Goal: Information Seeking & Learning: Learn about a topic

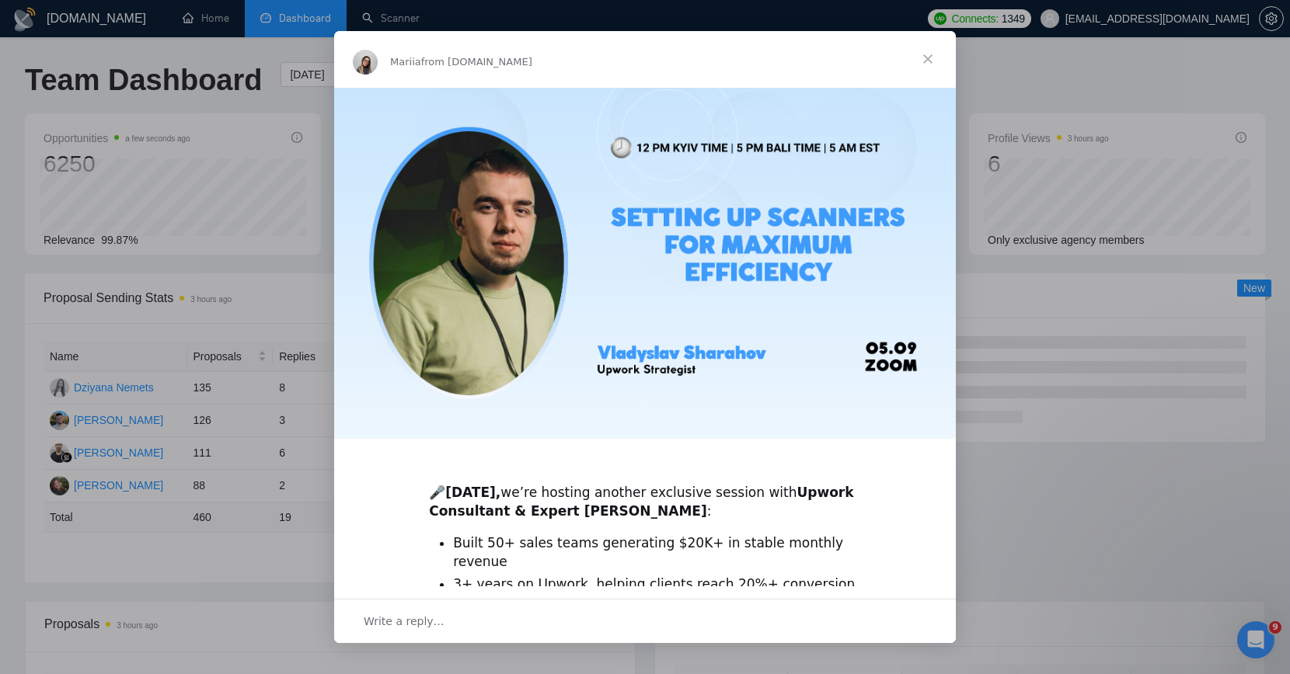
click at [920, 53] on span "Close" at bounding box center [928, 59] width 56 height 56
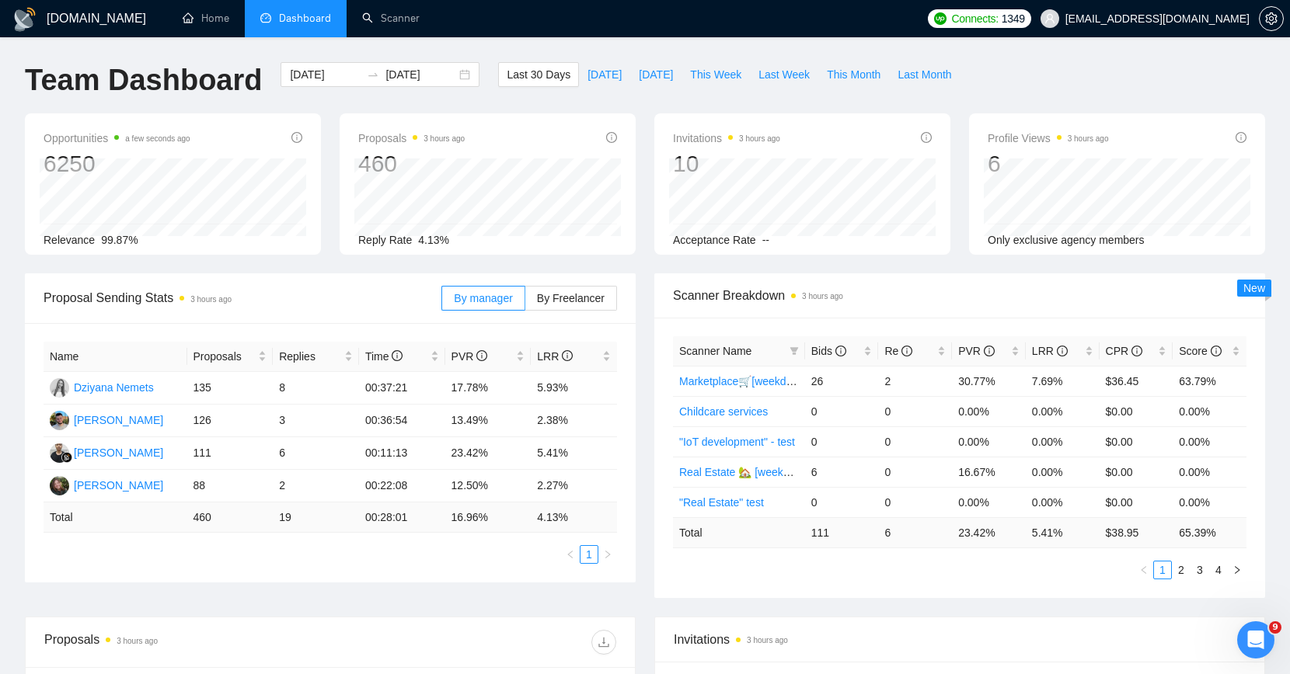
click at [327, 193] on div "Opportunities a few seconds ago 6250 Relevance 99.87%" at bounding box center [173, 183] width 315 height 141
click at [322, 186] on div "Opportunities a few seconds ago 6250 Relevance 99.87%" at bounding box center [173, 183] width 315 height 141
click at [325, 72] on input "[DATE]" at bounding box center [325, 74] width 71 height 17
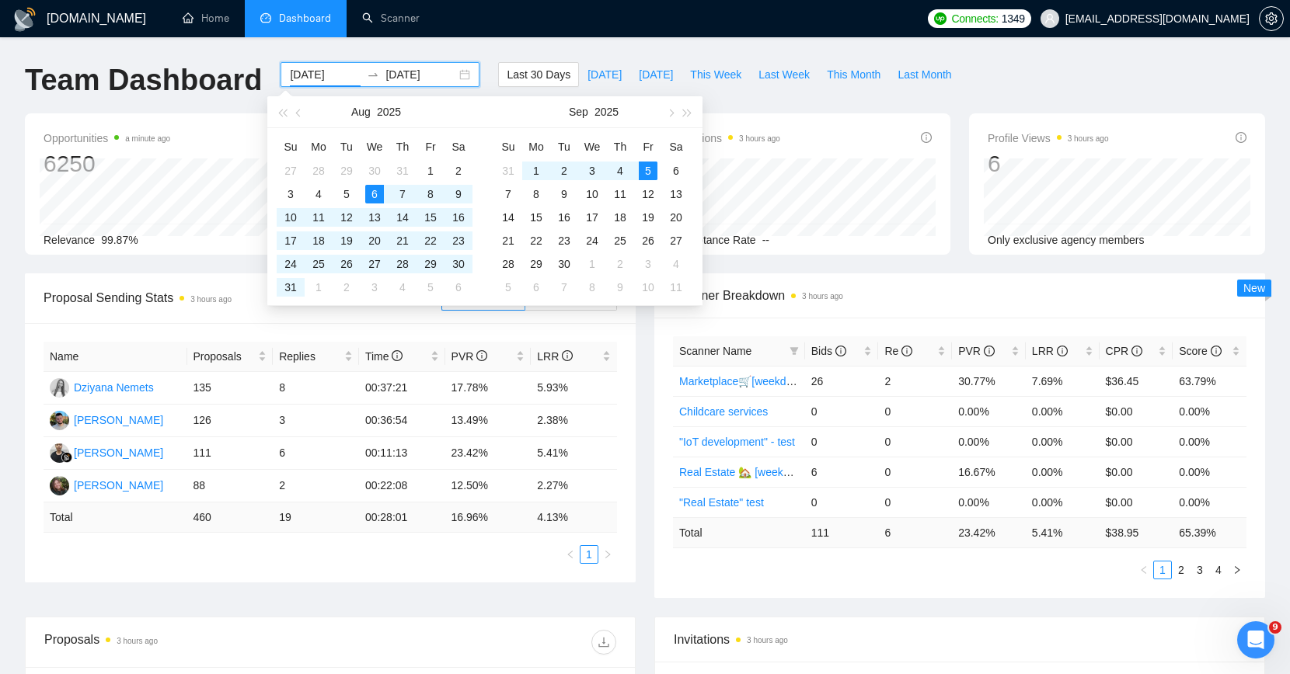
click at [568, 23] on ul "Home Dashboard Scanner" at bounding box center [541, 18] width 758 height 37
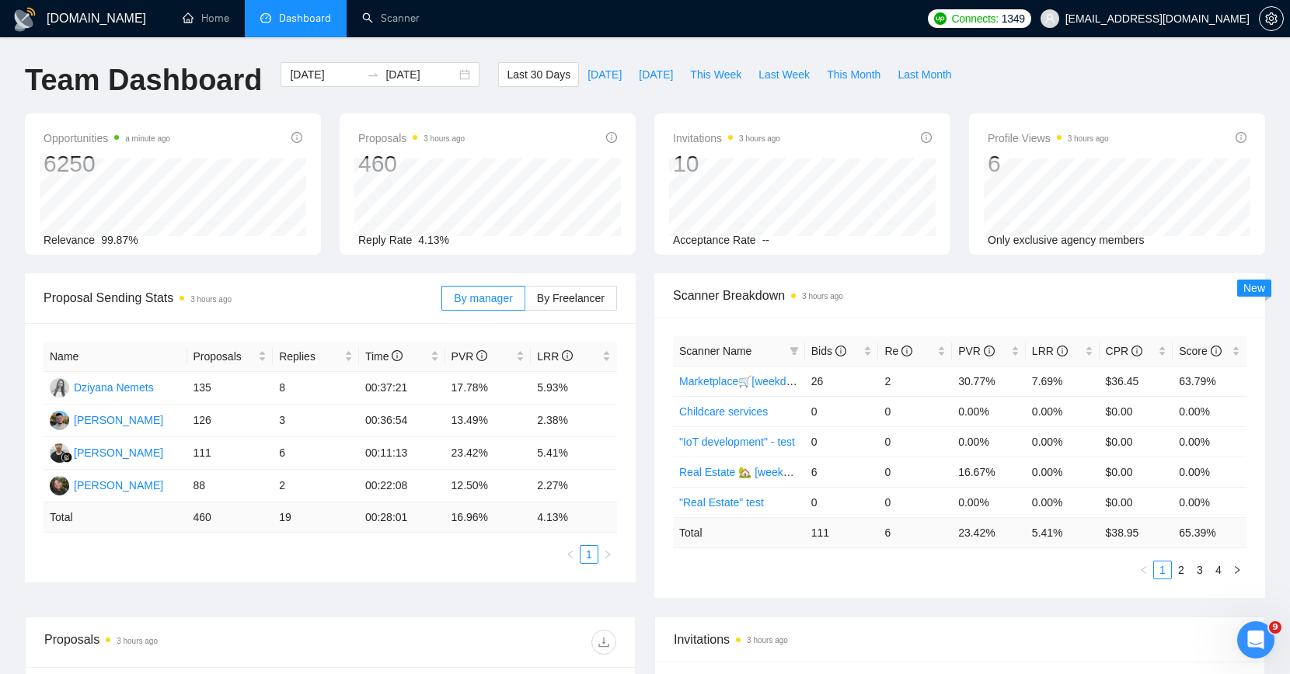
click at [358, 99] on div "[DATE] [DATE]" at bounding box center [380, 87] width 218 height 51
click at [339, 80] on input "[DATE]" at bounding box center [325, 74] width 71 height 17
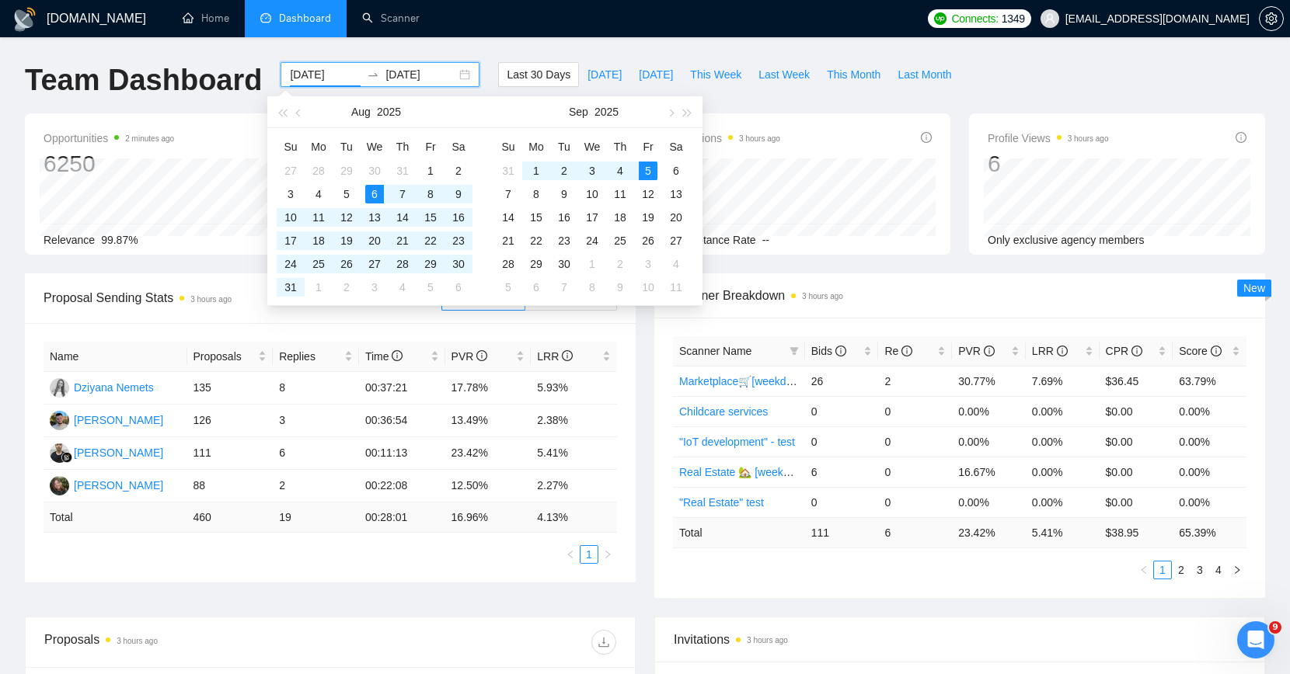
click at [237, 106] on div "Team Dashboard" at bounding box center [144, 87] width 256 height 51
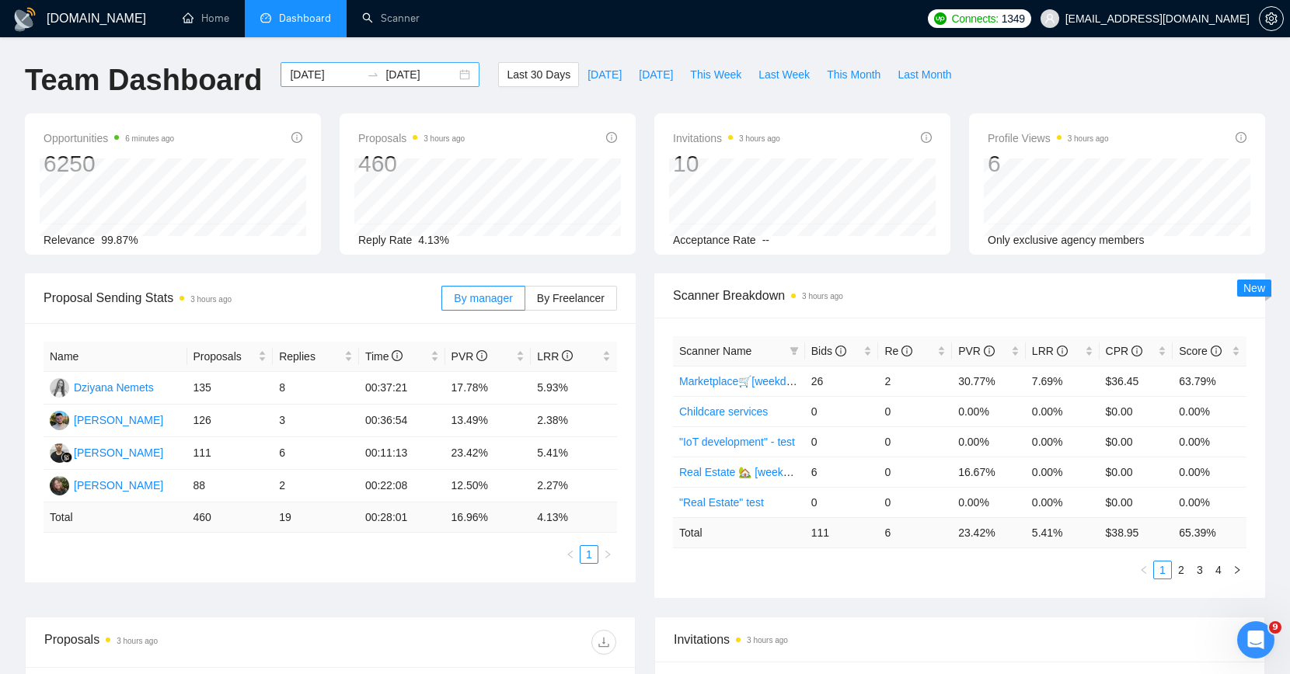
click at [305, 69] on input "[DATE]" at bounding box center [325, 74] width 71 height 17
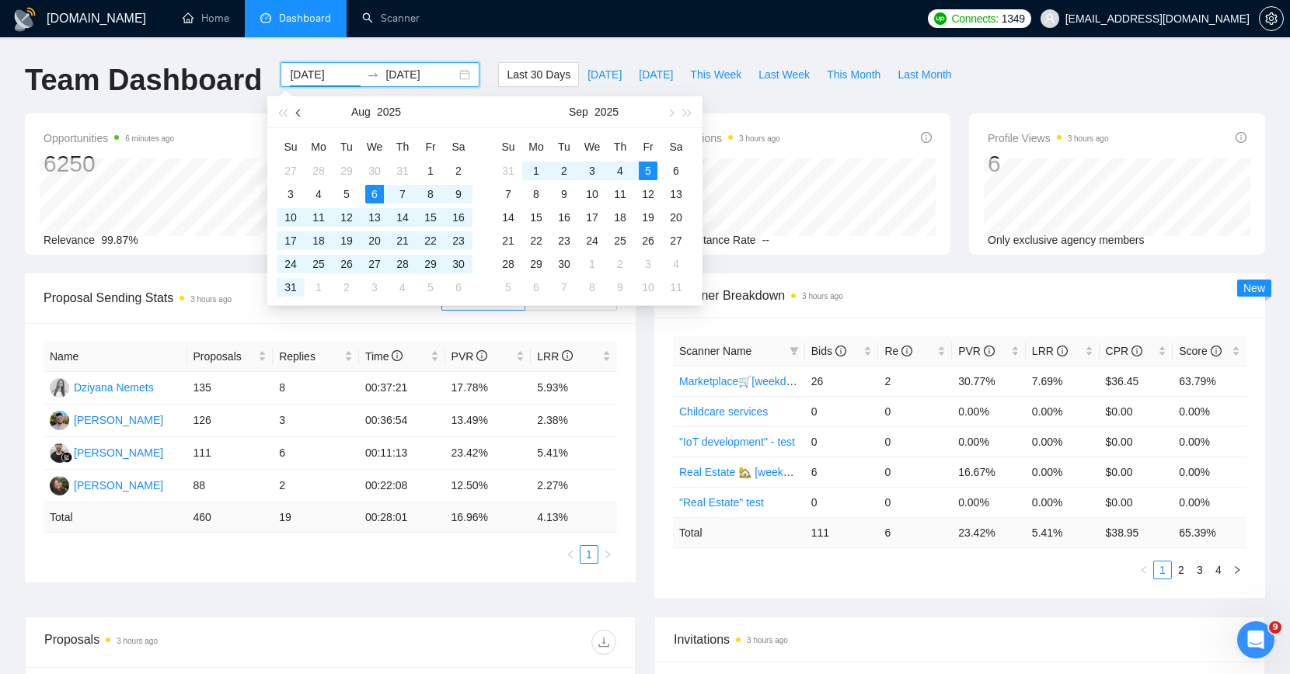
click at [300, 110] on span "button" at bounding box center [300, 113] width 8 height 8
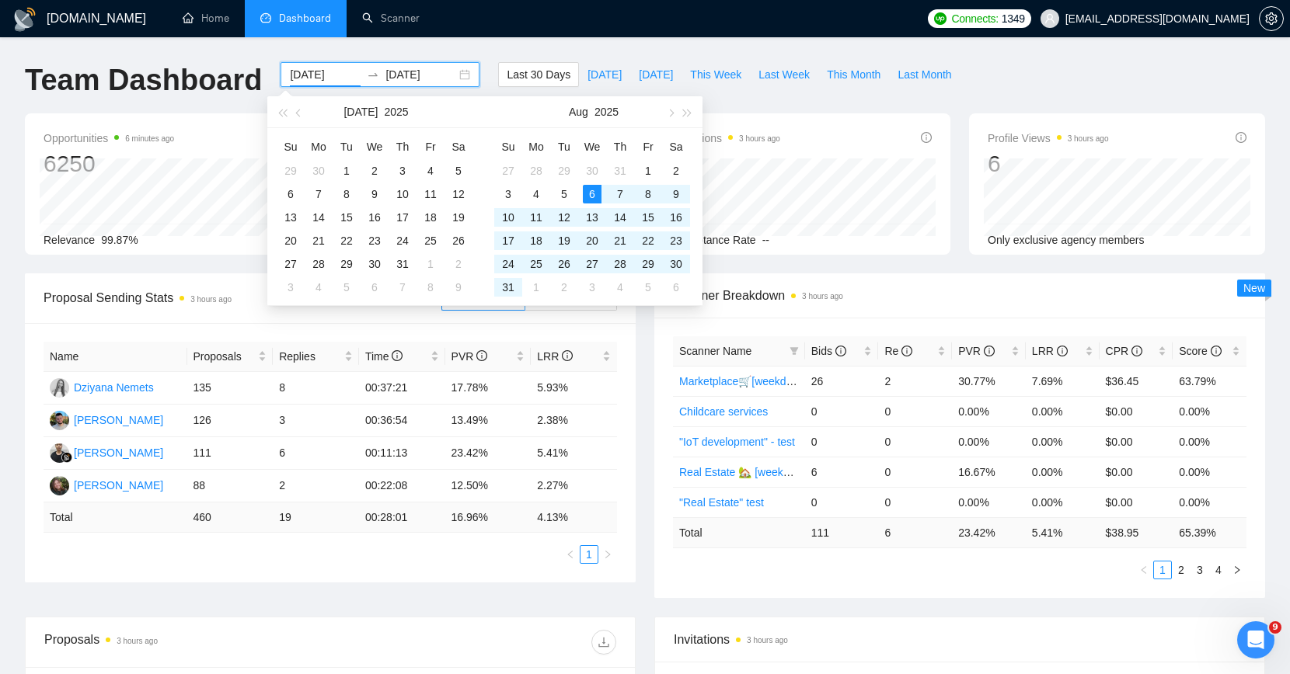
type input "[DATE]"
click at [1265, 16] on icon "setting" at bounding box center [1271, 18] width 12 height 12
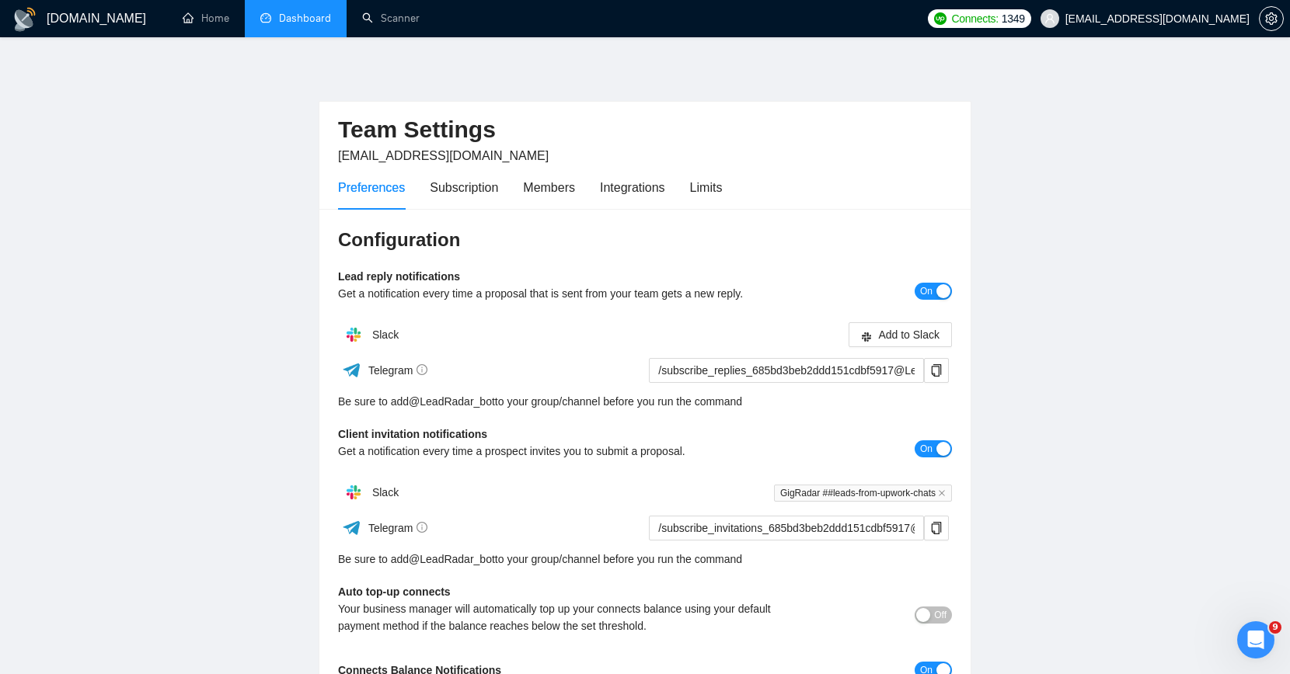
click at [300, 20] on link "Dashboard" at bounding box center [295, 18] width 71 height 13
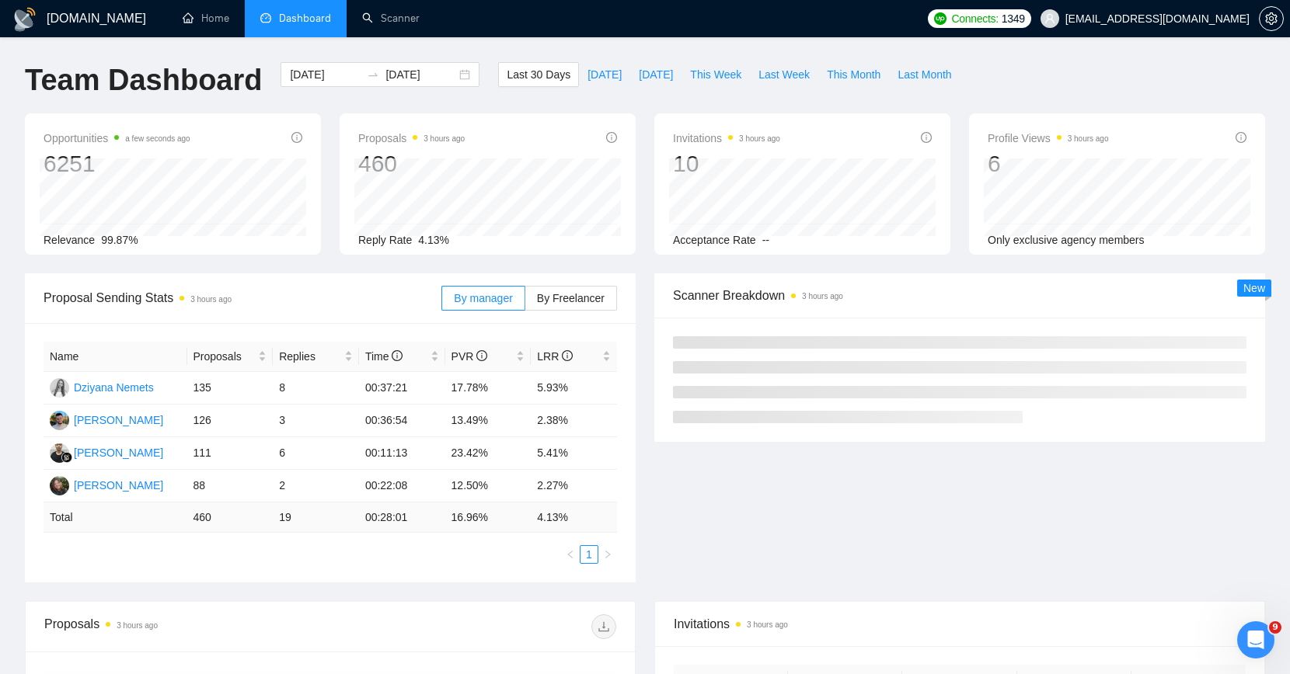
click at [330, 110] on div "[DATE] [DATE]" at bounding box center [380, 87] width 218 height 51
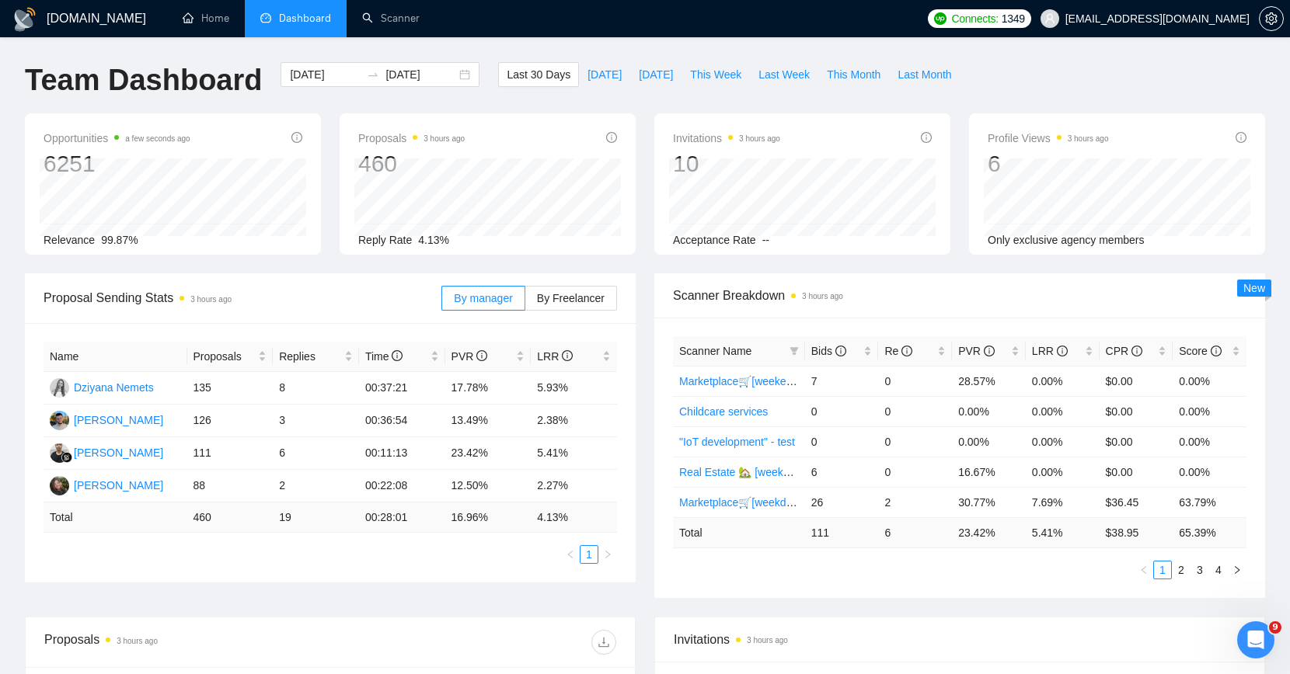
click at [330, 110] on div "[DATE] [DATE]" at bounding box center [380, 87] width 218 height 51
click at [321, 71] on input "[DATE]" at bounding box center [325, 74] width 71 height 17
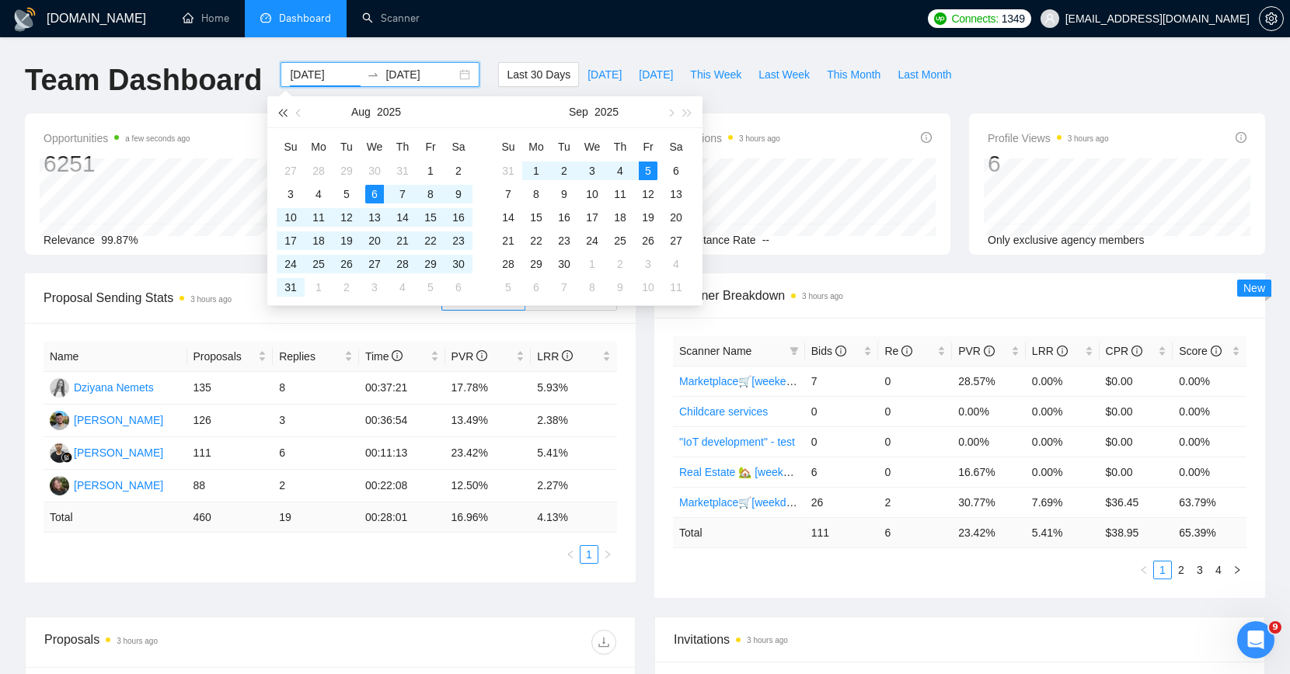
drag, startPoint x: 312, startPoint y: 103, endPoint x: 288, endPoint y: 108, distance: 24.5
click at [312, 103] on div "[DATE]" at bounding box center [375, 111] width 135 height 31
click at [298, 110] on span "button" at bounding box center [300, 113] width 8 height 8
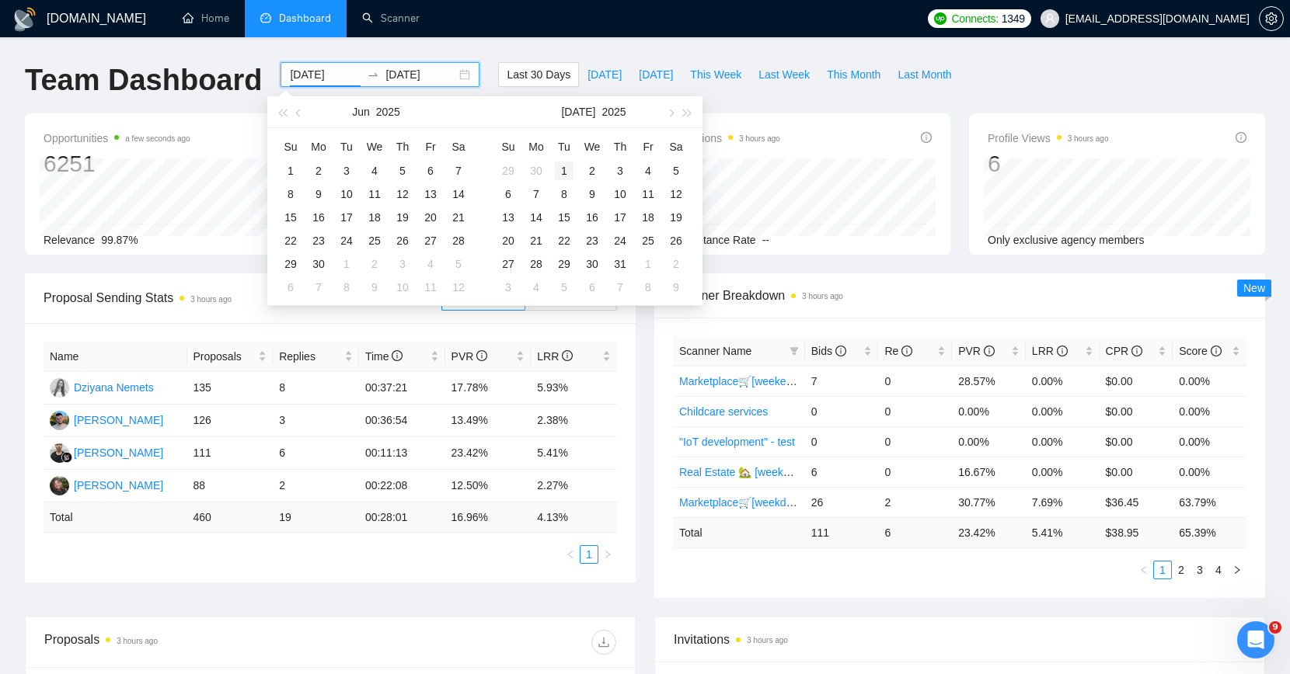
type input "[DATE]"
click at [562, 165] on div "1" at bounding box center [564, 171] width 19 height 19
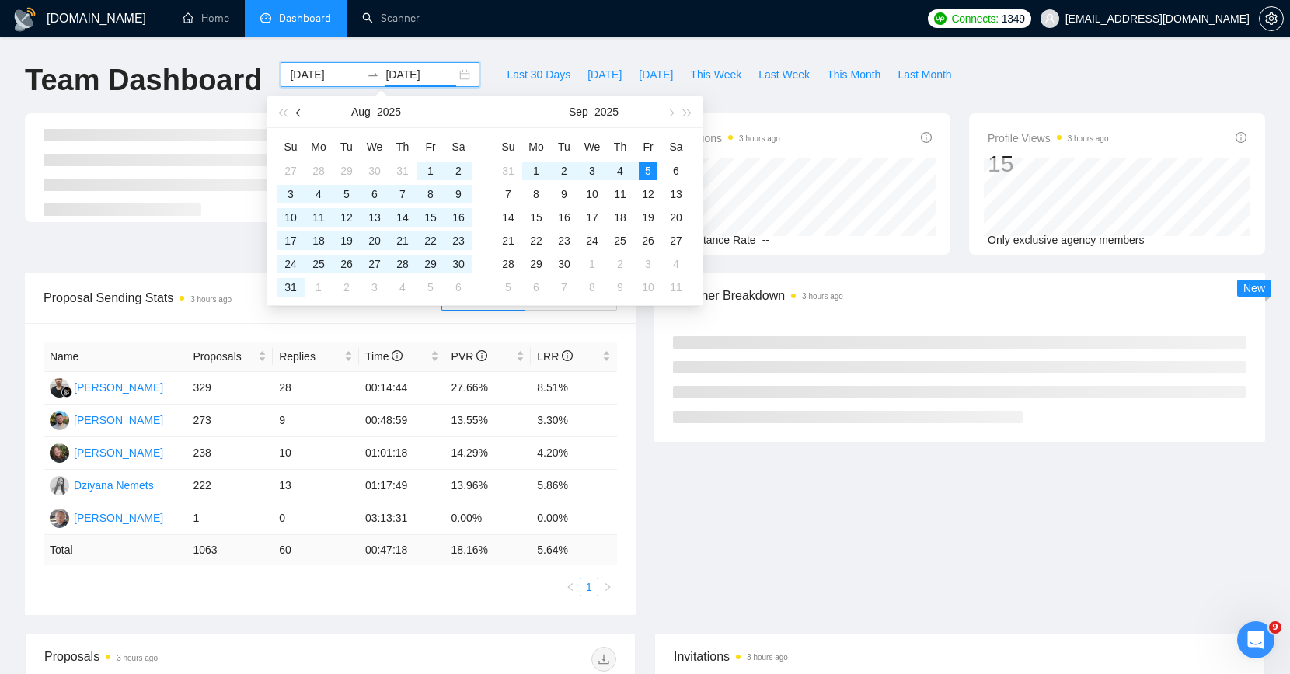
click at [294, 106] on button "button" at bounding box center [299, 111] width 17 height 31
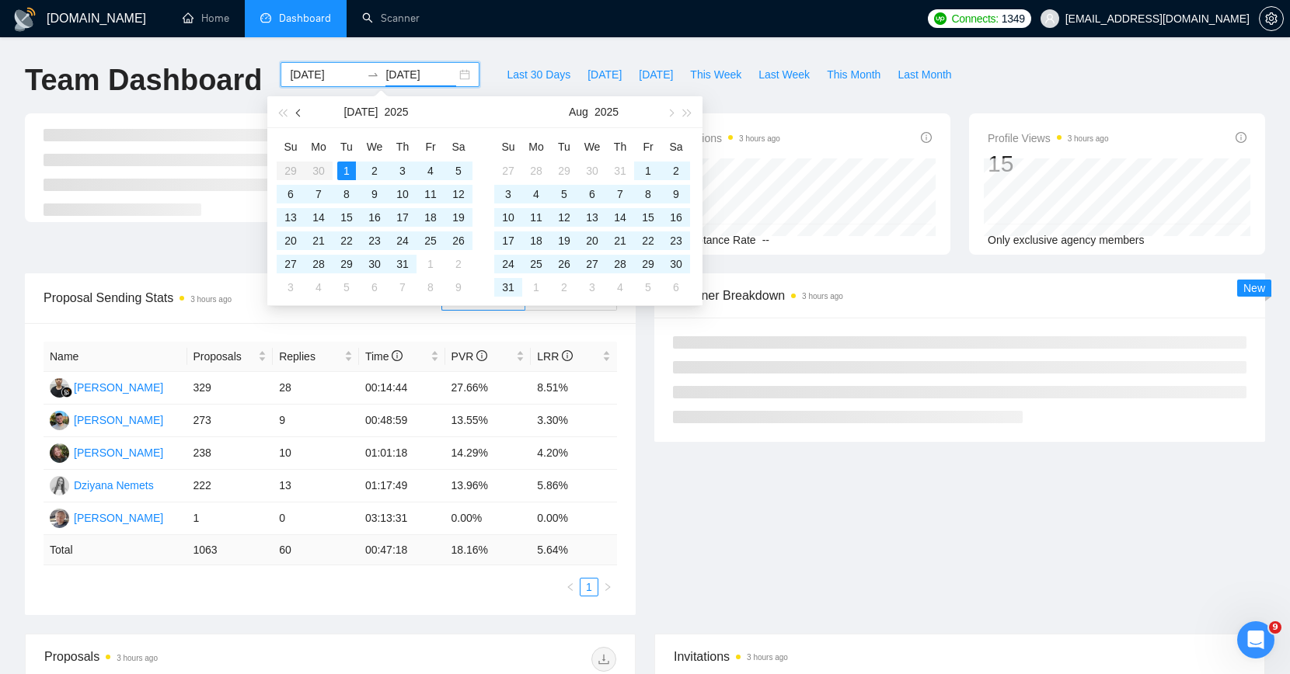
click at [295, 106] on button "button" at bounding box center [299, 111] width 17 height 31
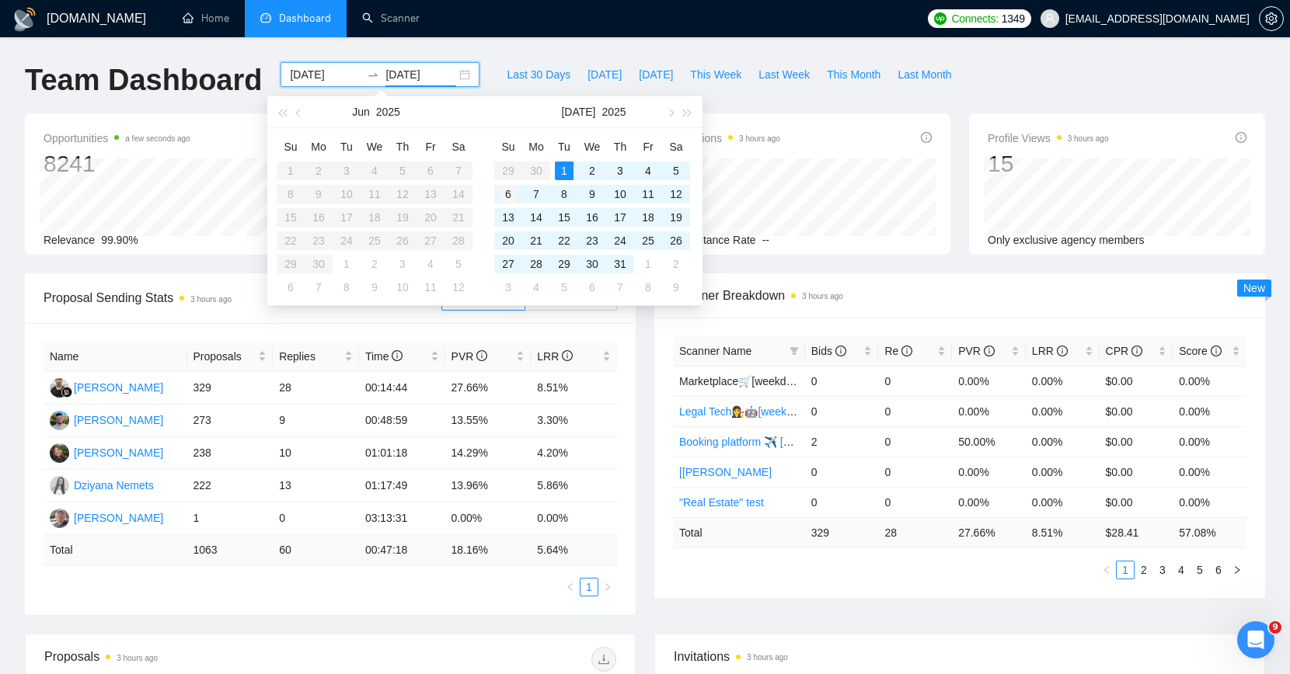
type input "[DATE]"
click at [507, 190] on div "6" at bounding box center [508, 194] width 19 height 19
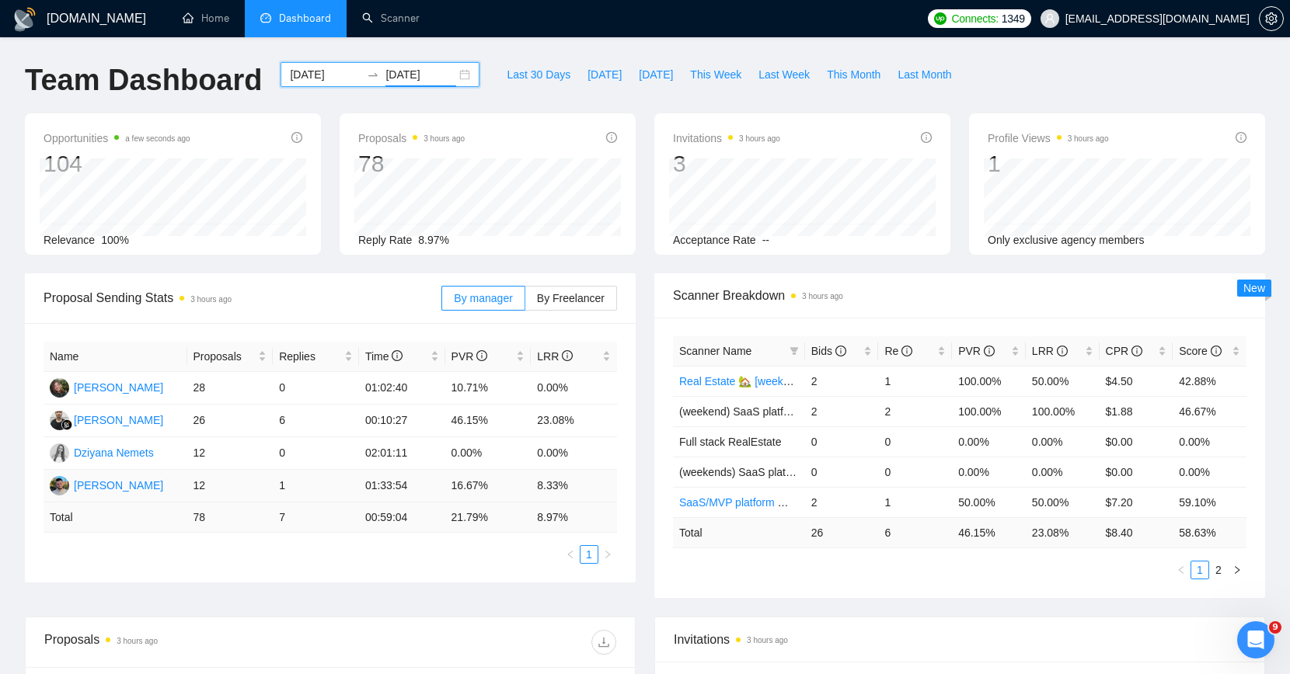
click at [339, 486] on td "1" at bounding box center [316, 486] width 86 height 33
drag, startPoint x: 450, startPoint y: 485, endPoint x: 493, endPoint y: 482, distance: 43.6
click at [493, 482] on td "16.67%" at bounding box center [488, 486] width 86 height 33
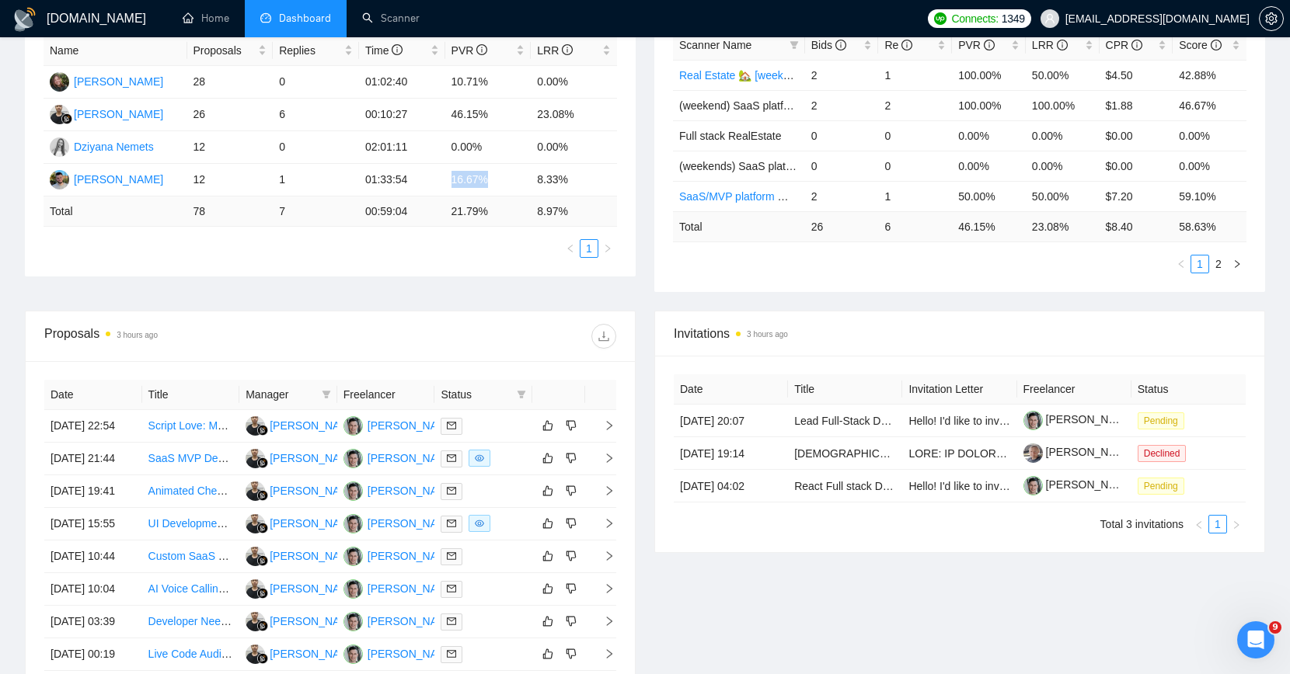
scroll to position [479, 0]
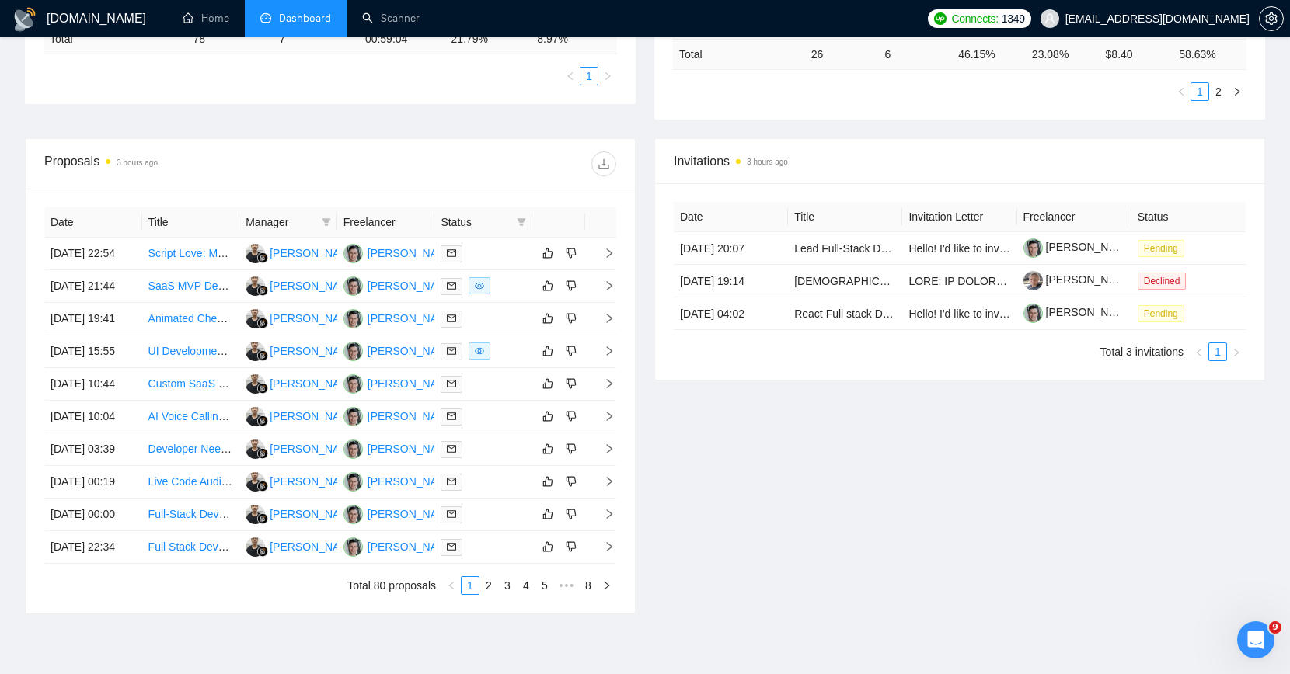
click at [464, 174] on div "Proposals 3 hours ago" at bounding box center [330, 164] width 572 height 50
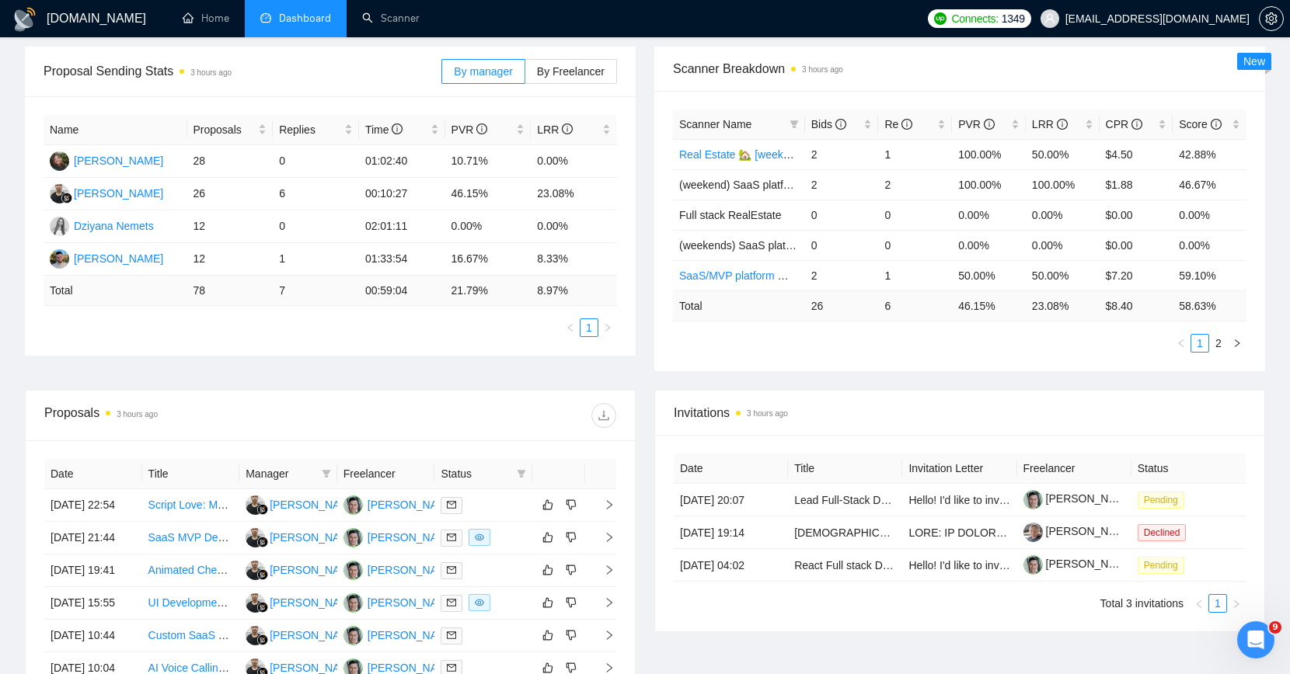
scroll to position [0, 0]
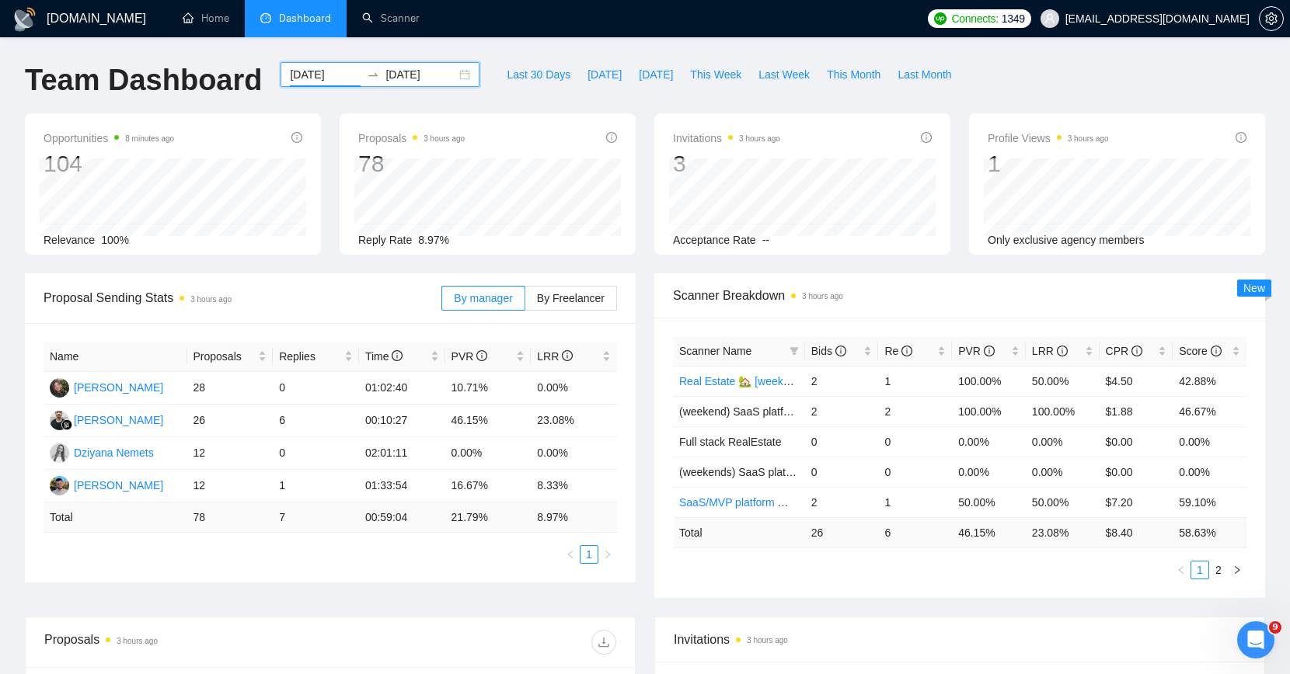
click at [301, 75] on input "[DATE]" at bounding box center [325, 74] width 71 height 17
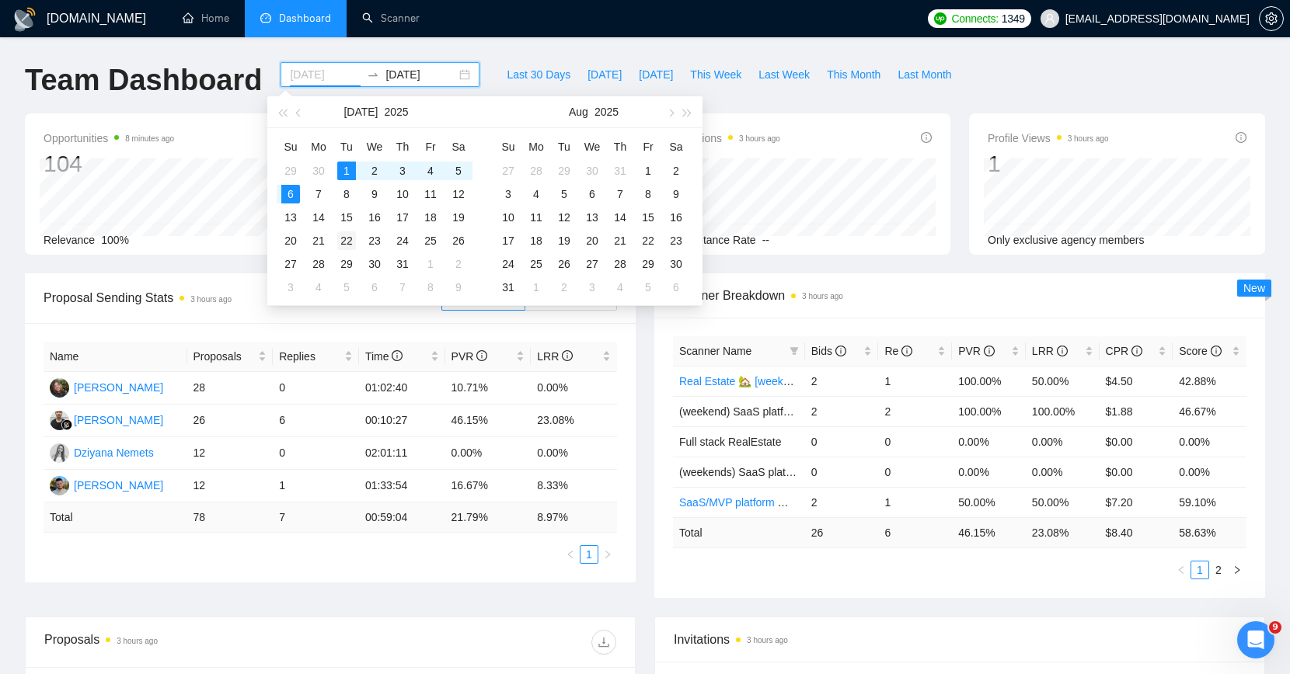
type input "[DATE]"
click at [346, 242] on div "22" at bounding box center [346, 240] width 19 height 19
type input "[DATE]"
click at [351, 265] on div "29" at bounding box center [346, 264] width 19 height 19
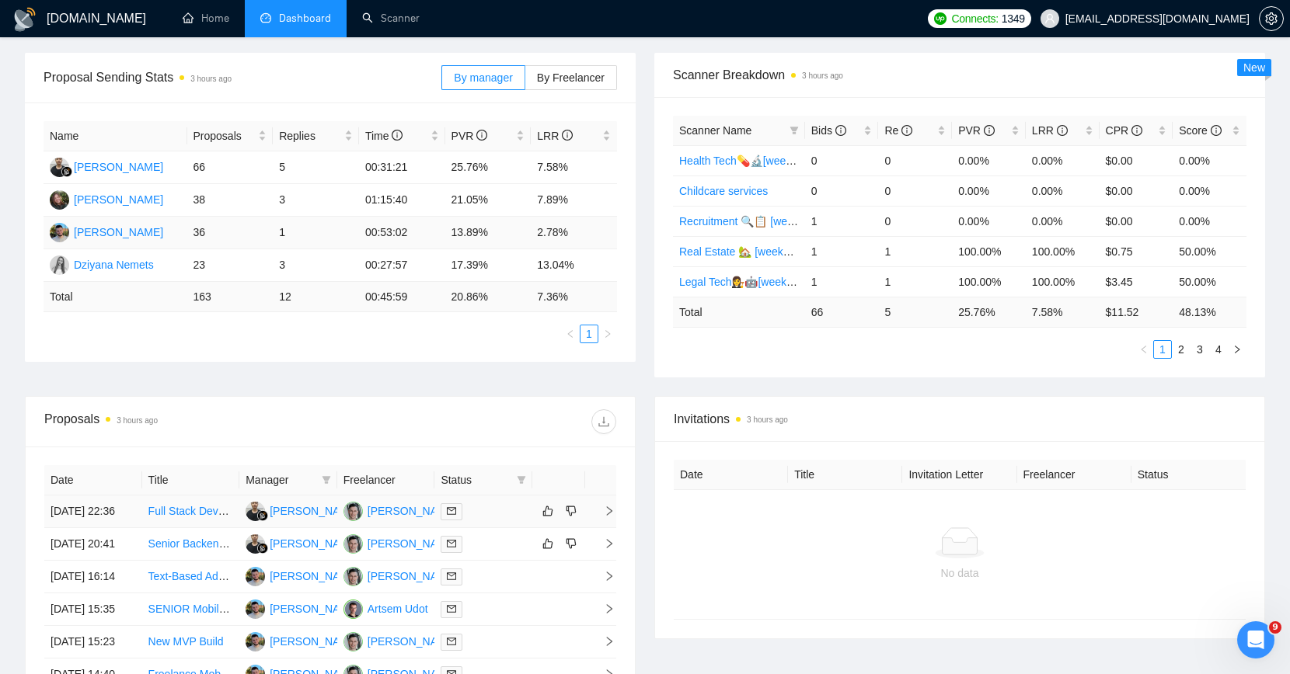
scroll to position [336, 0]
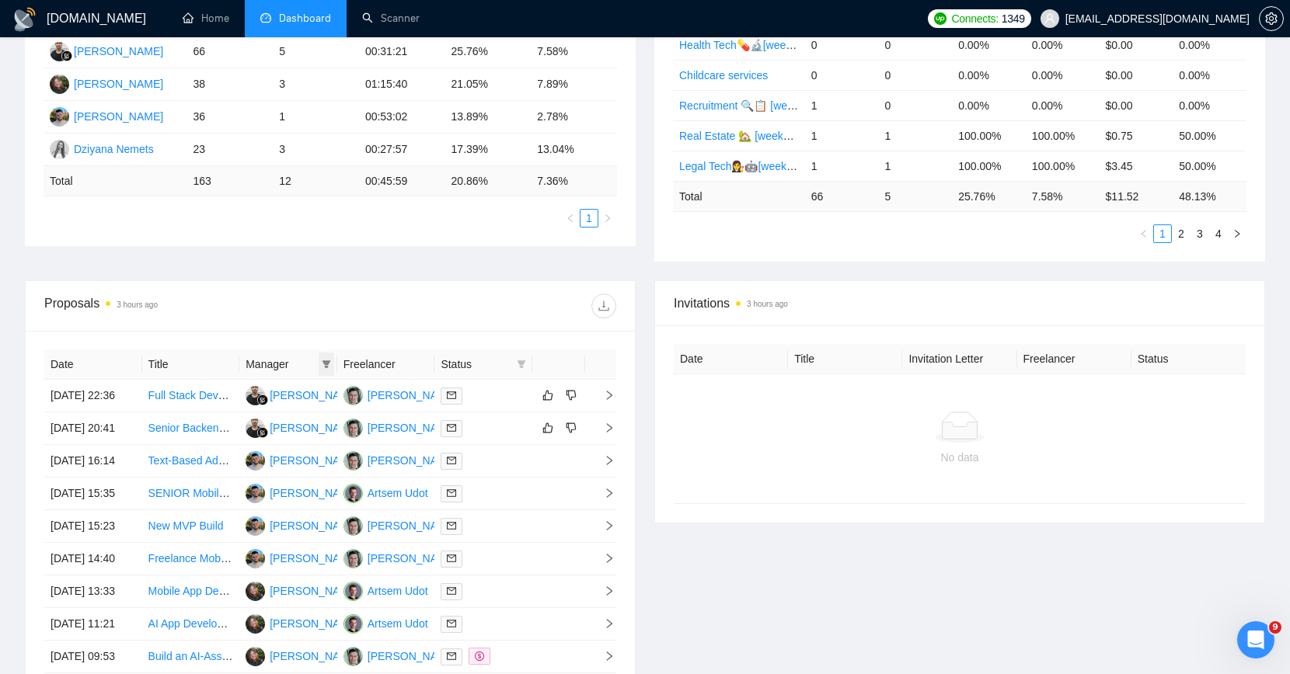
click at [322, 360] on icon "filter" at bounding box center [326, 364] width 9 height 9
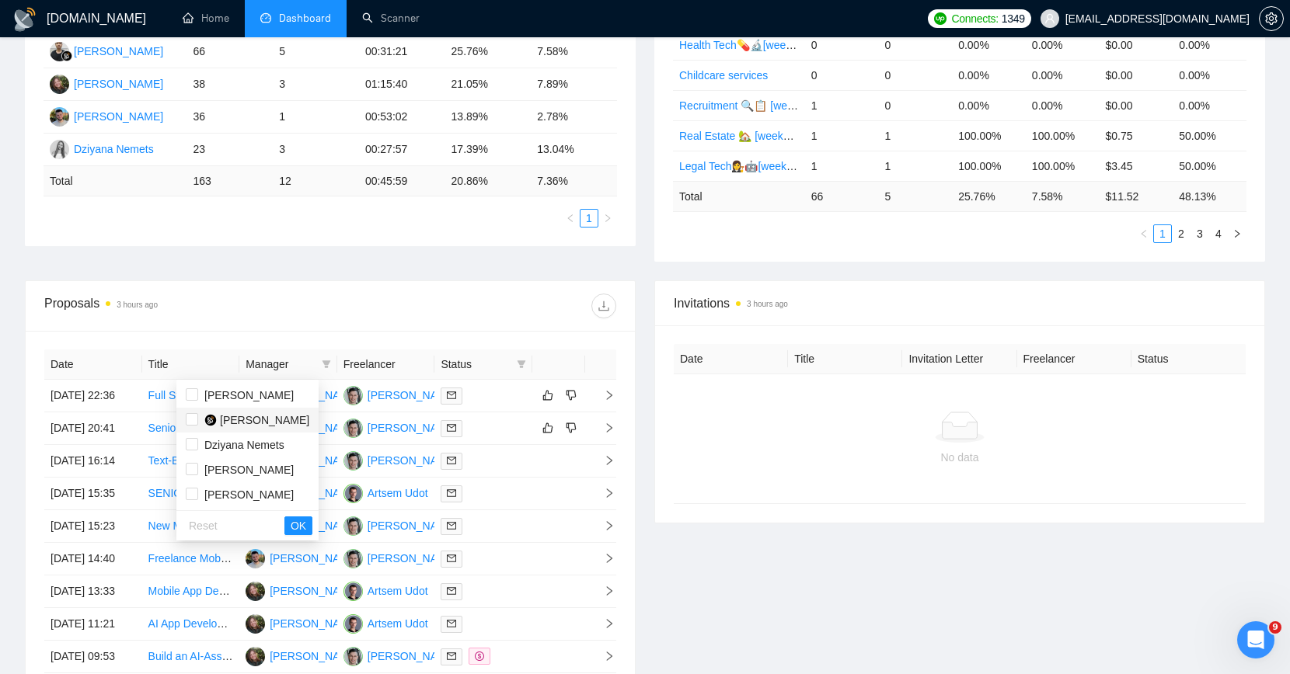
click at [234, 414] on span "[PERSON_NAME]" at bounding box center [264, 420] width 89 height 12
checkbox input "true"
click at [312, 531] on button "OK" at bounding box center [298, 526] width 28 height 19
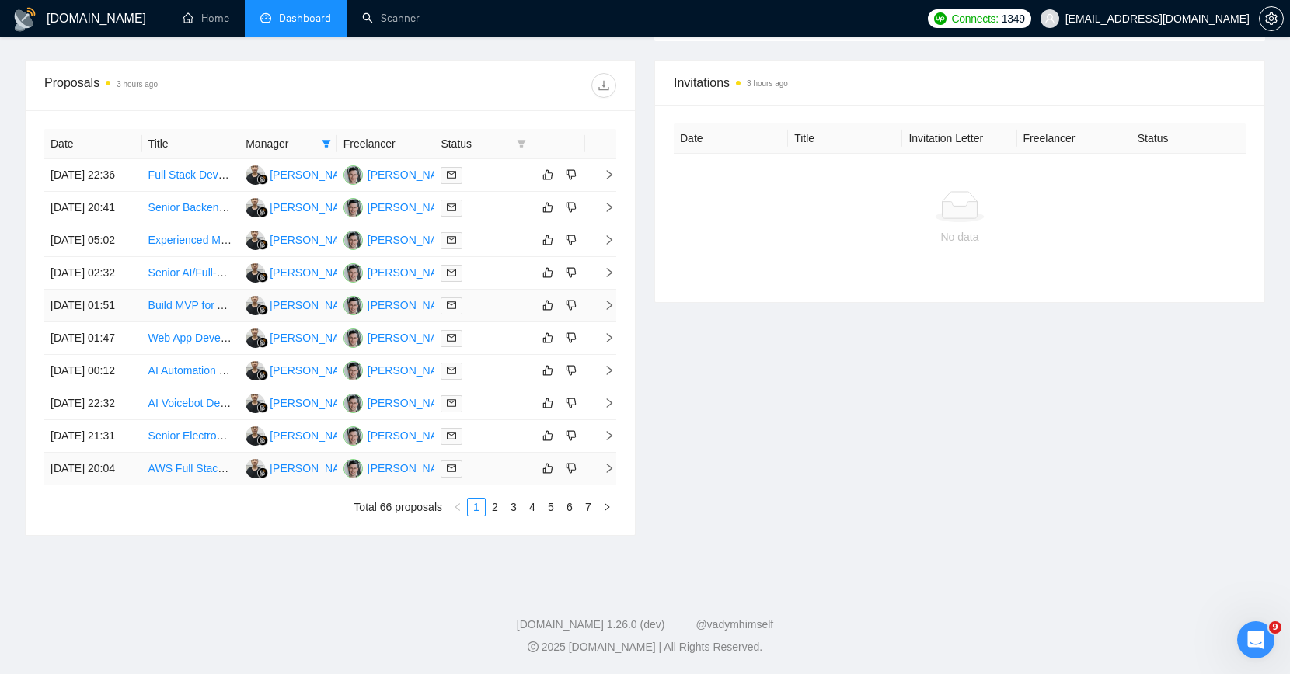
scroll to position [684, 0]
click at [493, 516] on link "2" at bounding box center [494, 507] width 17 height 17
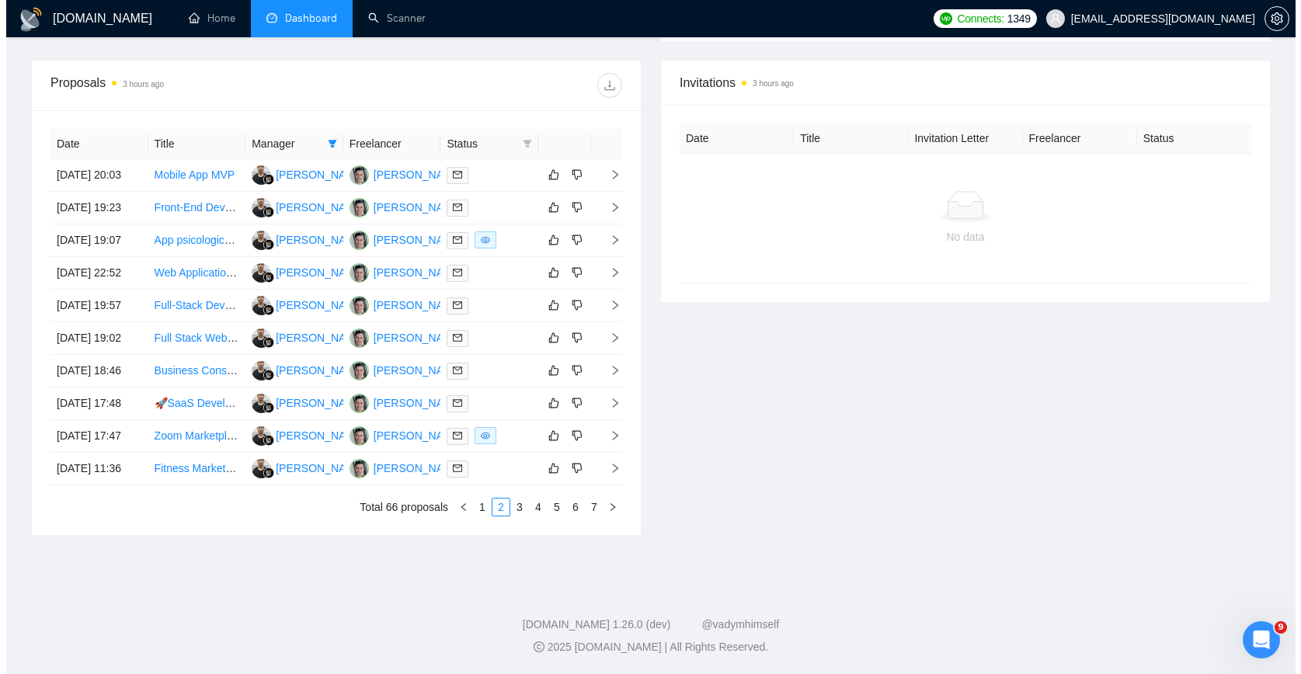
scroll to position [363, 0]
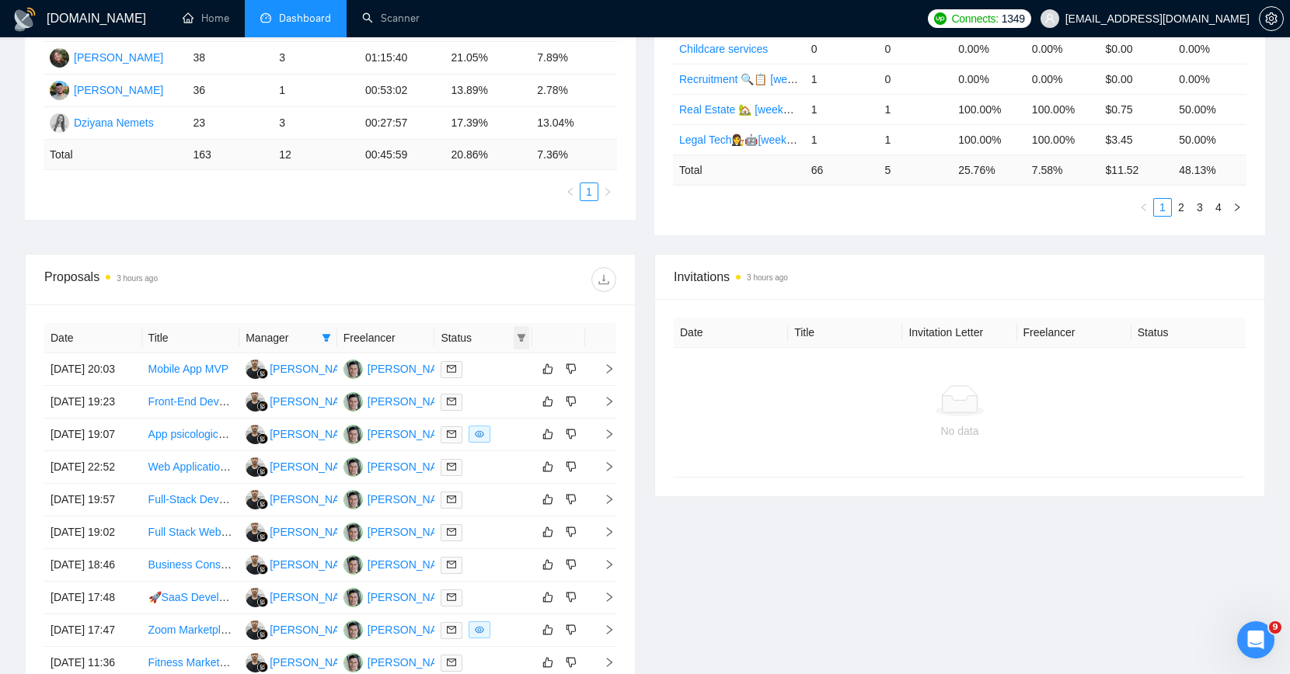
click at [517, 337] on icon "filter" at bounding box center [521, 337] width 9 height 9
click at [482, 370] on span "Chat" at bounding box center [473, 369] width 30 height 12
checkbox input "true"
click at [513, 427] on span "OK" at bounding box center [509, 424] width 16 height 17
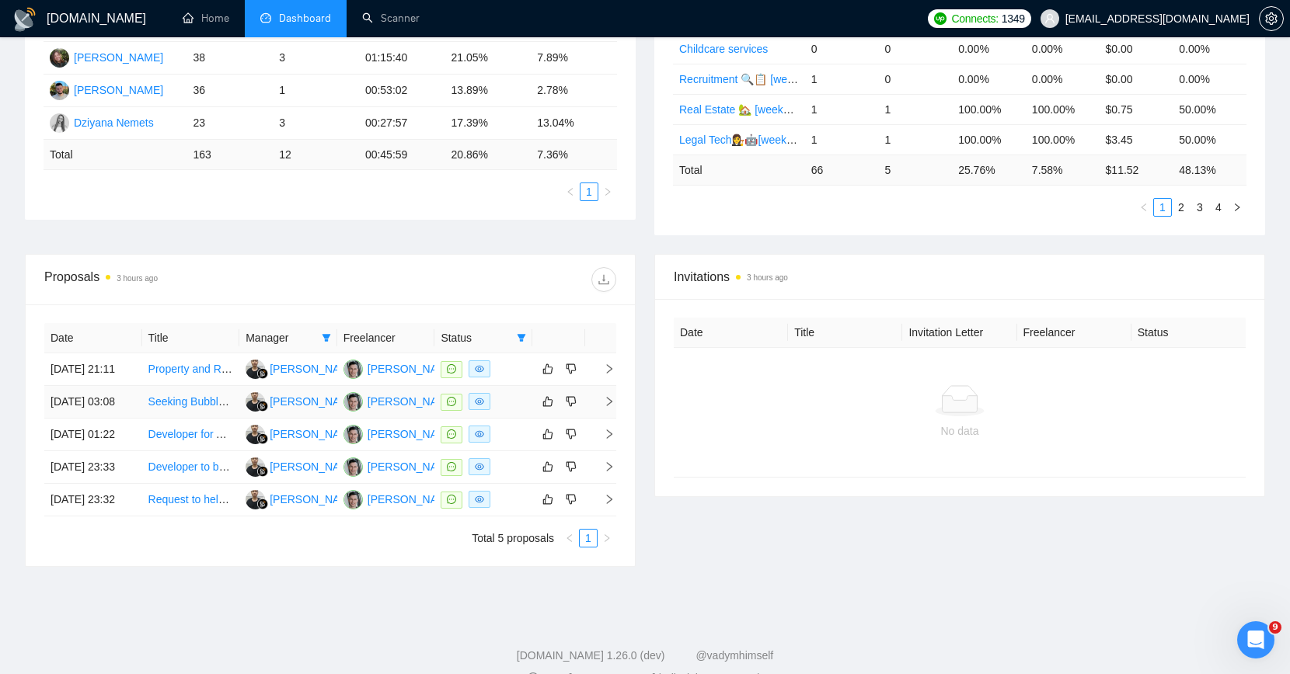
click at [514, 411] on div at bounding box center [482, 402] width 85 height 18
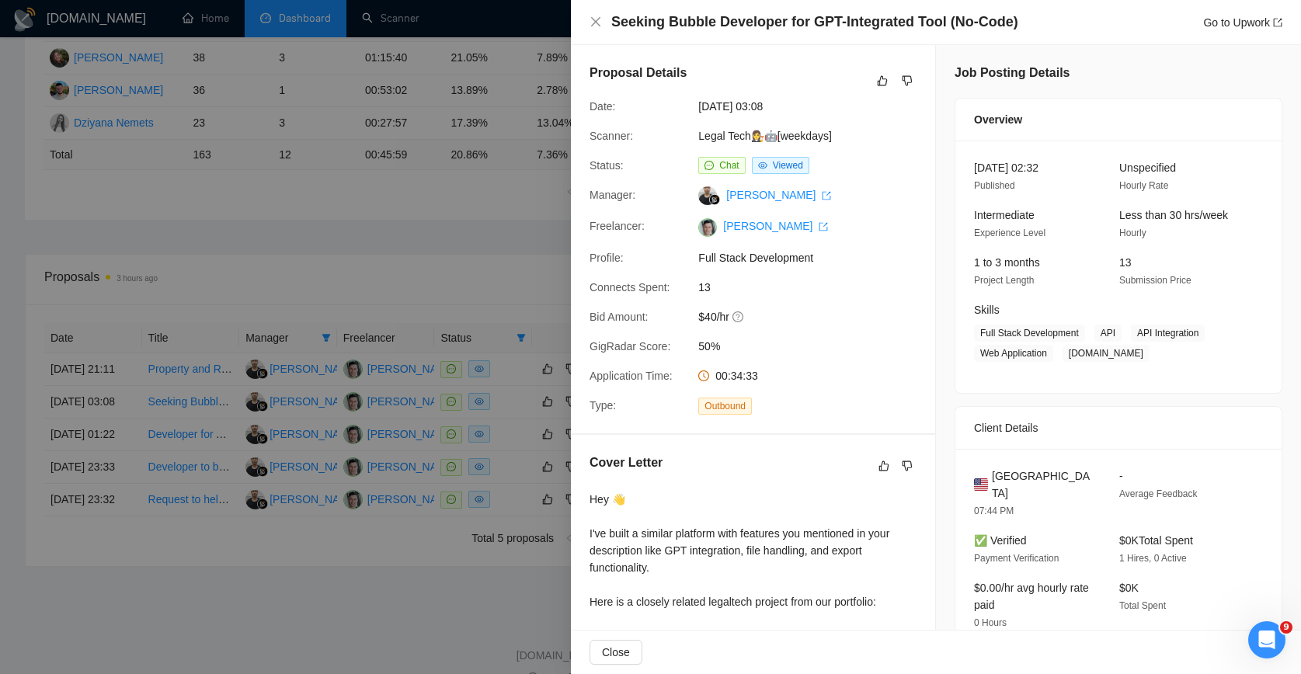
click at [686, 120] on div "Proposal Details Date: [DATE] 03:08 Scanner: Legal Tech👩‍⚖️🤖[weekdays] Status: …" at bounding box center [753, 239] width 364 height 388
click at [639, 149] on div "Proposal Details Date: [DATE] 03:08 Scanner: Legal Tech👩‍⚖️🤖[weekdays] Status: …" at bounding box center [753, 239] width 364 height 388
drag, startPoint x: 678, startPoint y: 135, endPoint x: 833, endPoint y: 132, distance: 154.6
click at [833, 132] on div "Scanner: Legal Tech👩‍⚖️🤖[weekdays]" at bounding box center [746, 135] width 327 height 17
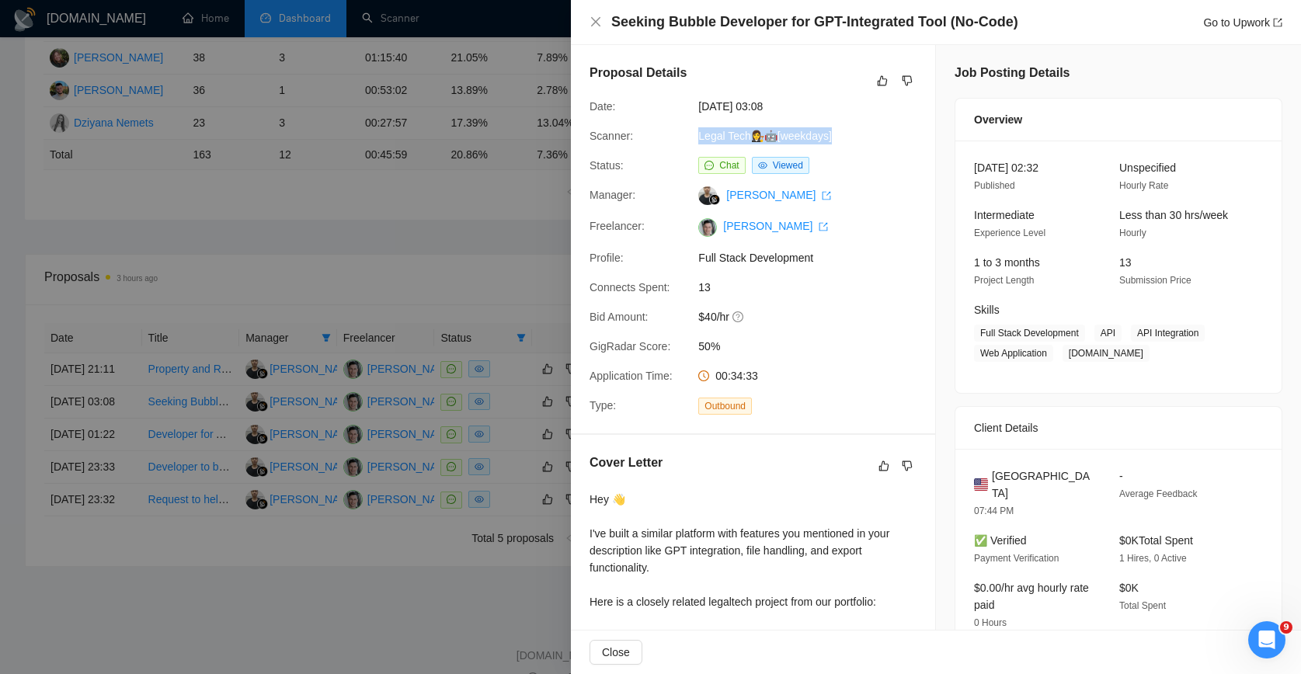
click at [862, 134] on div "Scanner: Legal Tech👩‍⚖️🤖[weekdays]" at bounding box center [746, 135] width 327 height 17
click at [643, 128] on div "Scanner:" at bounding box center [637, 135] width 109 height 17
click at [437, 144] on div at bounding box center [650, 337] width 1301 height 674
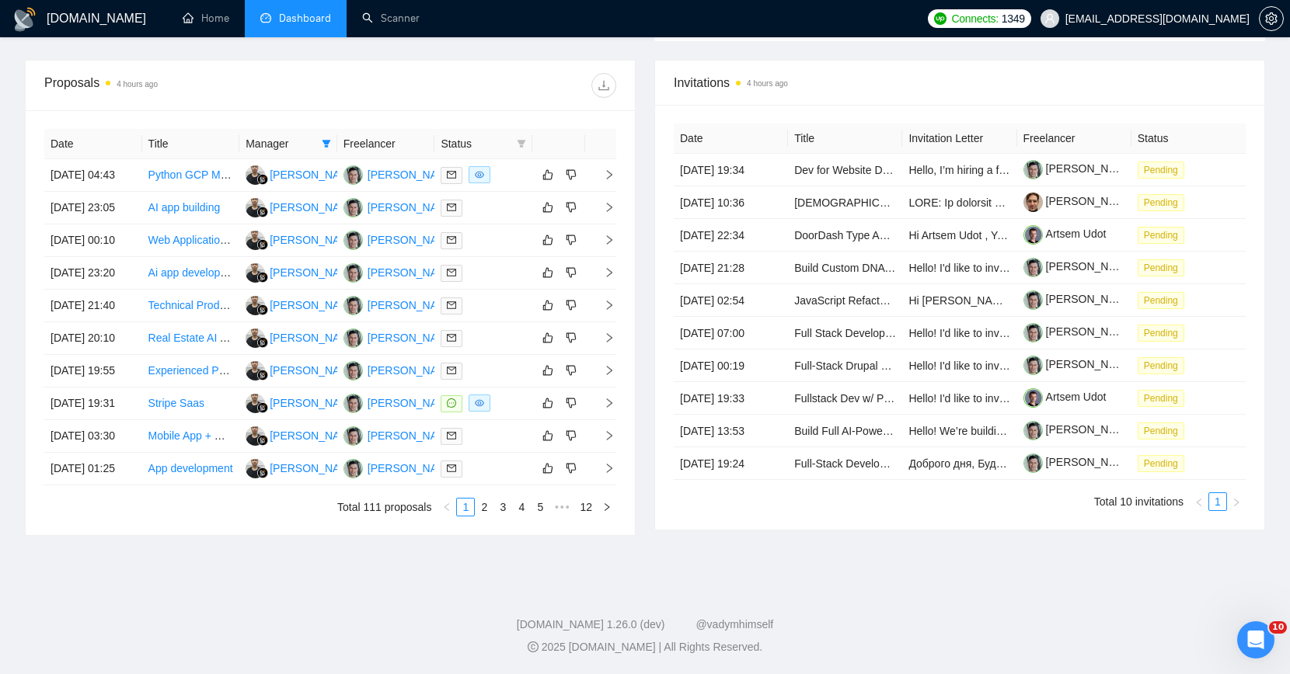
scroll to position [172, 0]
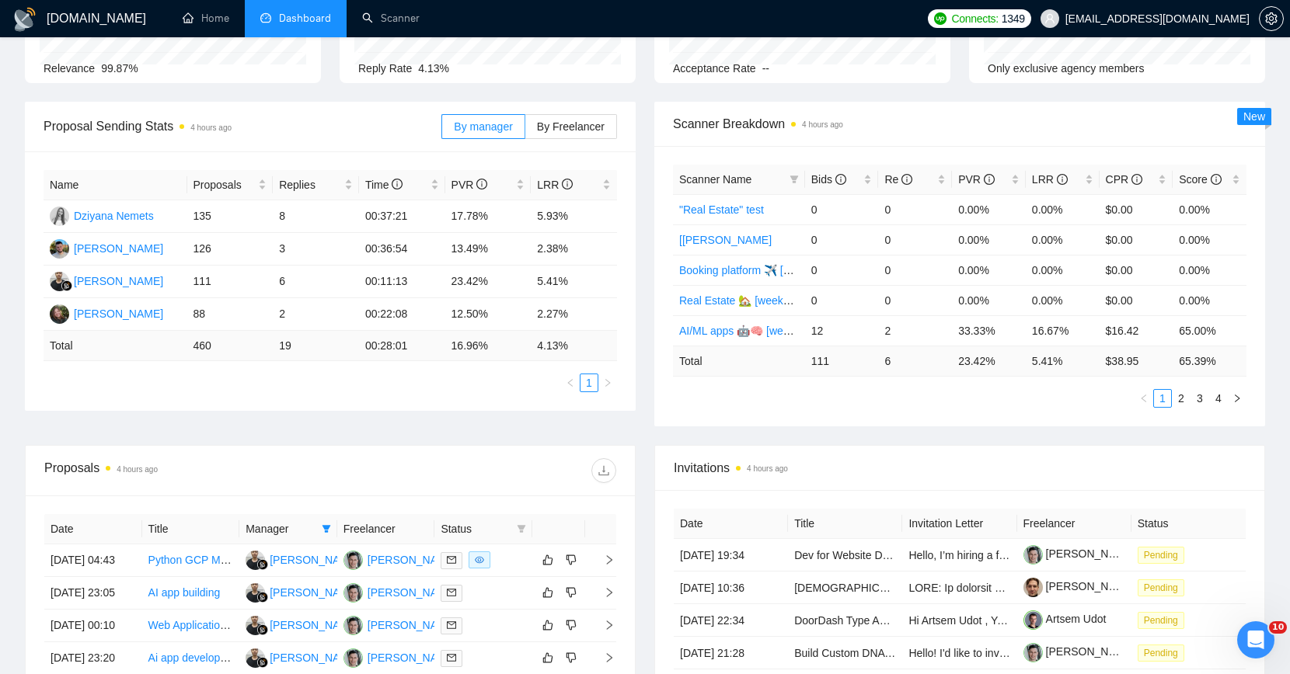
click at [651, 165] on div "Scanner Breakdown 4 hours ago Scanner Name Bids Re PVR LRR CPR Score "Real Esta…" at bounding box center [959, 264] width 629 height 325
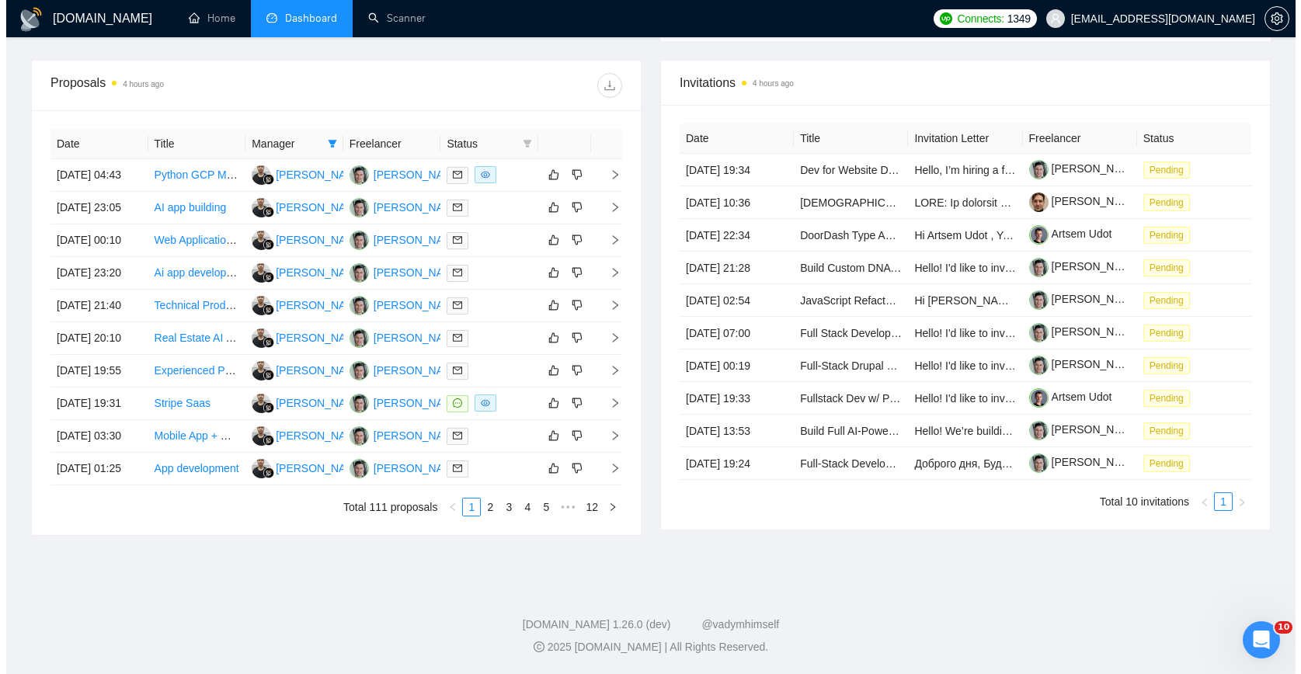
scroll to position [576, 0]
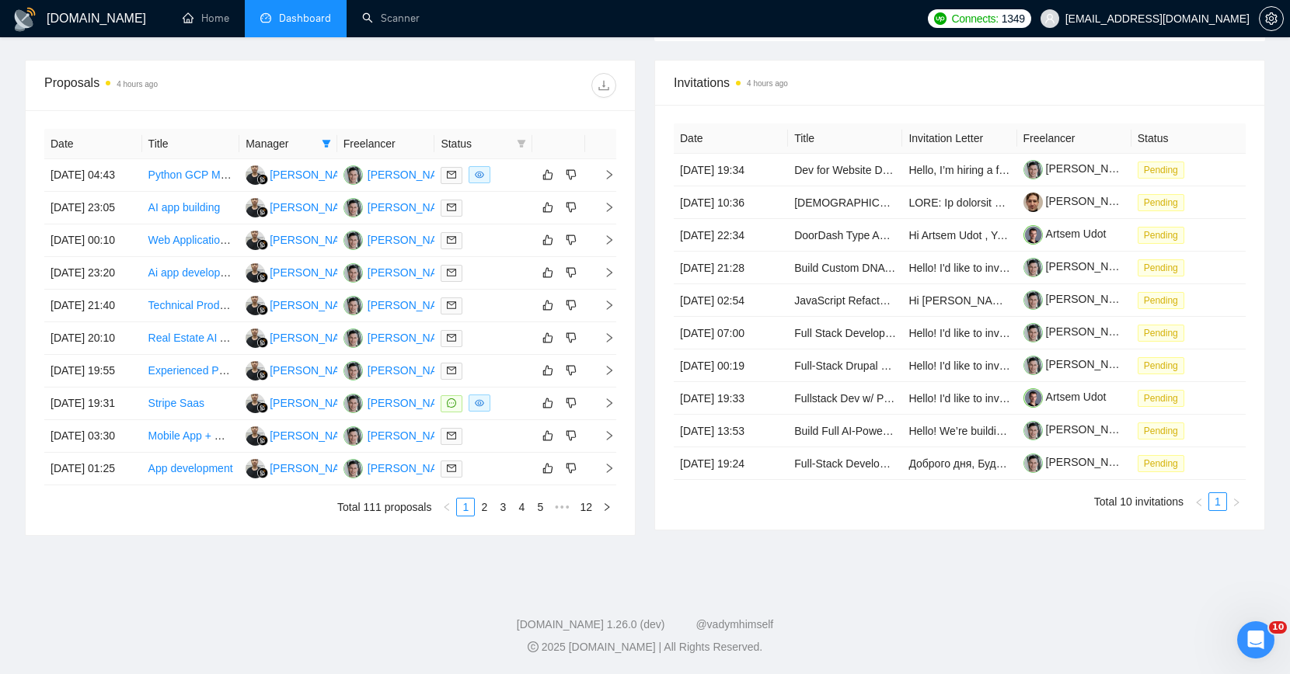
click at [559, 90] on div "Proposals 4 hours ago" at bounding box center [330, 86] width 572 height 50
click at [508, 110] on div "Date Title Manager Freelancer Status 05 Sep, 2025 04:43 Python GCP Micro Servic…" at bounding box center [330, 322] width 609 height 425
click at [513, 412] on div at bounding box center [482, 404] width 85 height 18
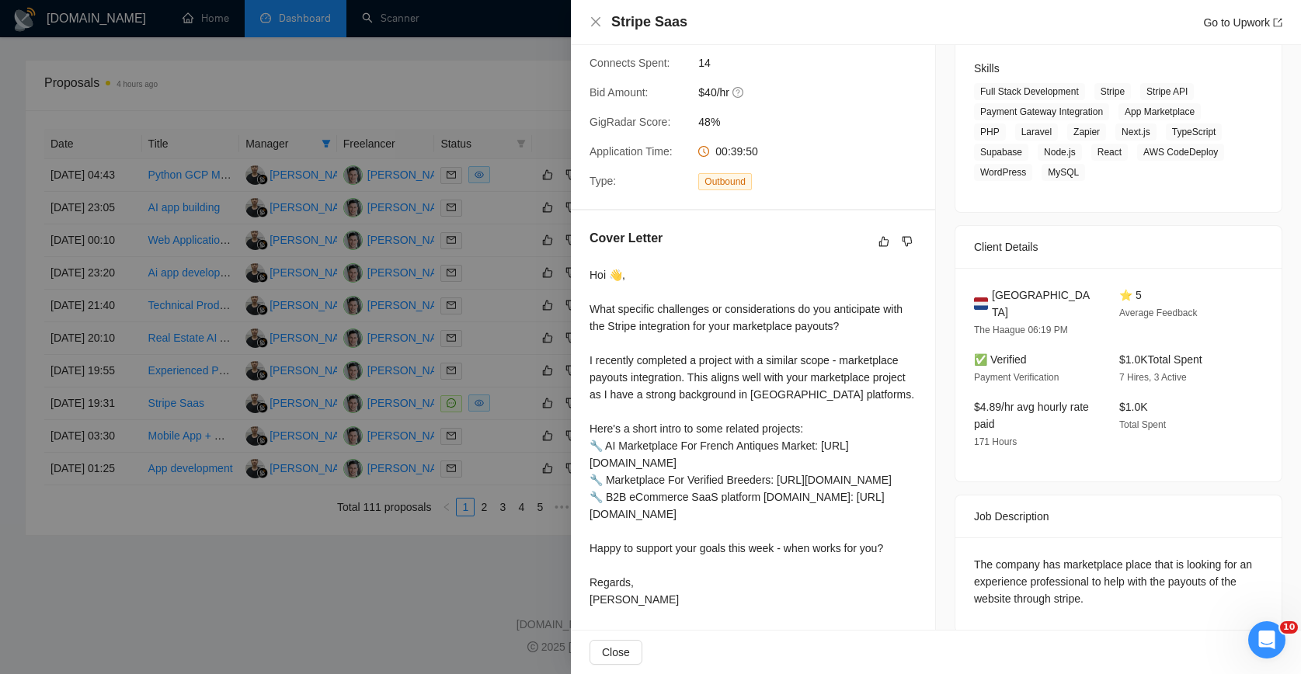
scroll to position [242, 0]
drag, startPoint x: 1075, startPoint y: 583, endPoint x: 956, endPoint y: 543, distance: 126.3
click at [956, 543] on div "The company has marketplace place that is looking for an experience professiona…" at bounding box center [1119, 584] width 326 height 95
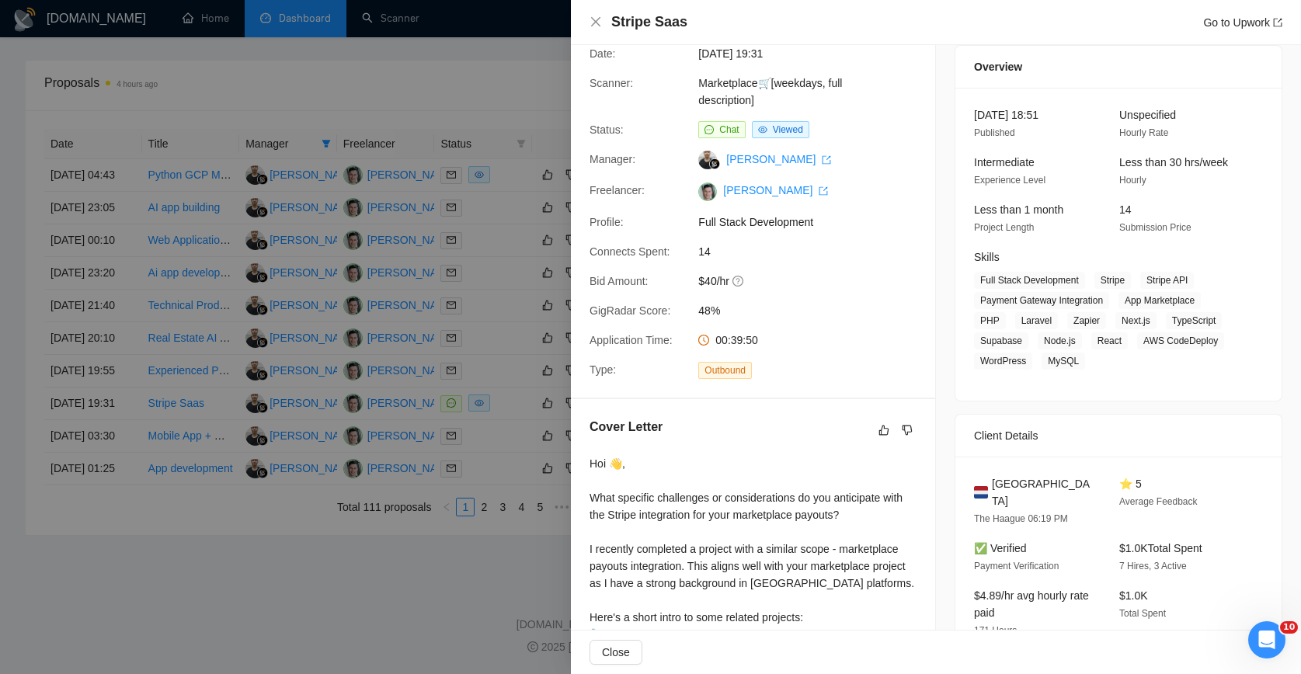
scroll to position [0, 0]
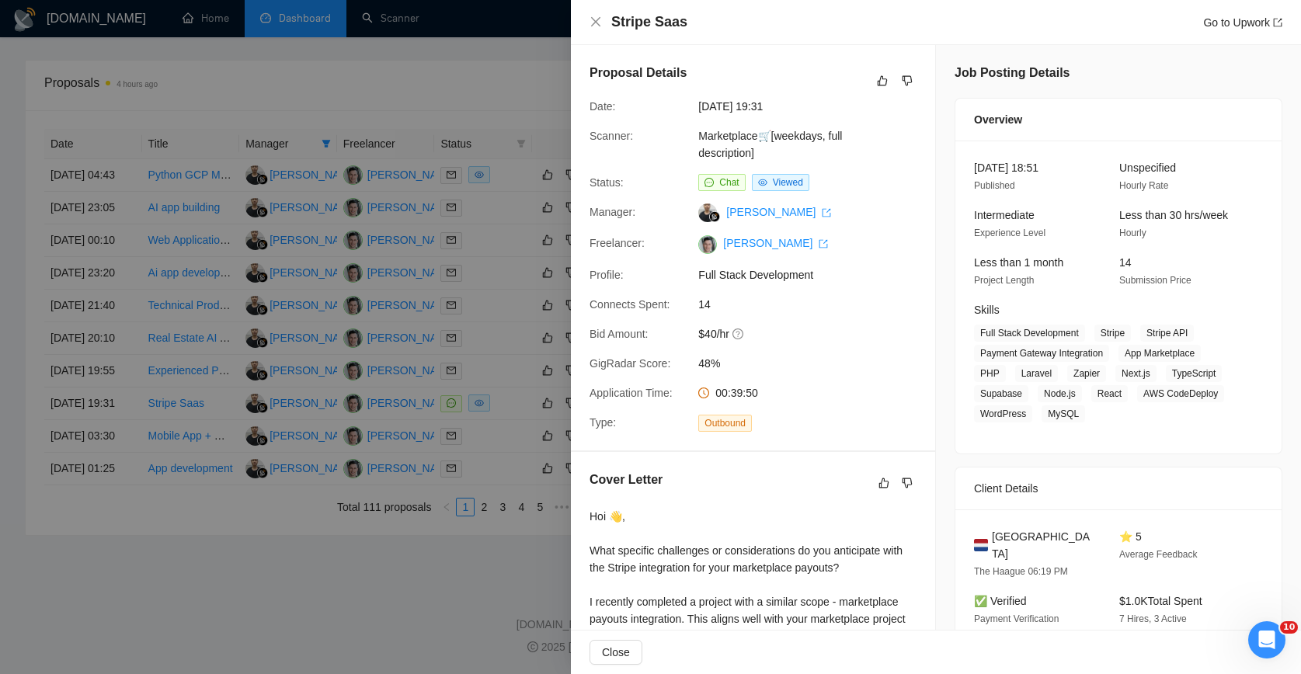
click at [938, 412] on div "Job Posting Details Overview 03 Sep, 2025 18:51 Published Unspecified Hourly Ra…" at bounding box center [1118, 469] width 365 height 848
drag, startPoint x: 954, startPoint y: 411, endPoint x: 1016, endPoint y: 412, distance: 62.2
click at [1016, 412] on div "03 Sep, 2025 18:51 Published Unspecified Hourly Rate Intermediate Experience Le…" at bounding box center [1119, 297] width 326 height 313
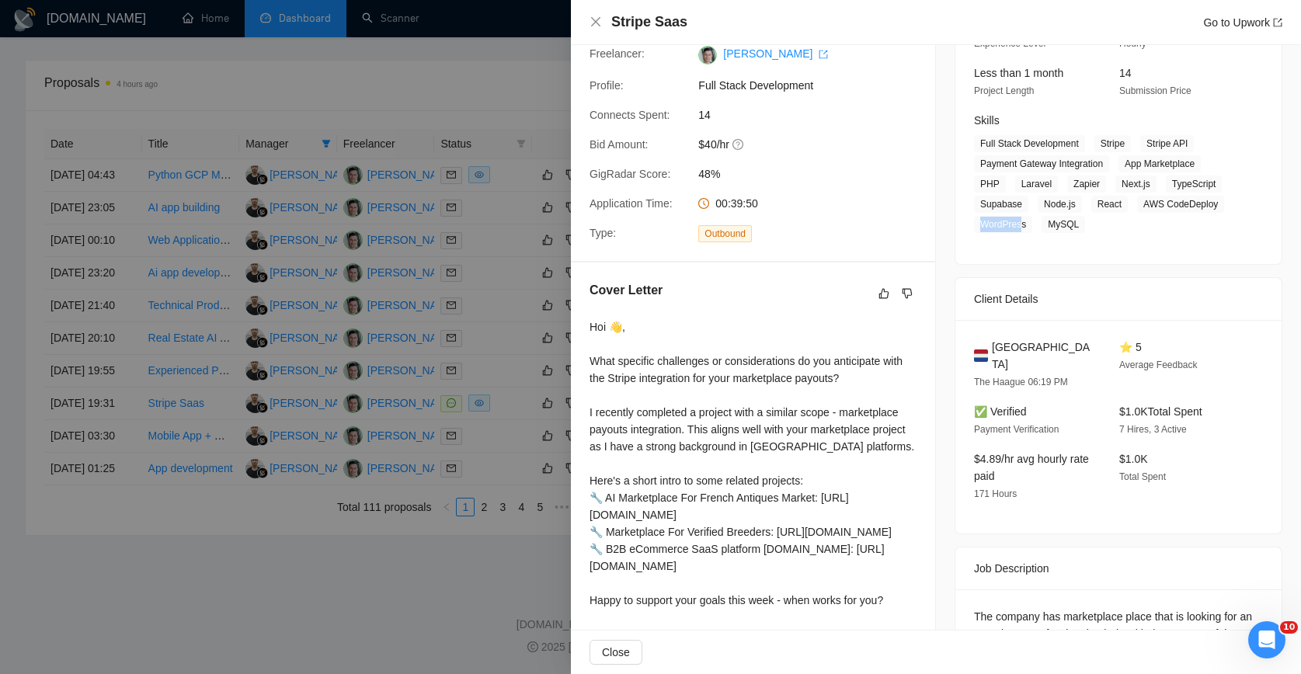
scroll to position [188, 0]
drag, startPoint x: 1033, startPoint y: 201, endPoint x: 1120, endPoint y: 203, distance: 87.0
click at [1120, 203] on span "Full Stack Development Stripe Stripe API Payment Gateway Integration App Market…" at bounding box center [1107, 186] width 266 height 98
drag, startPoint x: 1114, startPoint y: 179, endPoint x: 1202, endPoint y: 186, distance: 88.0
click at [1202, 186] on span "Full Stack Development Stripe Stripe API Payment Gateway Integration App Market…" at bounding box center [1107, 186] width 266 height 98
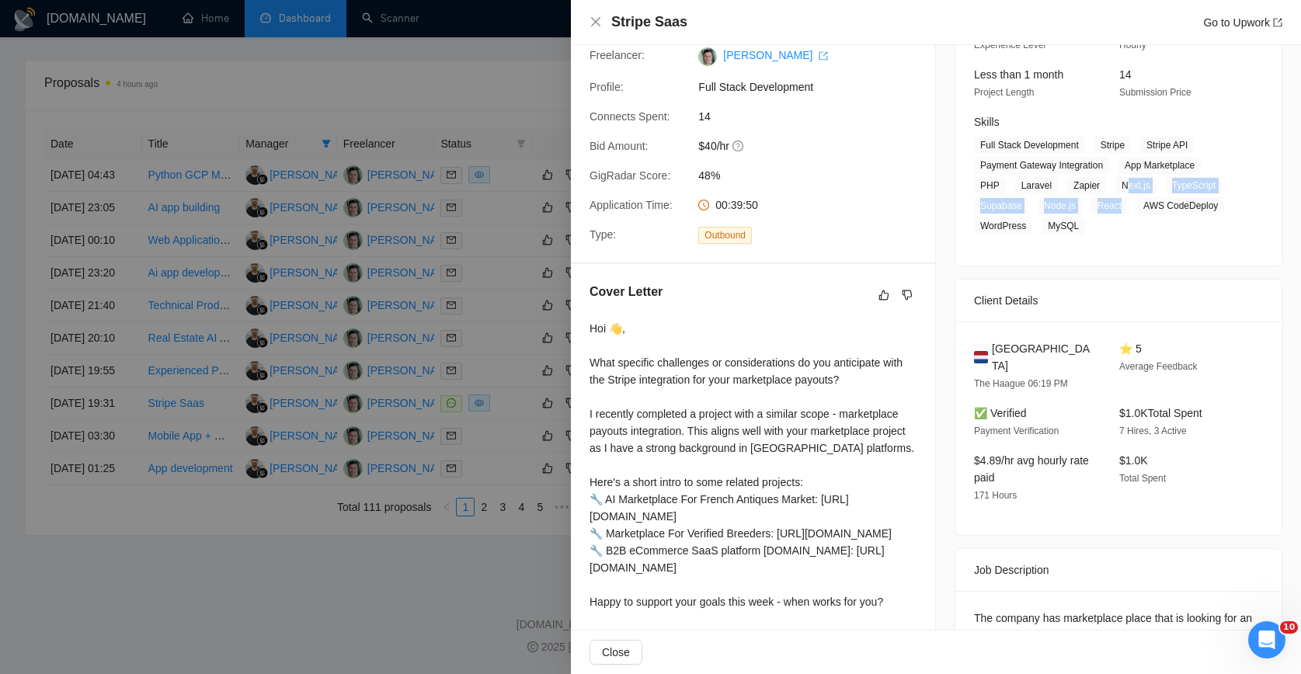
drag, startPoint x: 1119, startPoint y: 199, endPoint x: 1127, endPoint y: 189, distance: 13.2
click at [1123, 190] on span "Full Stack Development Stripe Stripe API Payment Gateway Integration App Market…" at bounding box center [1107, 186] width 266 height 98
drag, startPoint x: 1127, startPoint y: 189, endPoint x: 1184, endPoint y: 182, distance: 57.1
click at [1175, 182] on span "Full Stack Development Stripe Stripe API Payment Gateway Integration App Market…" at bounding box center [1107, 186] width 266 height 98
drag, startPoint x: 1015, startPoint y: 183, endPoint x: 1042, endPoint y: 185, distance: 27.2
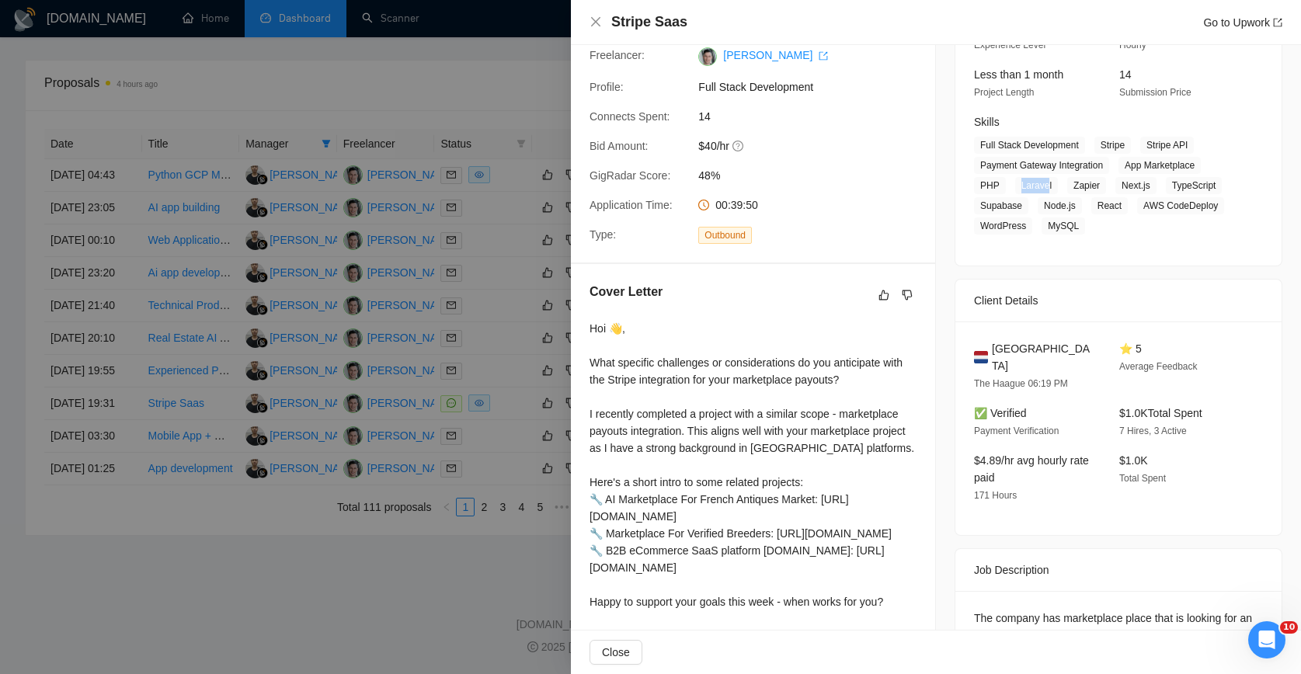
click at [1042, 185] on span "Laravel" at bounding box center [1036, 185] width 43 height 17
click at [1046, 206] on span "Node.js" at bounding box center [1060, 205] width 44 height 17
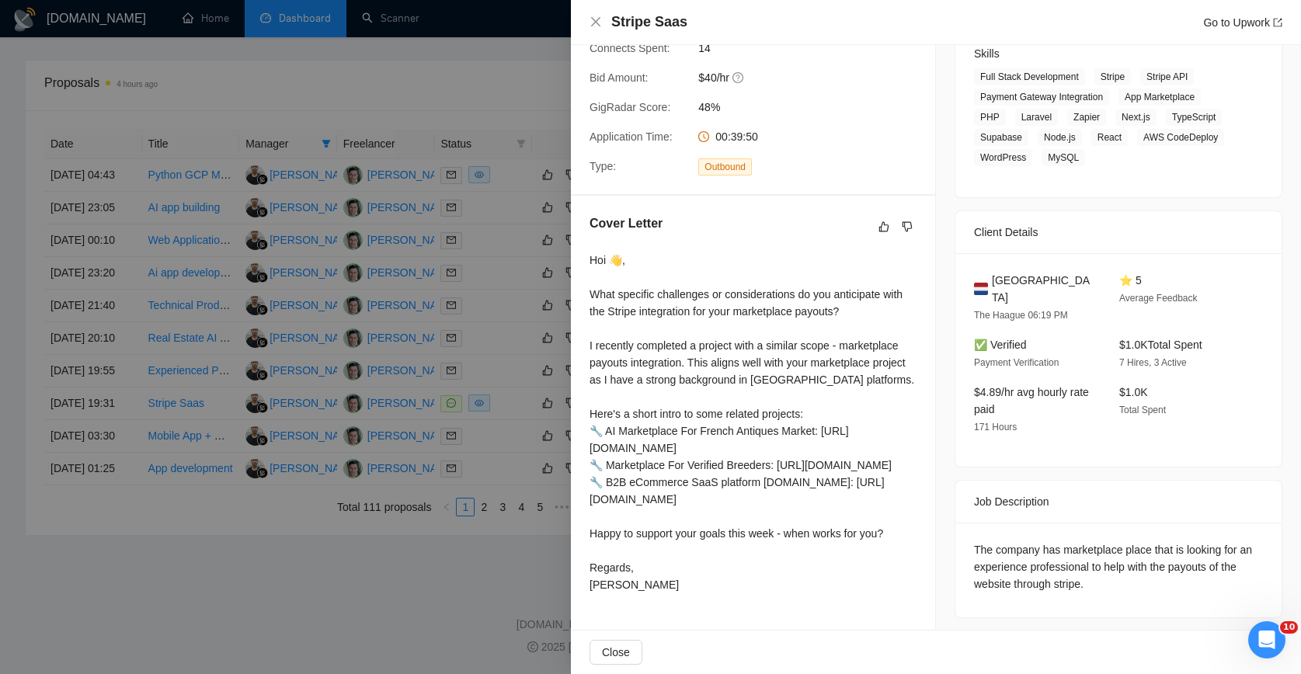
scroll to position [282, 0]
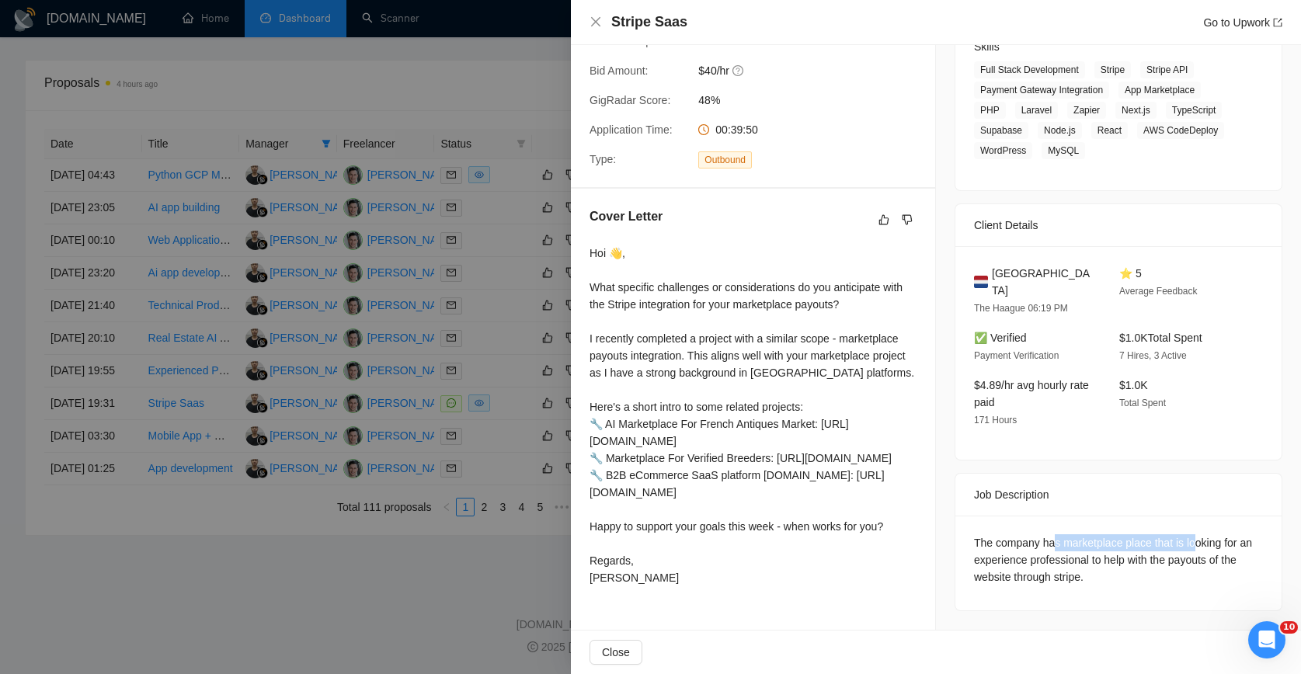
drag, startPoint x: 1089, startPoint y: 512, endPoint x: 1199, endPoint y: 505, distance: 110.5
click at [1199, 534] on div "The company has marketplace place that is looking for an experience professiona…" at bounding box center [1118, 559] width 289 height 51
click at [990, 534] on div "The company has marketplace place that is looking for an experience professiona…" at bounding box center [1118, 559] width 289 height 51
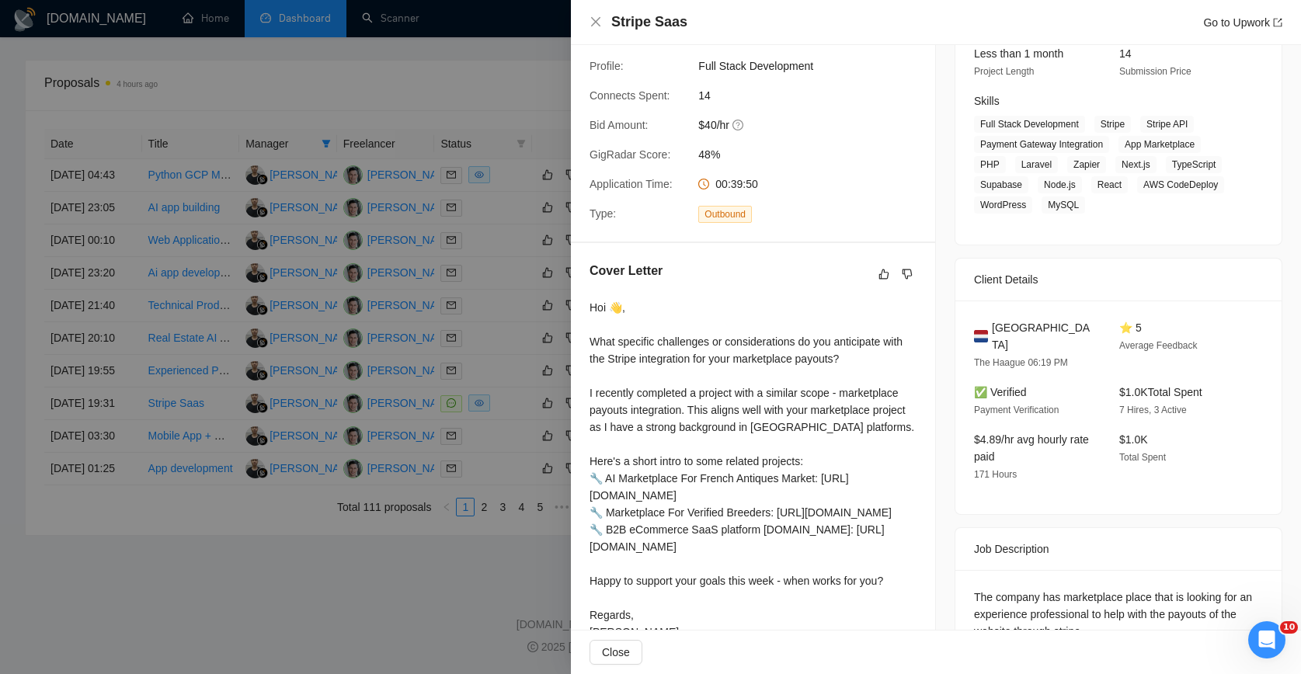
scroll to position [0, 0]
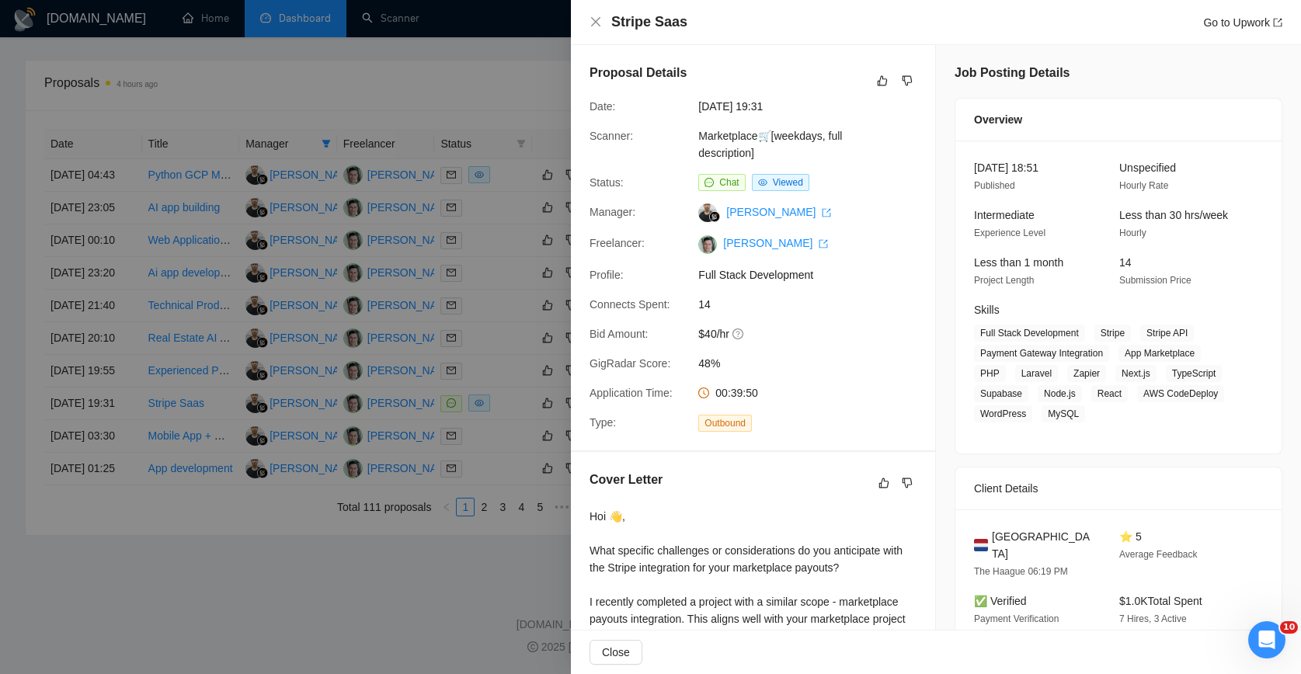
click at [1033, 437] on div "03 Sep, 2025 18:51 Published Unspecified Hourly Rate Intermediate Experience Le…" at bounding box center [1119, 297] width 326 height 313
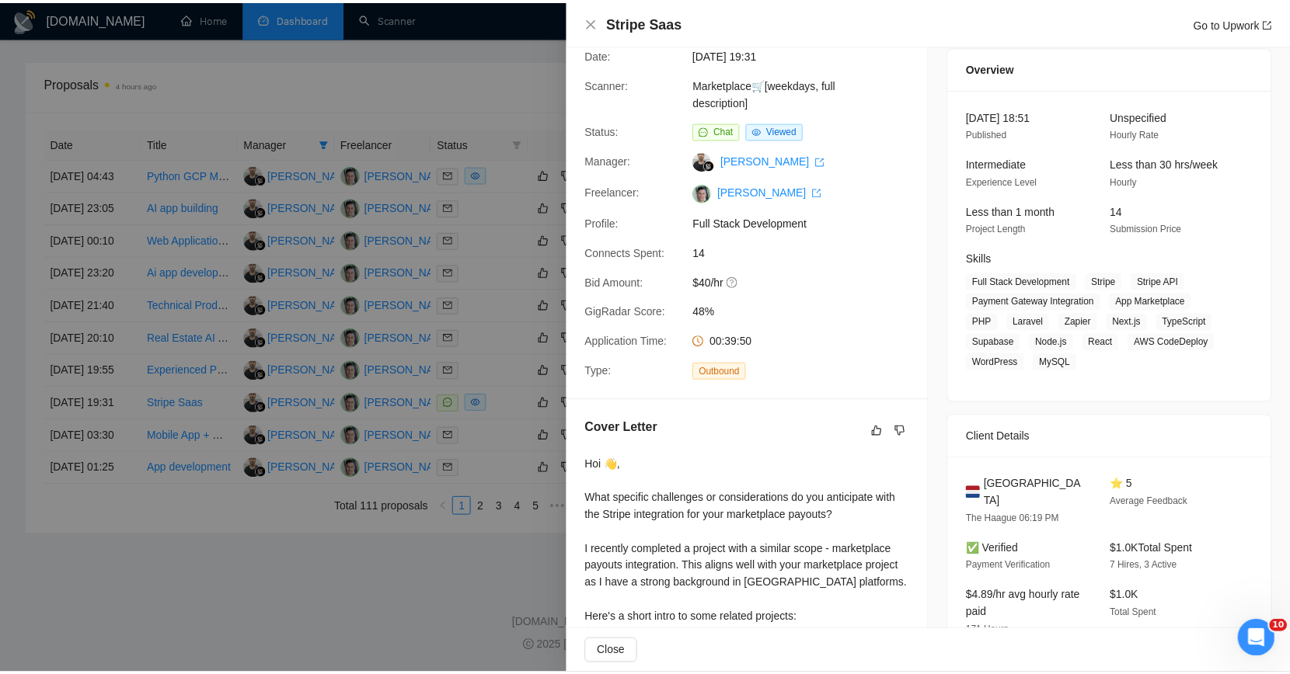
scroll to position [312, 0]
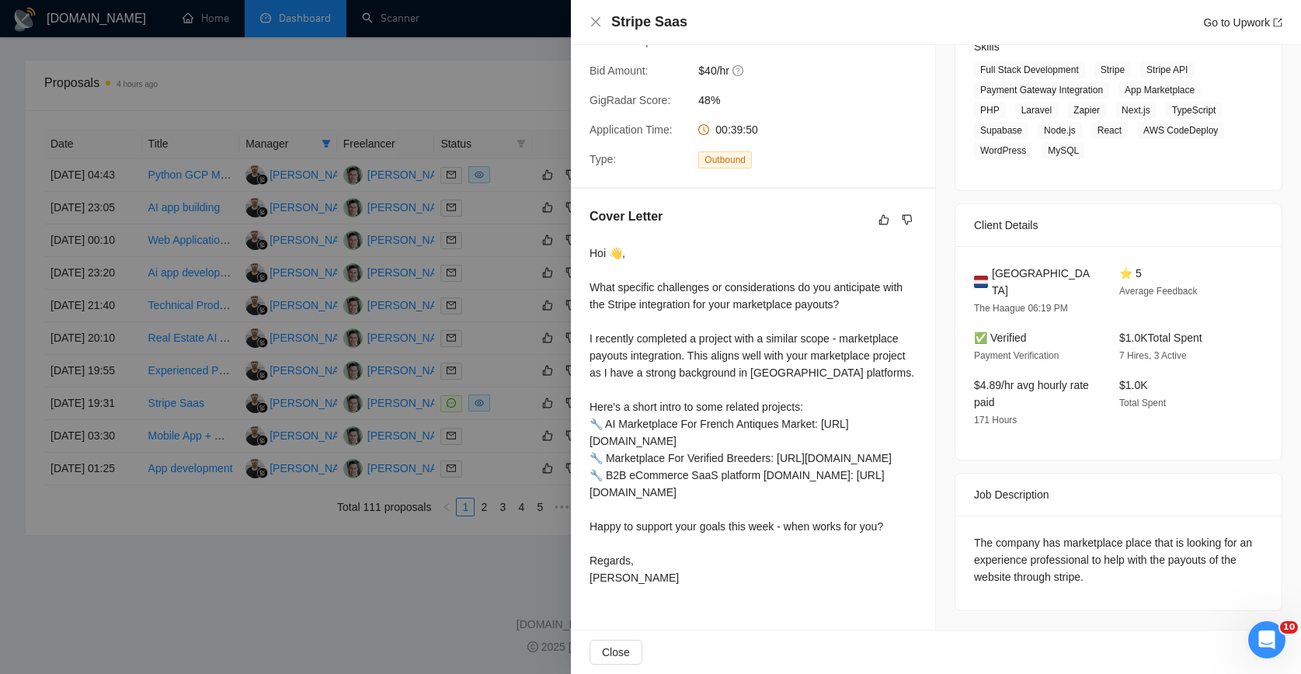
click at [482, 364] on div at bounding box center [650, 337] width 1301 height 674
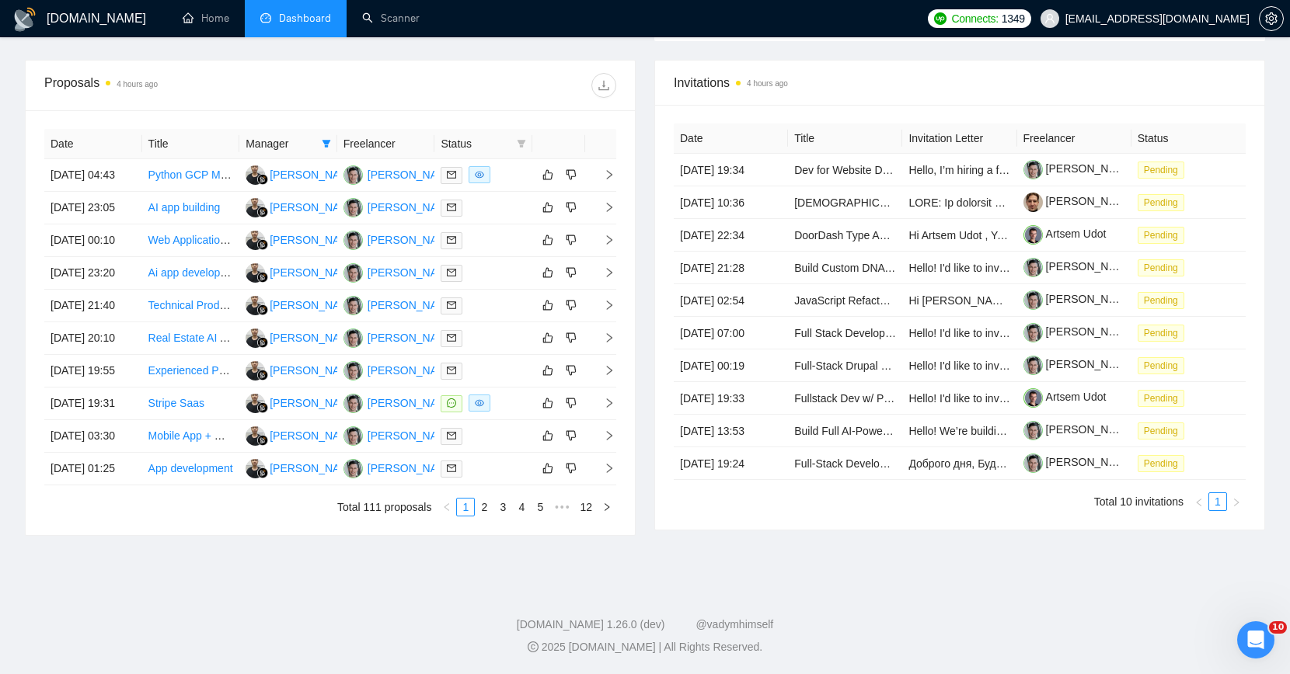
click at [651, 60] on div "Invitations 4 hours ago Date Title Invitation Letter Freelancer Status 04 Sep, …" at bounding box center [959, 298] width 629 height 476
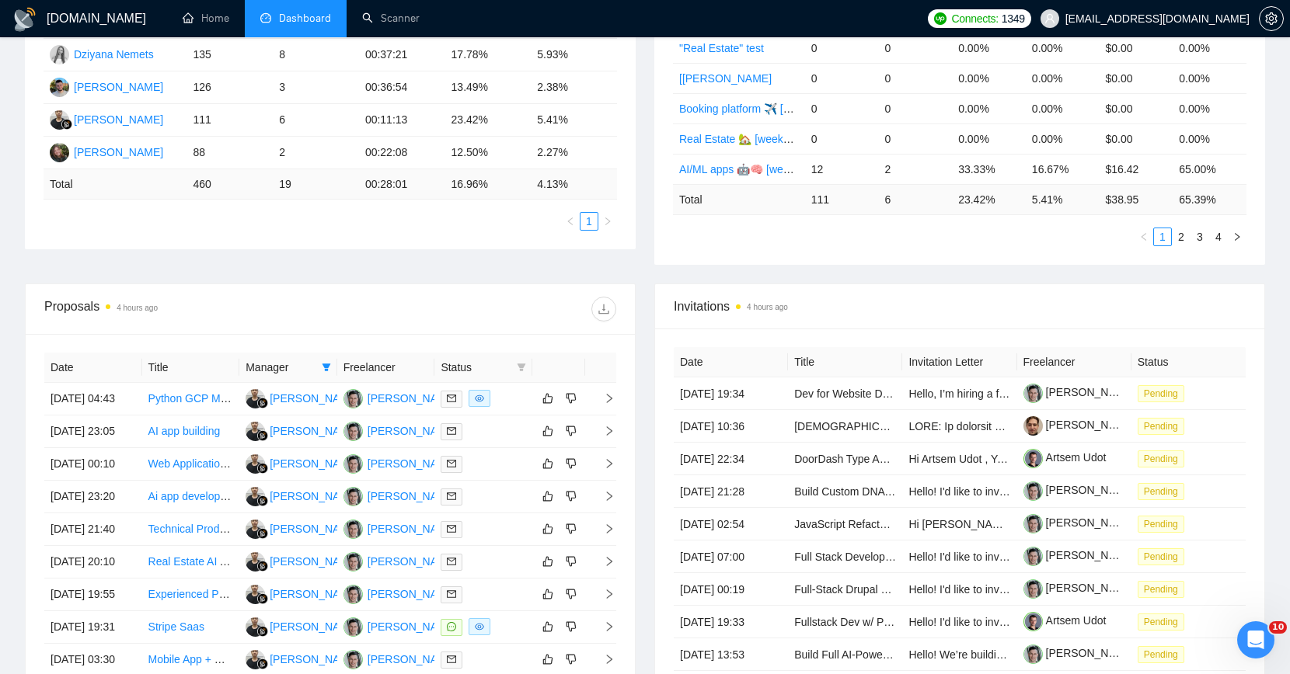
scroll to position [84, 0]
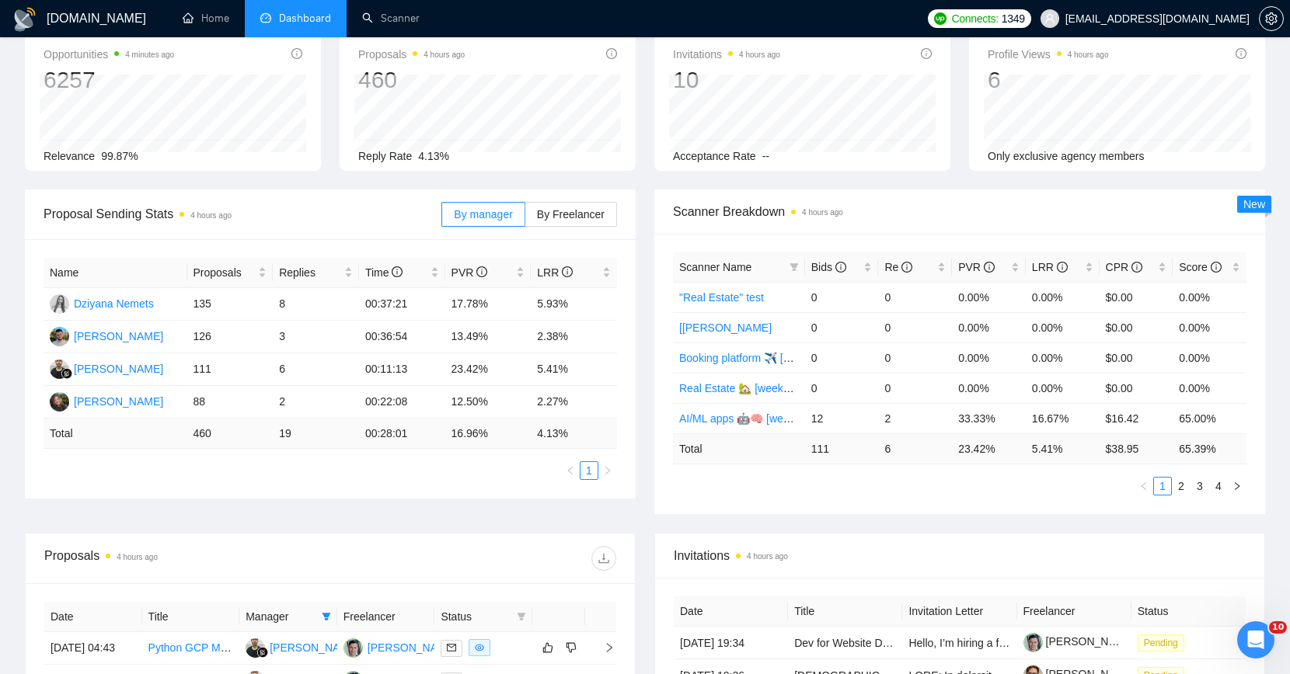
click at [640, 140] on div "Proposals 4 hours ago 460 2025-09-01 Sent 19 Reply Rate 4.13%" at bounding box center [487, 100] width 315 height 141
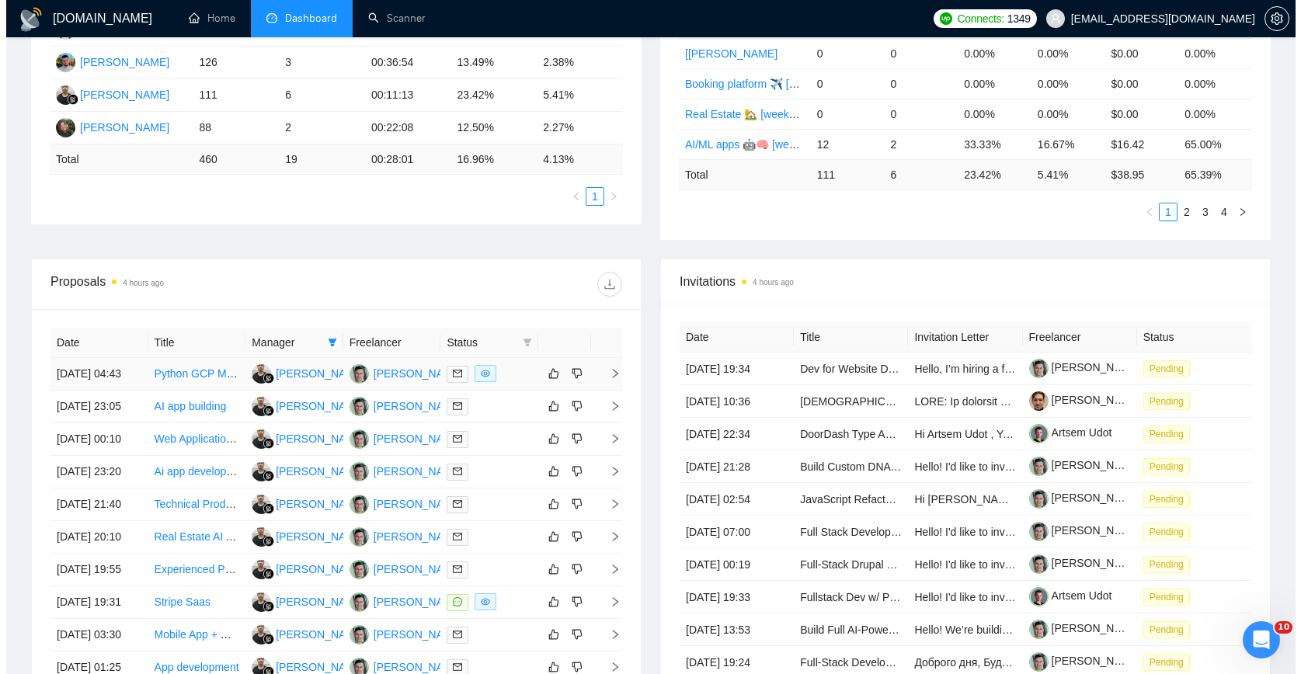
scroll to position [359, 0]
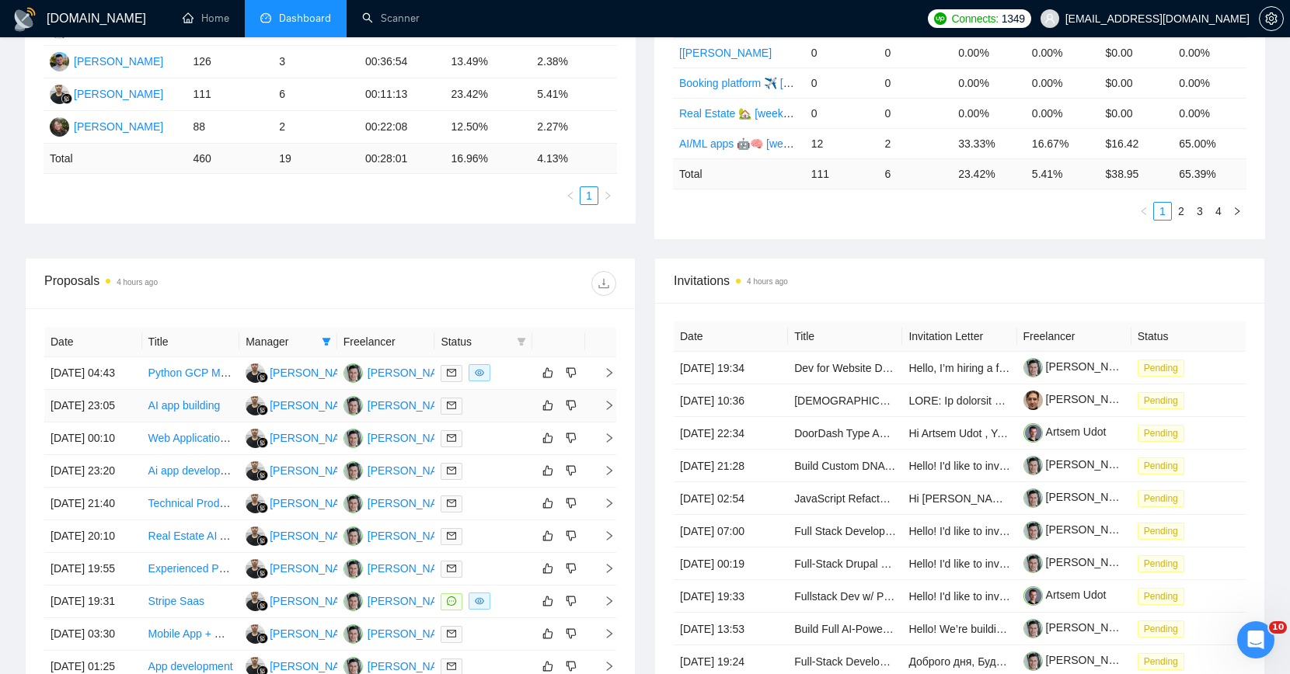
click at [482, 415] on div at bounding box center [482, 406] width 85 height 18
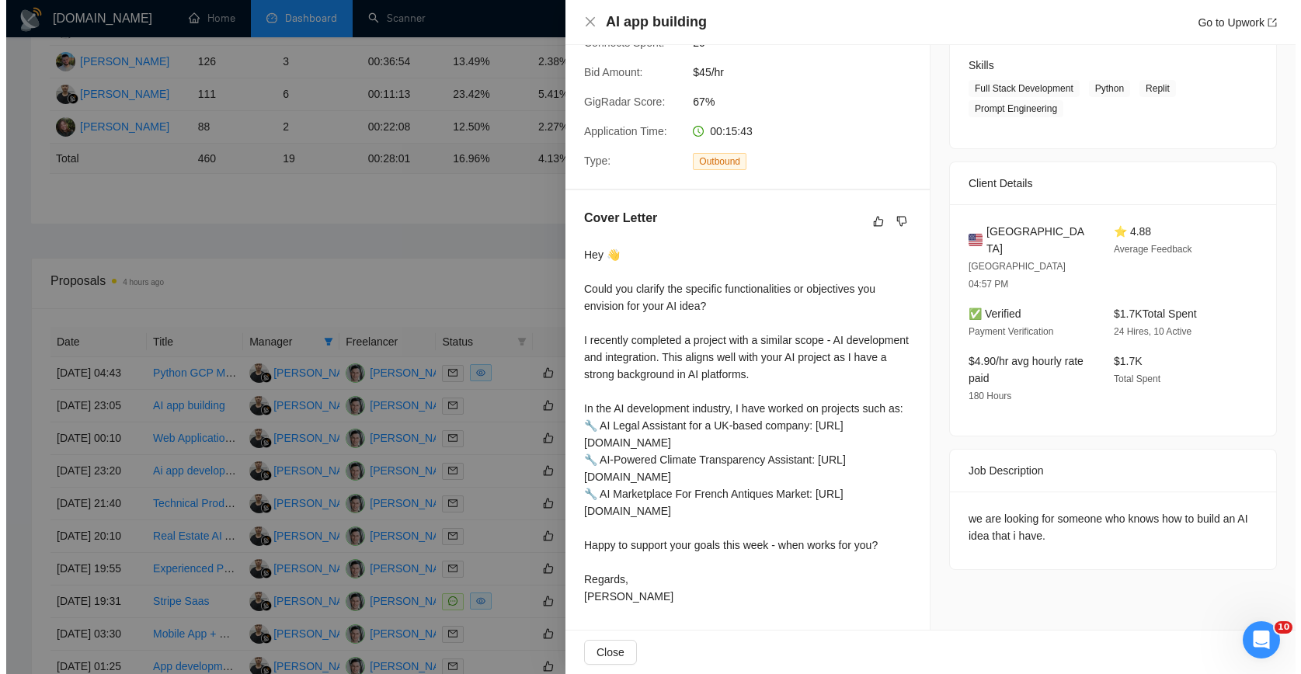
scroll to position [278, 0]
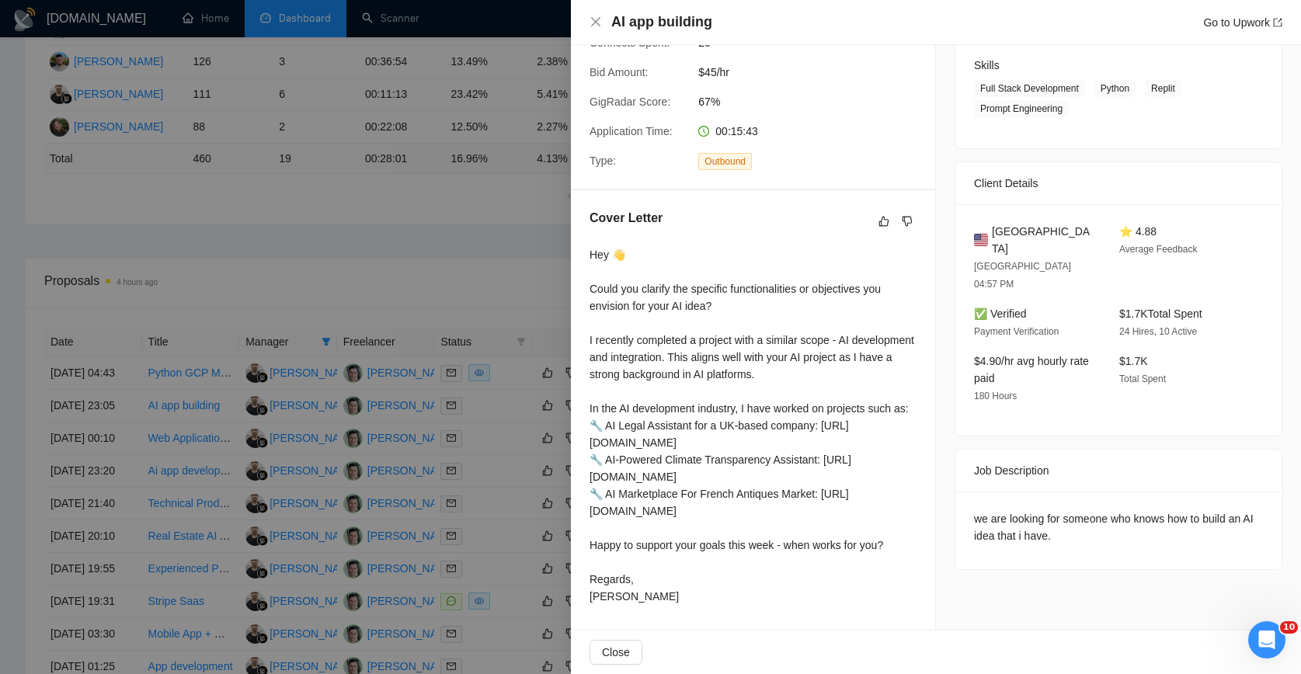
click at [1004, 492] on div "we are looking for someone who knows how to build an AI idea that i have." at bounding box center [1119, 531] width 326 height 78
drag, startPoint x: 1175, startPoint y: 451, endPoint x: 1220, endPoint y: 449, distance: 45.9
click at [1199, 510] on div "we are looking for someone who knows how to build an AI idea that i have." at bounding box center [1118, 527] width 289 height 34
click at [1220, 510] on div "we are looking for someone who knows how to build an AI idea that i have." at bounding box center [1118, 527] width 289 height 34
drag, startPoint x: 1001, startPoint y: 468, endPoint x: 1011, endPoint y: 468, distance: 10.1
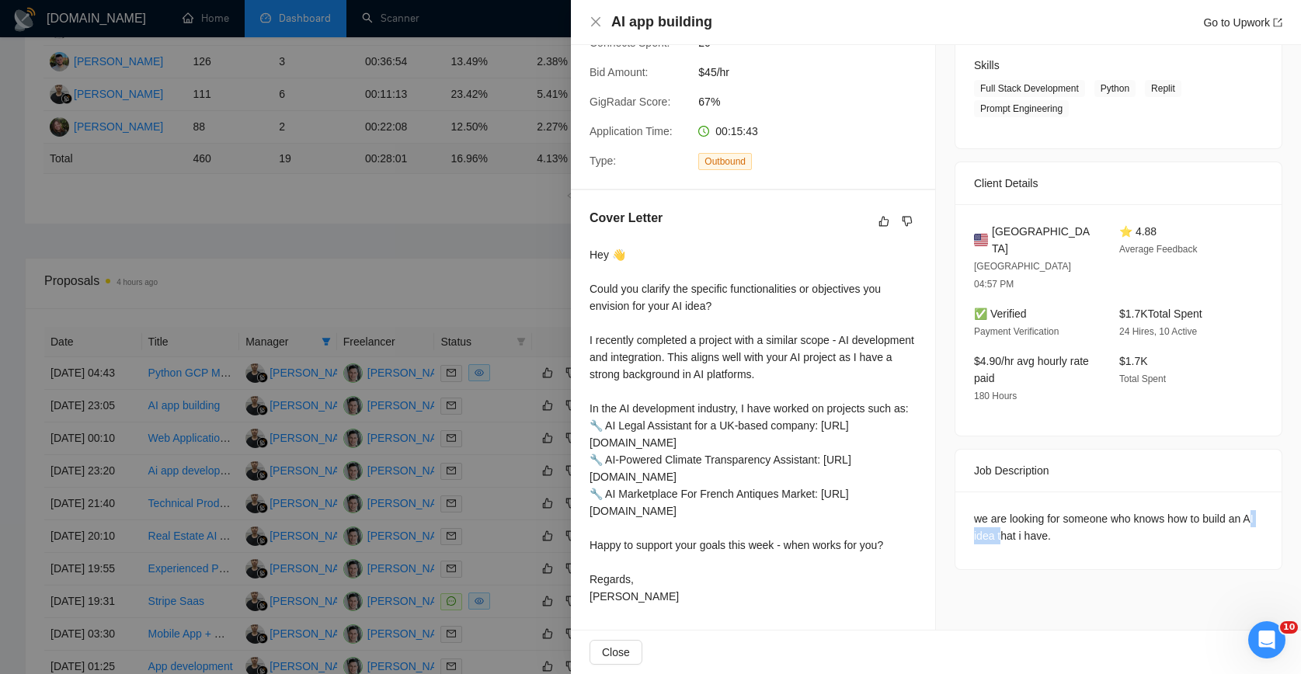
click at [1011, 510] on div "we are looking for someone who knows how to build an AI idea that i have." at bounding box center [1118, 527] width 289 height 34
click at [1023, 510] on div "we are looking for someone who knows how to build an AI idea that i have." at bounding box center [1118, 527] width 289 height 34
click at [237, 323] on div at bounding box center [650, 337] width 1301 height 674
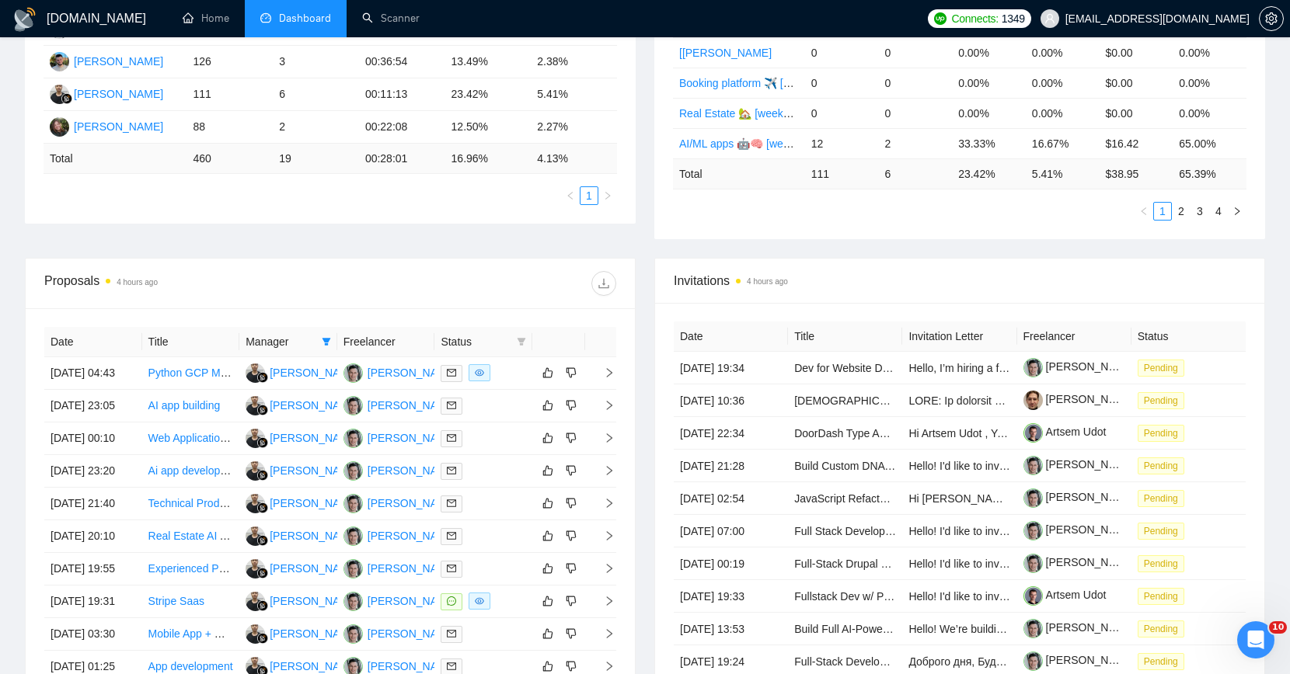
click at [627, 226] on div "Proposal Sending Stats 4 hours ago By manager By Freelancer Name Proposals Repl…" at bounding box center [645, 86] width 1258 height 343
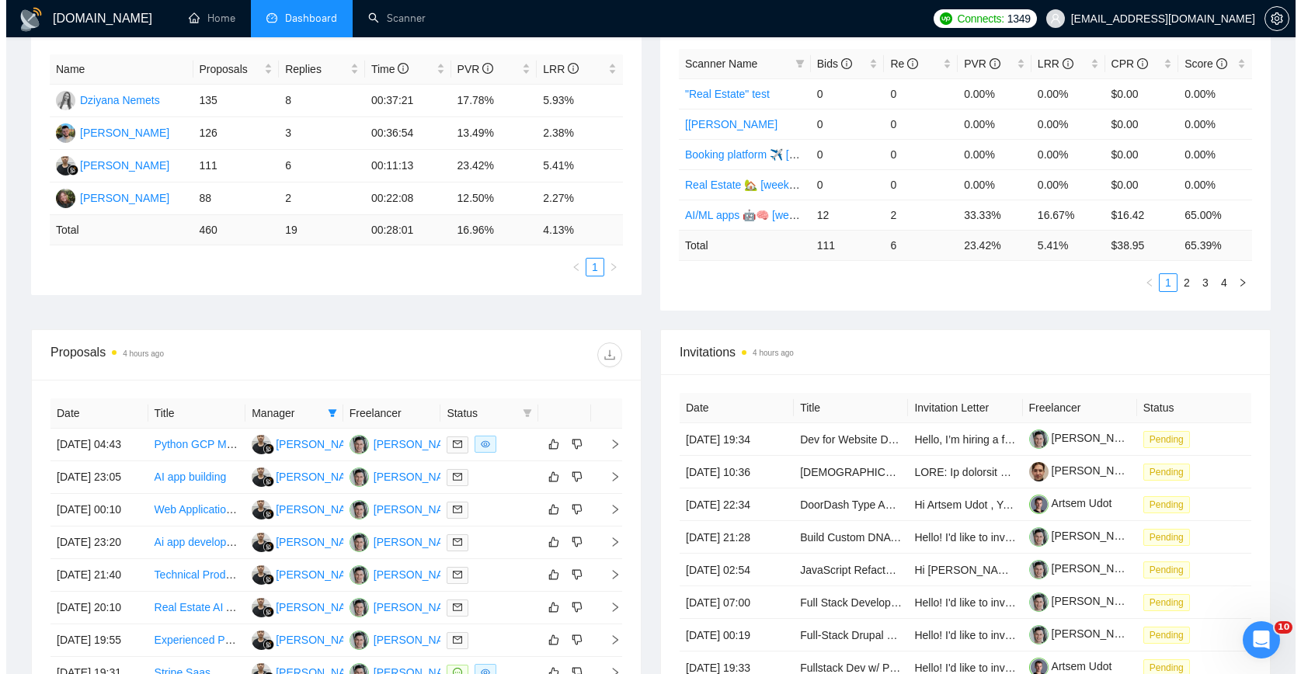
scroll to position [404, 0]
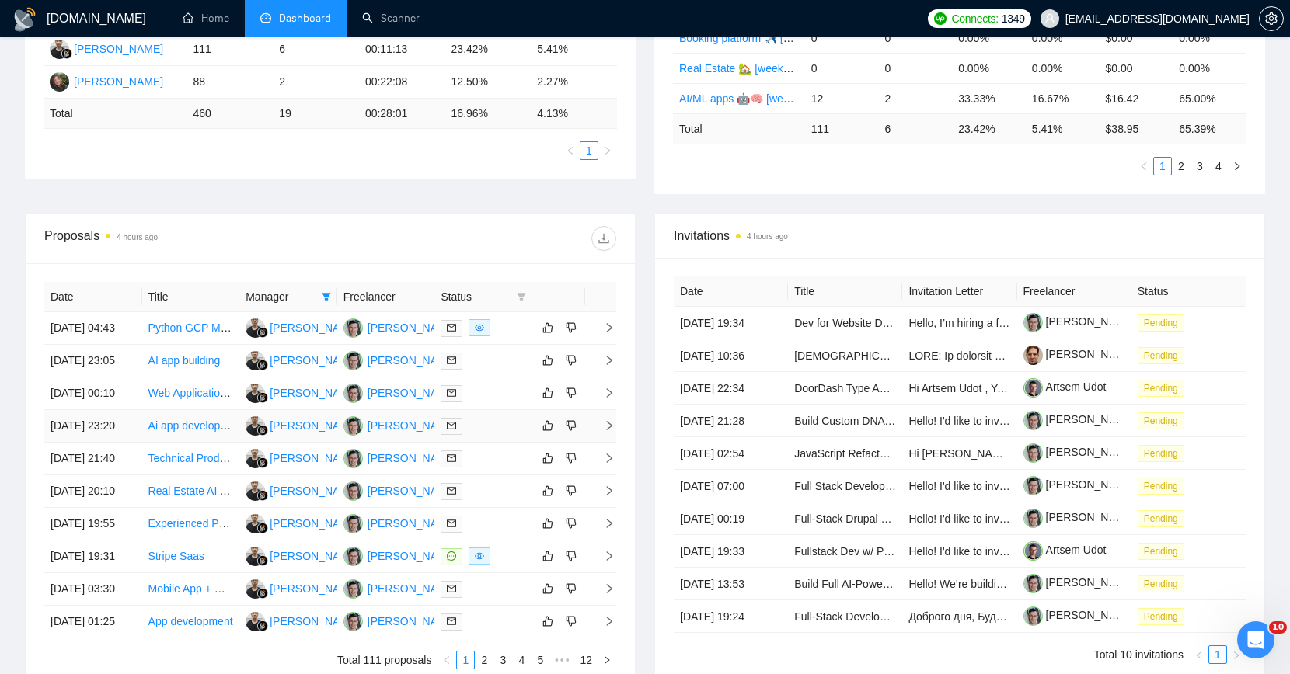
click at [508, 435] on div at bounding box center [482, 426] width 85 height 18
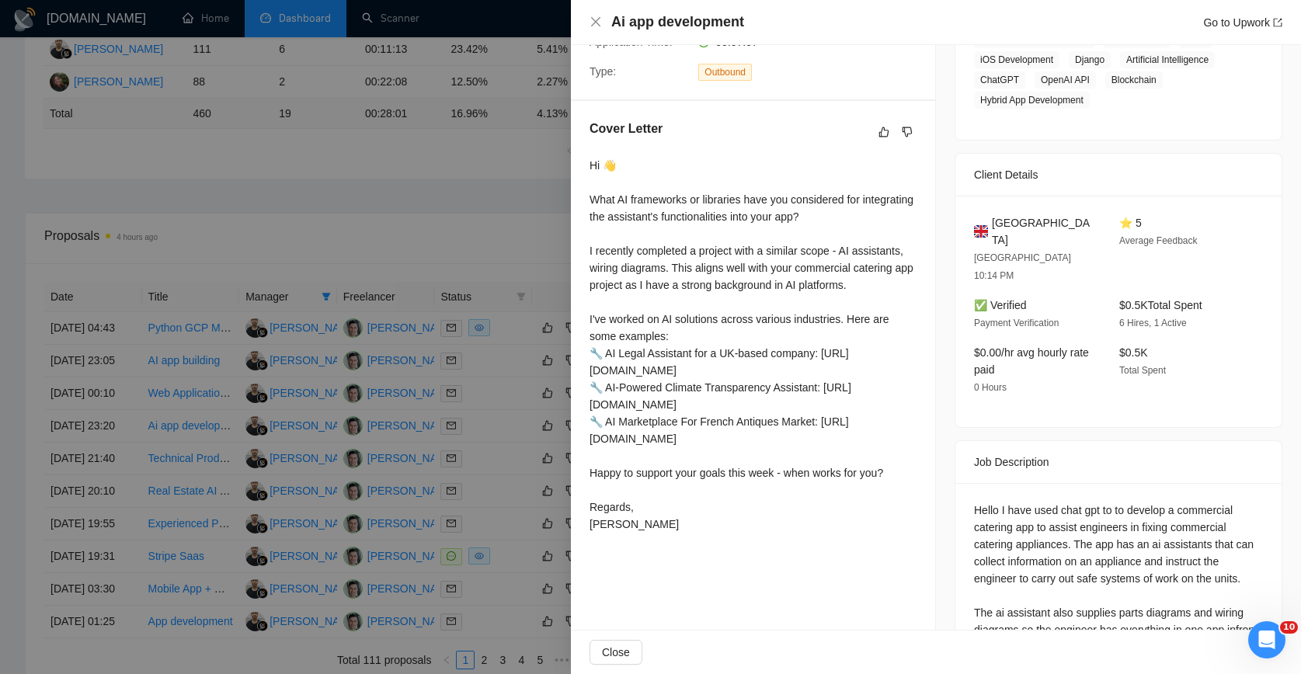
scroll to position [367, 0]
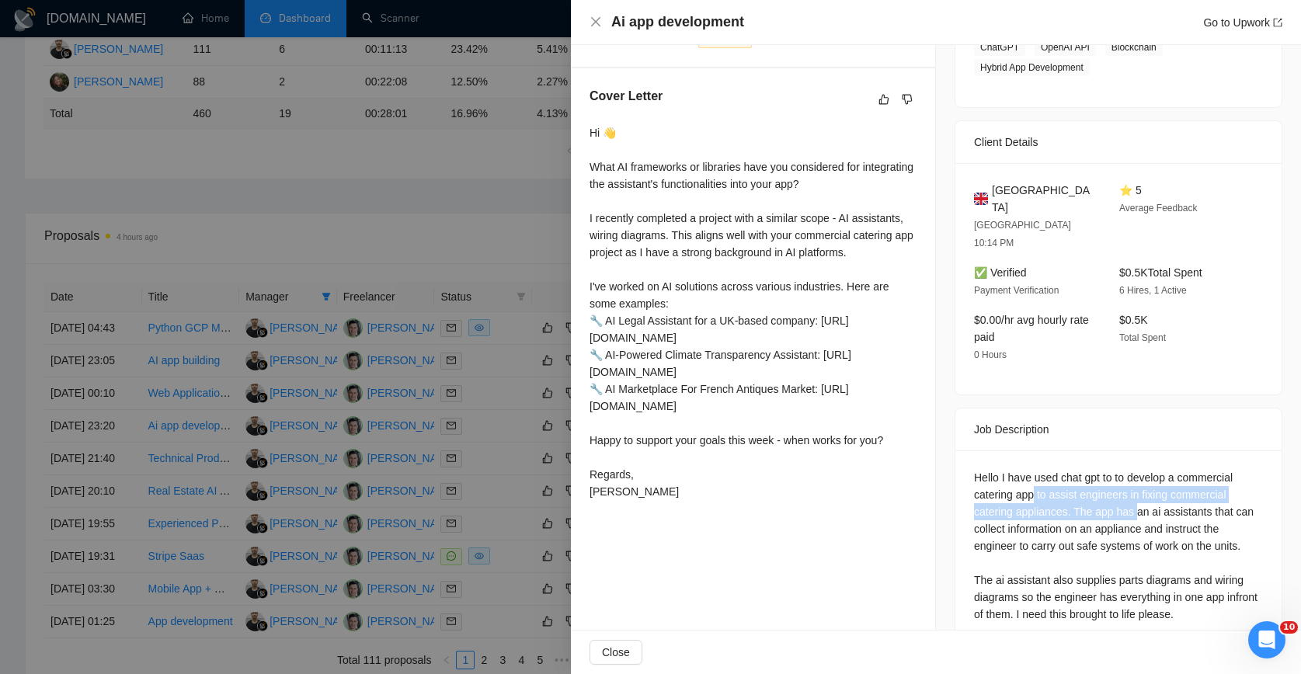
drag, startPoint x: 1032, startPoint y: 455, endPoint x: 1137, endPoint y: 469, distance: 105.8
click at [1137, 469] on div "Hello I have used chat gpt to to develop a commercial catering app to assist en…" at bounding box center [1118, 546] width 289 height 154
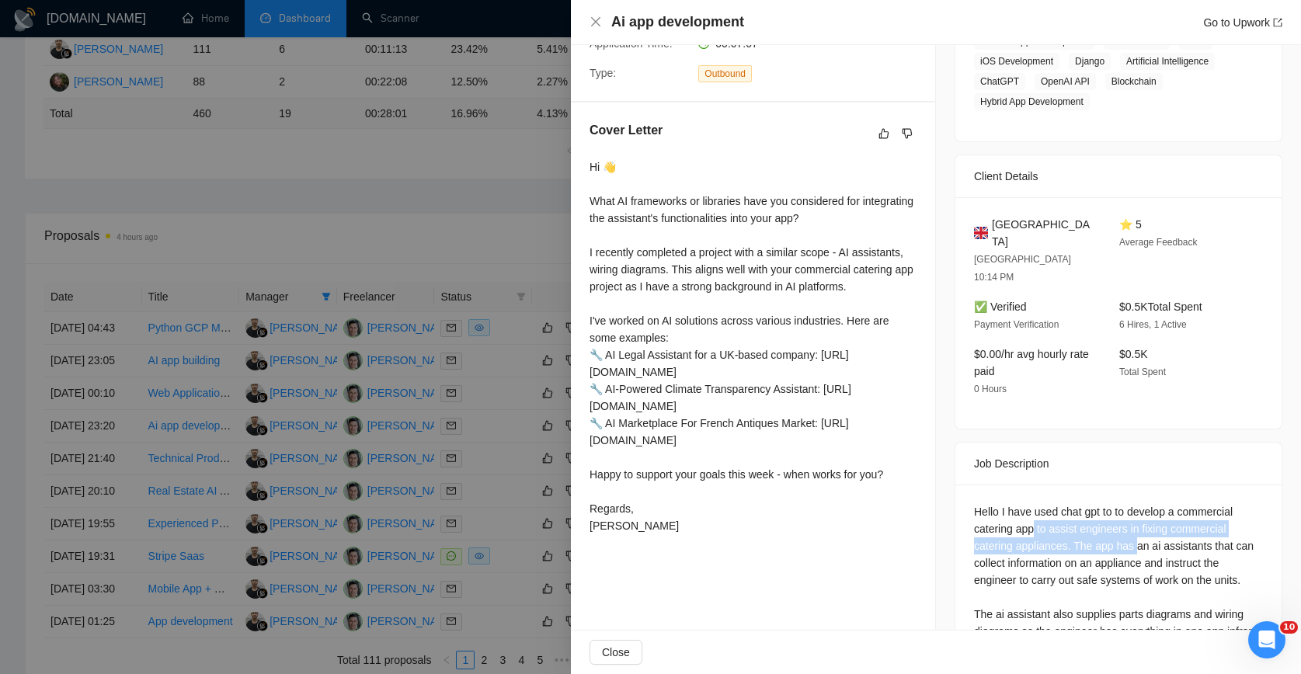
scroll to position [318, 0]
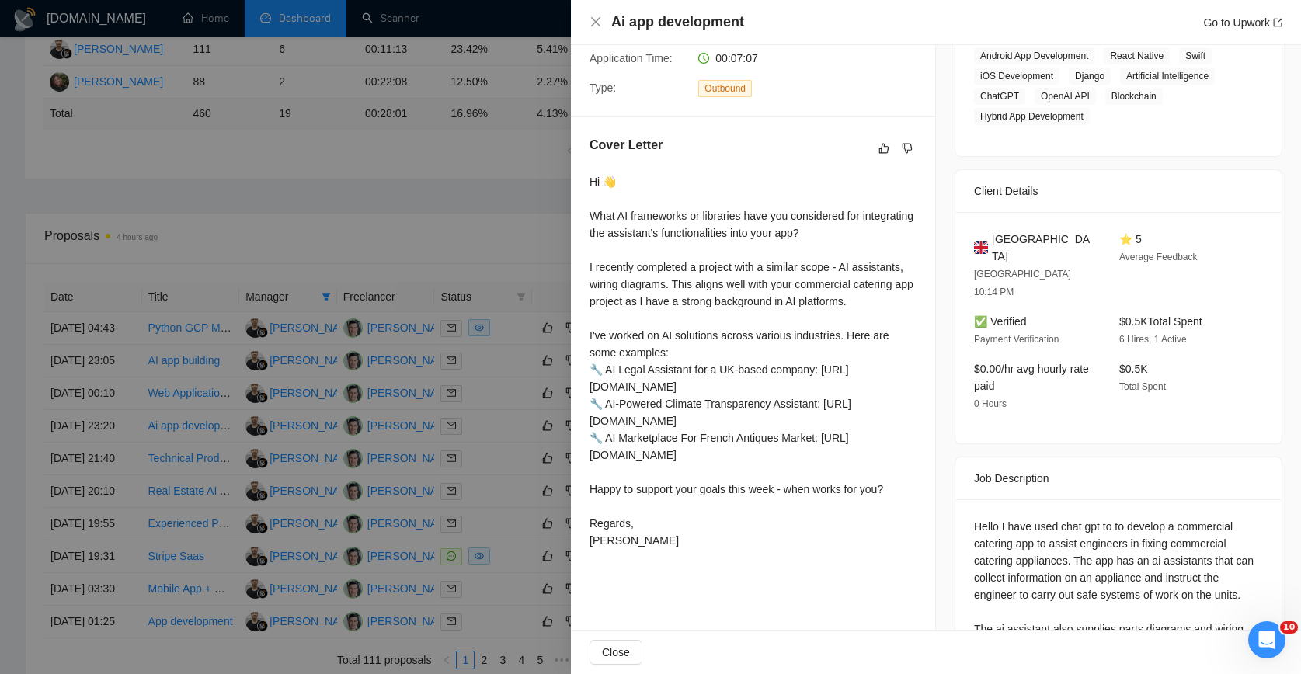
click at [942, 350] on div "Job Posting Details Overview 03 Sep, 2025 23:13 Published Unspecified Hourly Ra…" at bounding box center [1118, 221] width 365 height 989
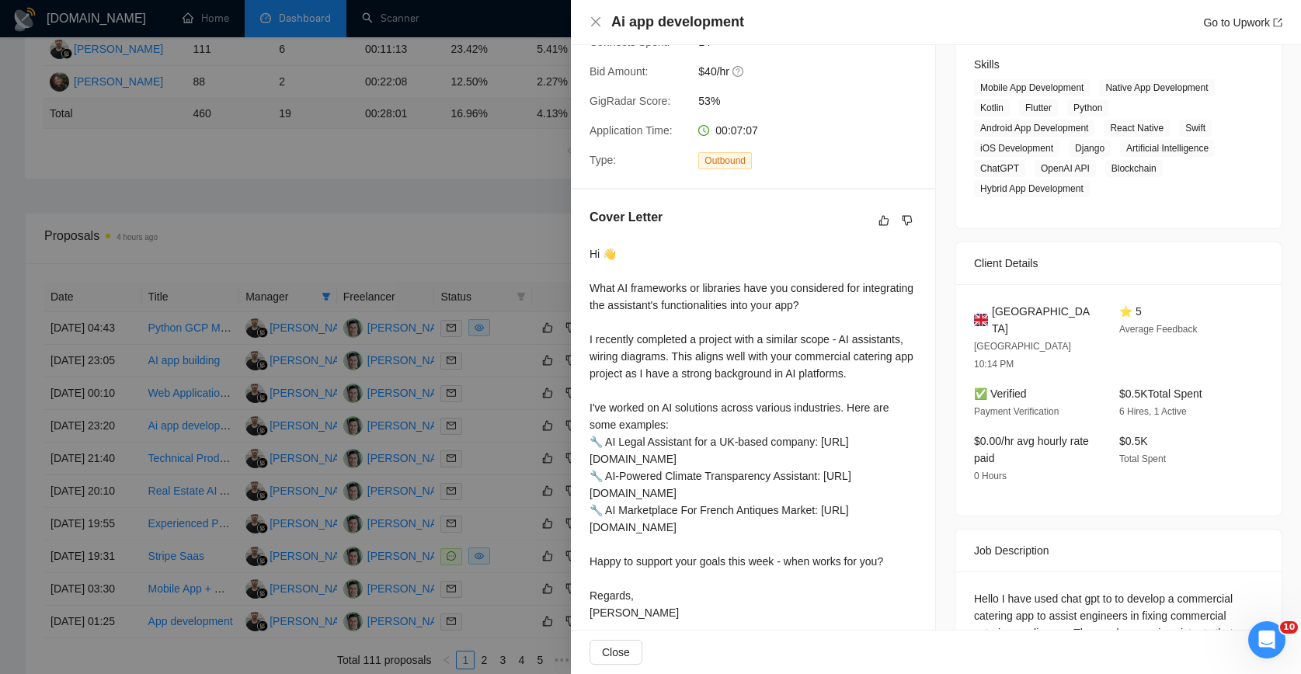
scroll to position [0, 0]
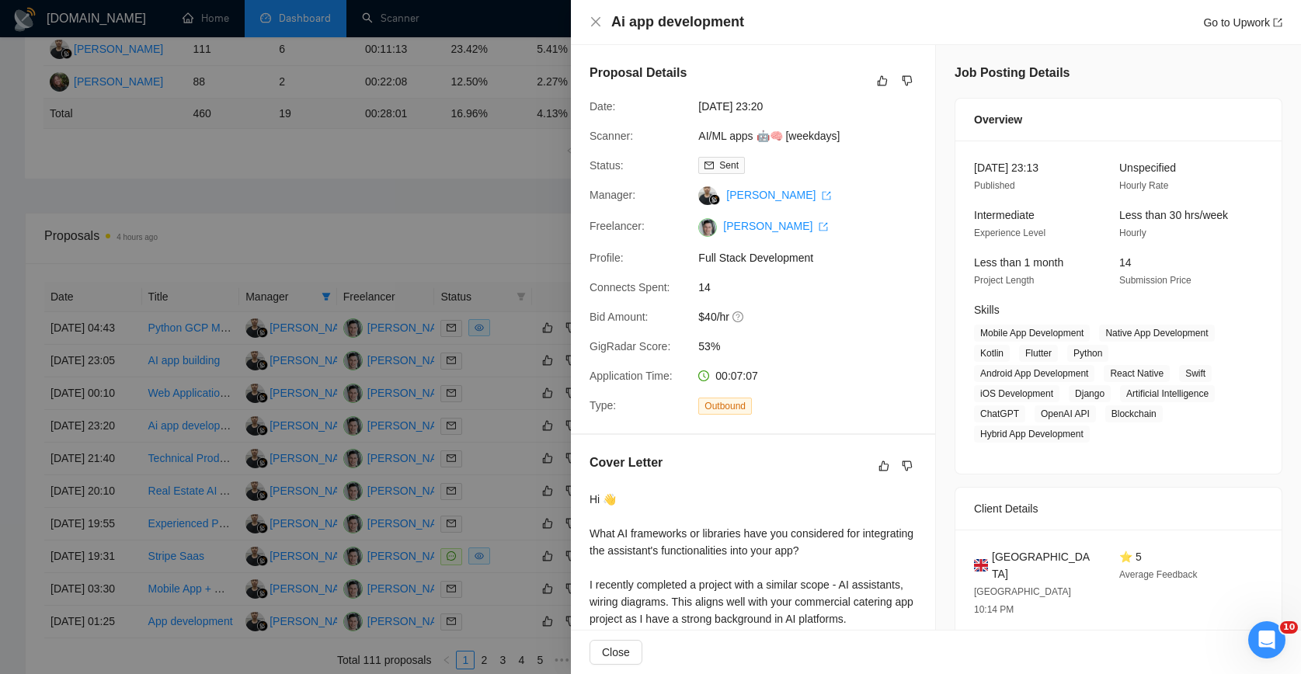
click at [385, 326] on div at bounding box center [650, 337] width 1301 height 674
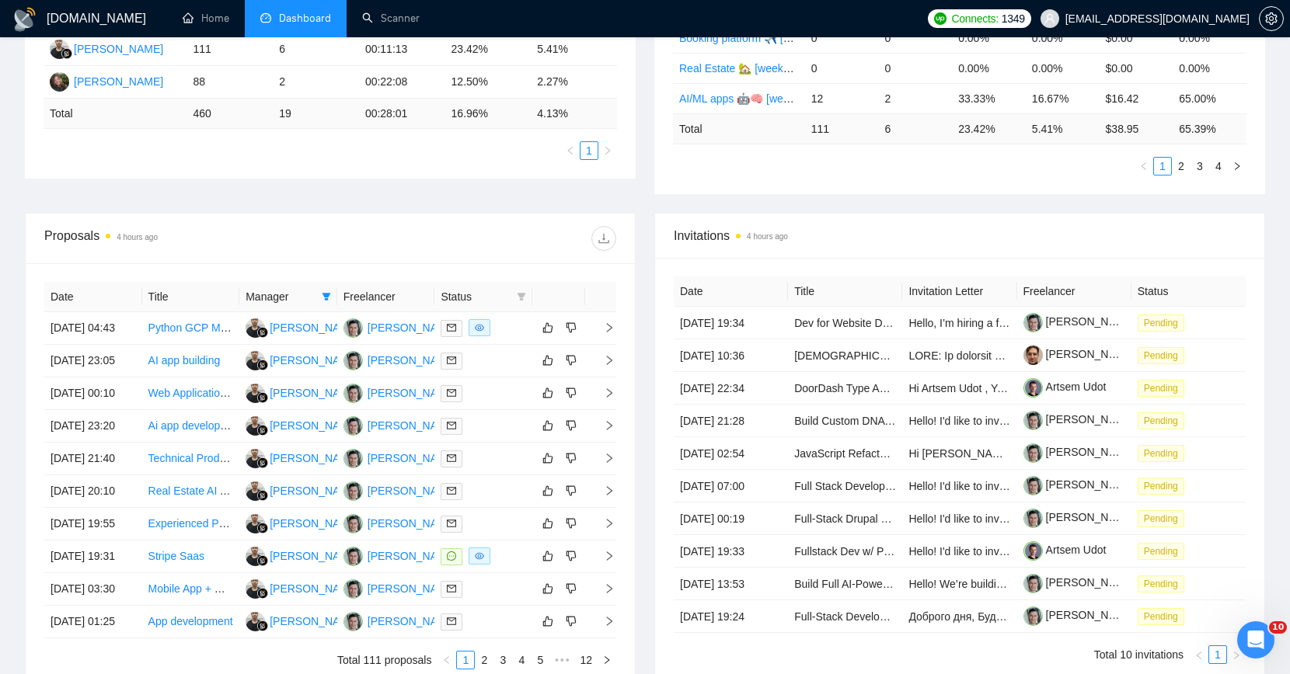
click at [468, 214] on div "Proposals 4 hours ago" at bounding box center [330, 239] width 572 height 50
click at [635, 222] on div "Proposals 4 hours ago Date Title Manager Freelancer Status 05 Sep, 2025 04:43 P…" at bounding box center [330, 451] width 611 height 476
click at [644, 214] on div "Proposals 4 hours ago Date Title Manager Freelancer Status 05 Sep, 2025 04:43 P…" at bounding box center [330, 451] width 629 height 476
click at [498, 370] on div at bounding box center [482, 361] width 85 height 18
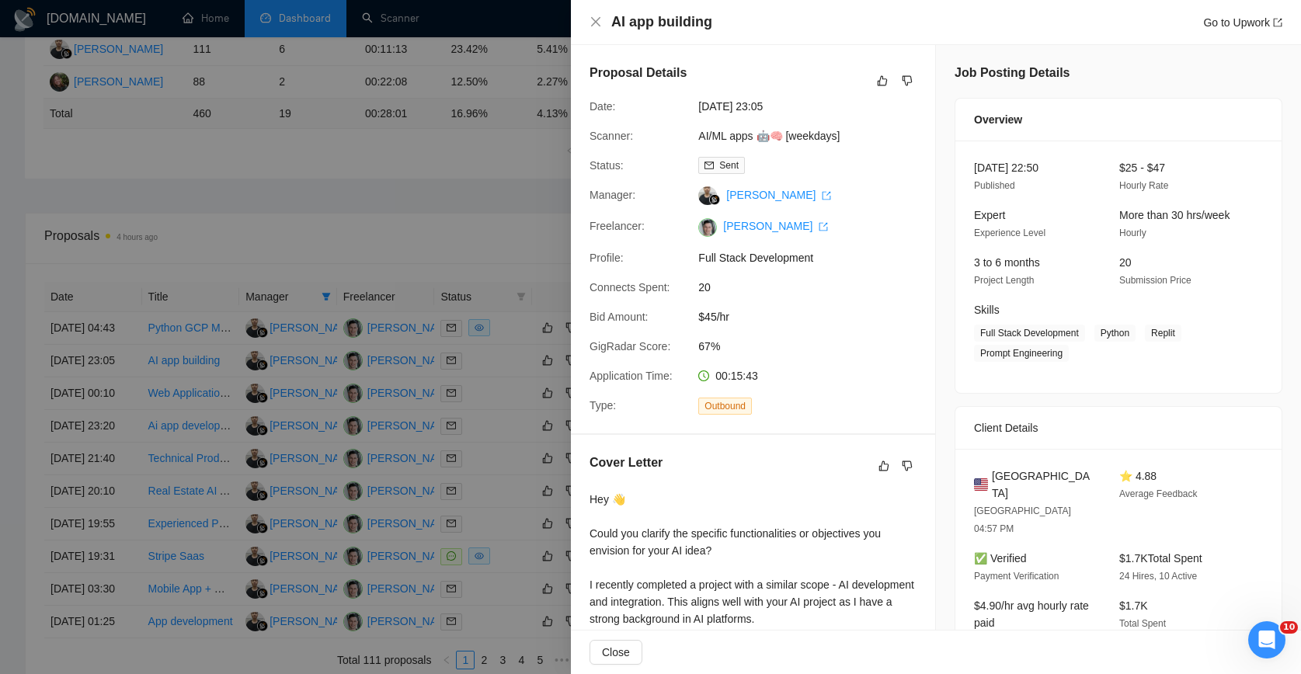
scroll to position [278, 0]
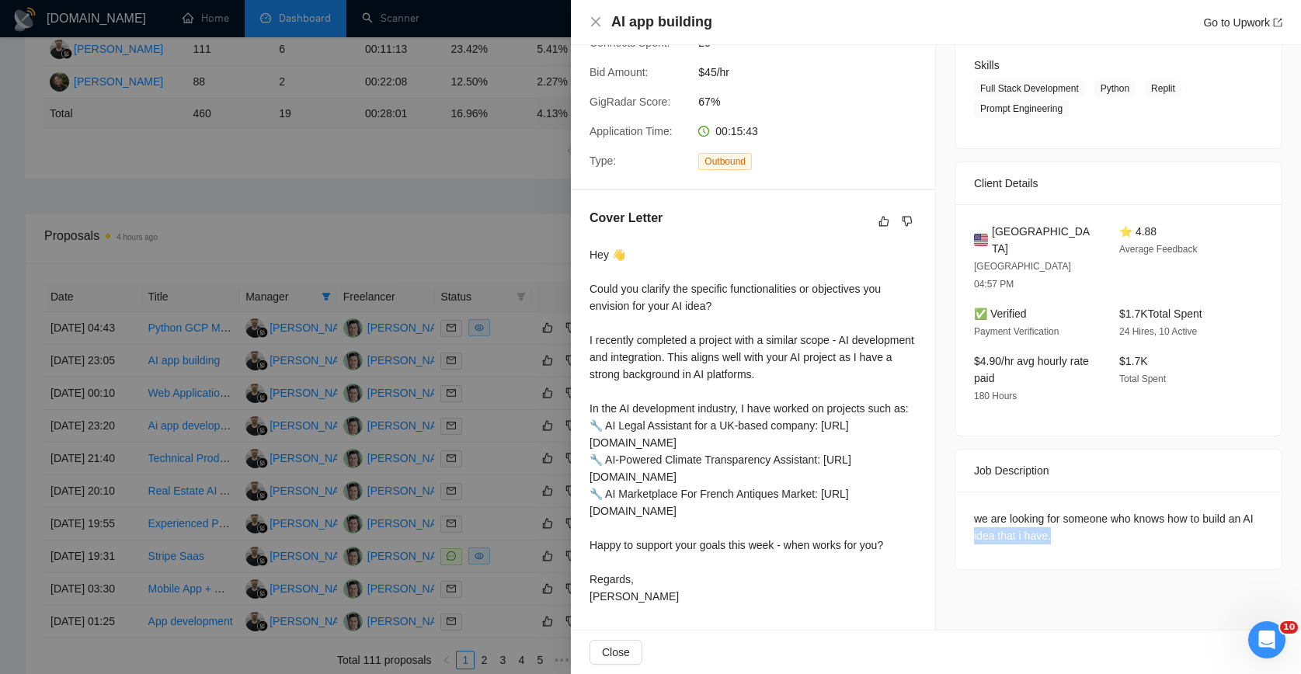
drag, startPoint x: 1019, startPoint y: 465, endPoint x: 1058, endPoint y: 482, distance: 42.4
click at [1058, 492] on div "we are looking for someone who knows how to build an AI idea that i have." at bounding box center [1119, 531] width 326 height 78
drag, startPoint x: 1039, startPoint y: 470, endPoint x: 1028, endPoint y: 467, distance: 11.3
click at [1028, 492] on div "we are looking for someone who knows how to build an AI idea that i have." at bounding box center [1119, 531] width 326 height 78
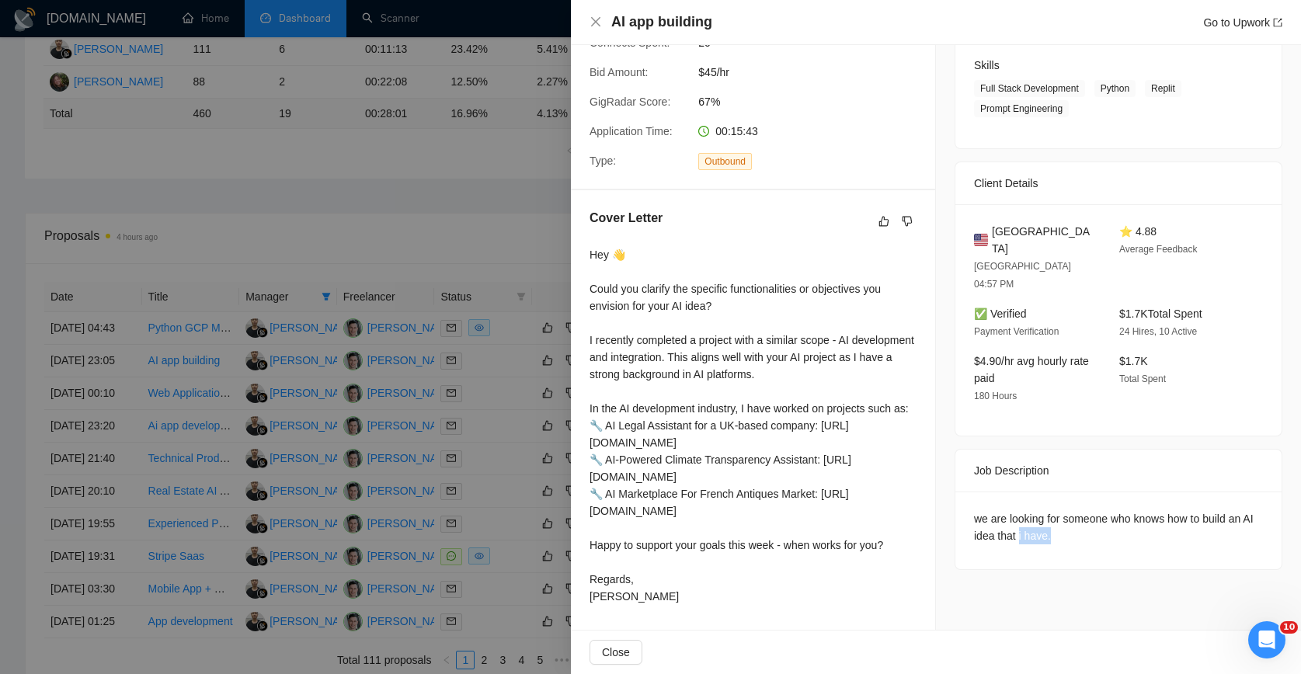
click at [1028, 510] on div "we are looking for someone who knows how to build an AI idea that i have." at bounding box center [1118, 527] width 289 height 34
drag, startPoint x: 986, startPoint y: 447, endPoint x: 1045, endPoint y: 459, distance: 60.2
click at [1046, 510] on div "we are looking for someone who knows how to build an AI idea that i have." at bounding box center [1118, 527] width 289 height 34
click at [1044, 510] on div "we are looking for someone who knows how to build an AI idea that i have." at bounding box center [1118, 527] width 289 height 34
click at [1044, 492] on div "we are looking for someone who knows how to build an AI idea that i have." at bounding box center [1119, 531] width 326 height 78
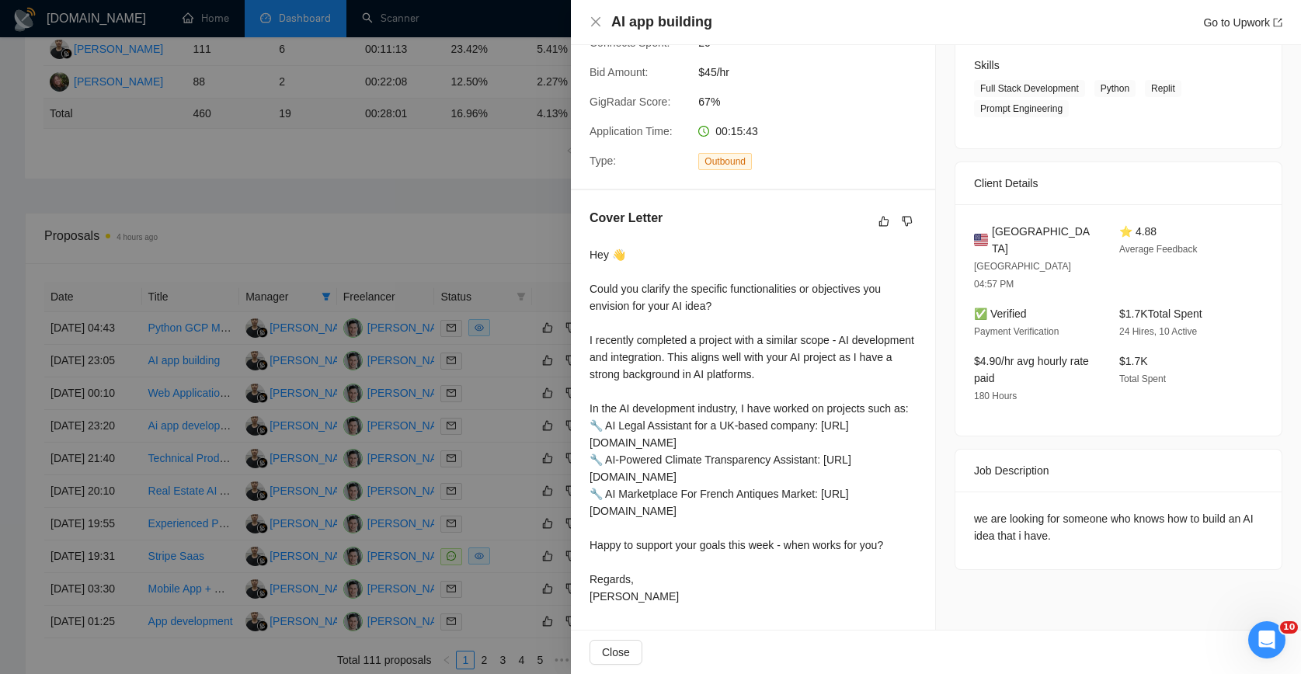
scroll to position [0, 0]
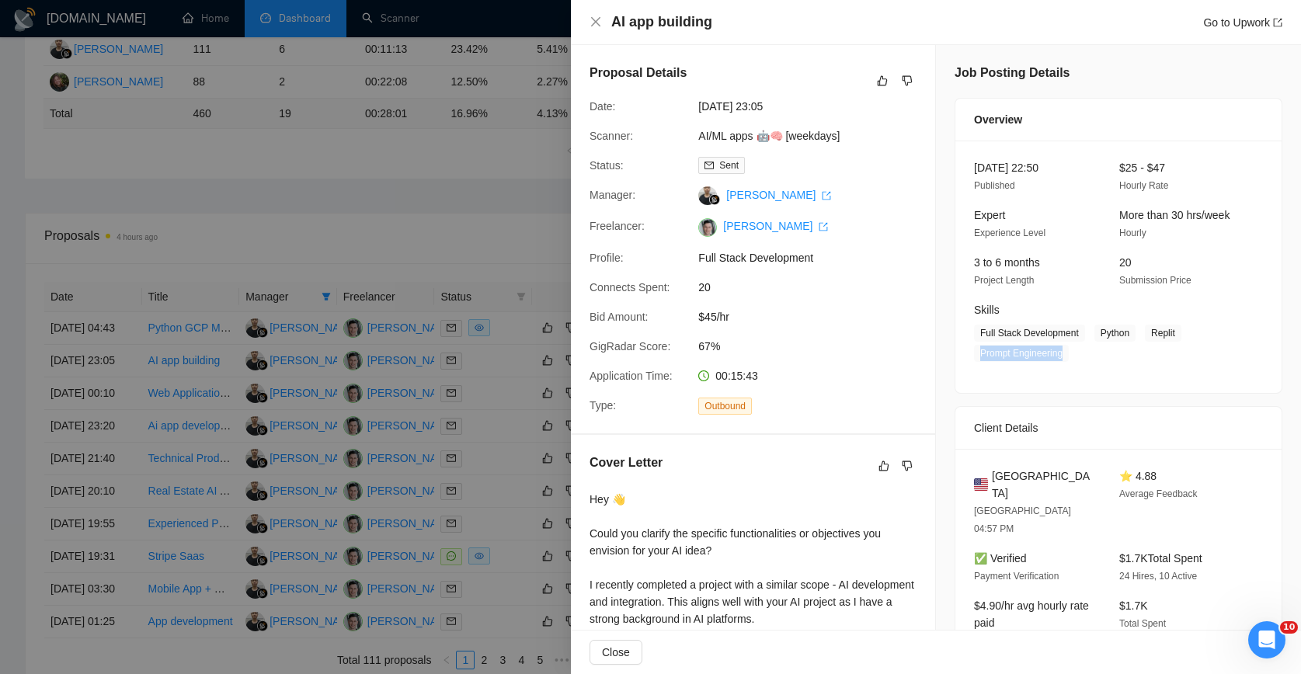
drag, startPoint x: 978, startPoint y: 357, endPoint x: 1073, endPoint y: 353, distance: 94.9
click at [1073, 353] on div "Skills Full Stack Development Python Replit Prompt Engineering" at bounding box center [1107, 331] width 278 height 61
drag, startPoint x: 1075, startPoint y: 353, endPoint x: 1158, endPoint y: 323, distance: 88.2
click at [1076, 353] on span "Full Stack Development Python Replit Prompt Engineering" at bounding box center [1107, 343] width 266 height 37
click at [1162, 325] on span "Replit" at bounding box center [1163, 333] width 37 height 17
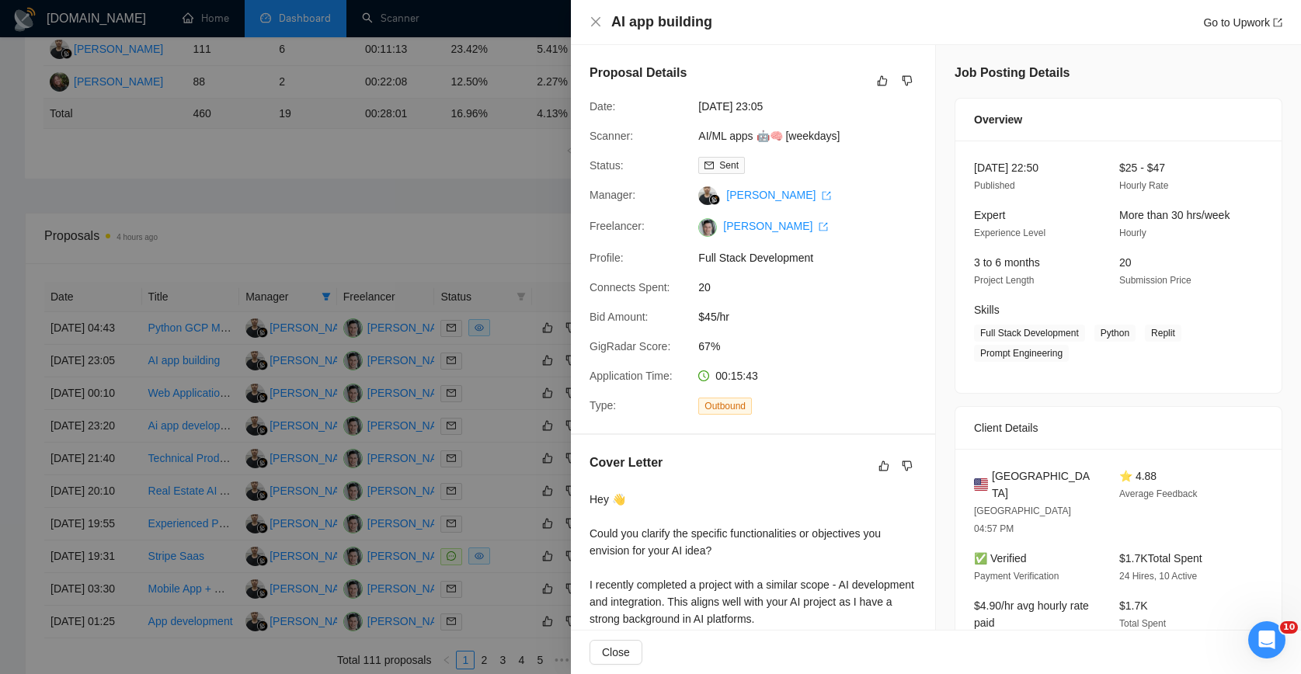
click at [1162, 330] on span "Replit" at bounding box center [1163, 333] width 37 height 17
click at [1163, 330] on span "Replit" at bounding box center [1163, 333] width 37 height 17
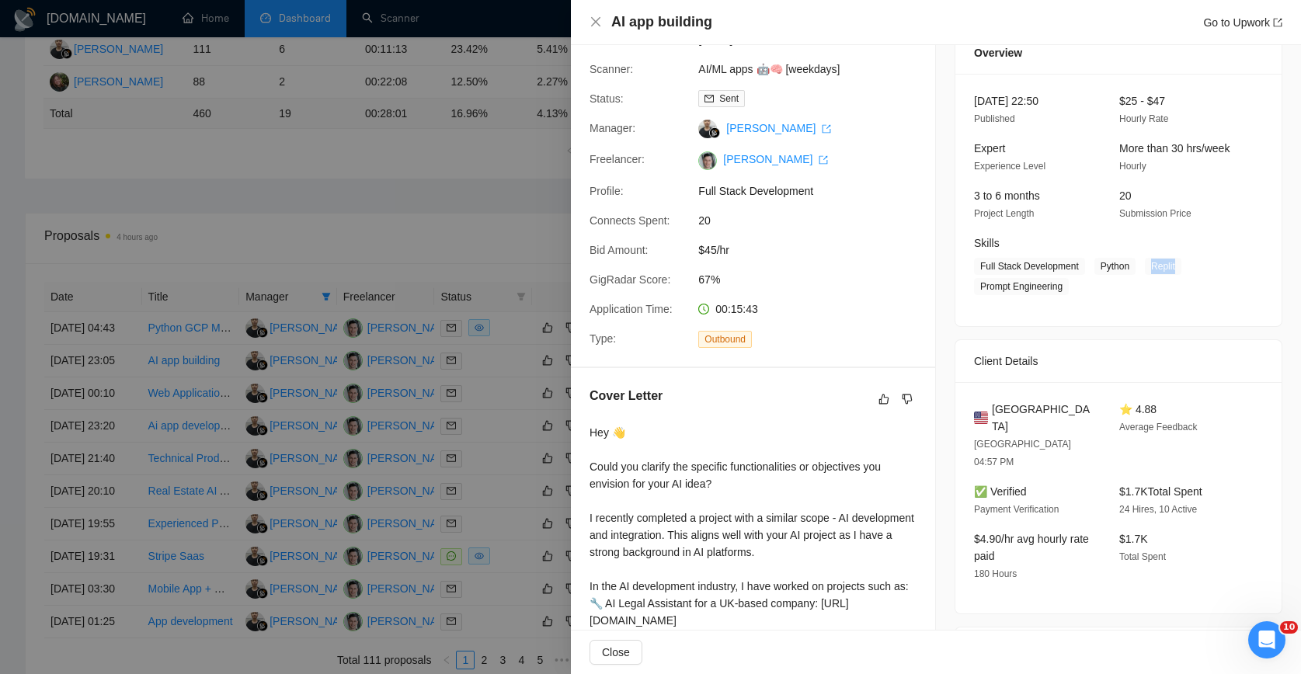
scroll to position [73, 0]
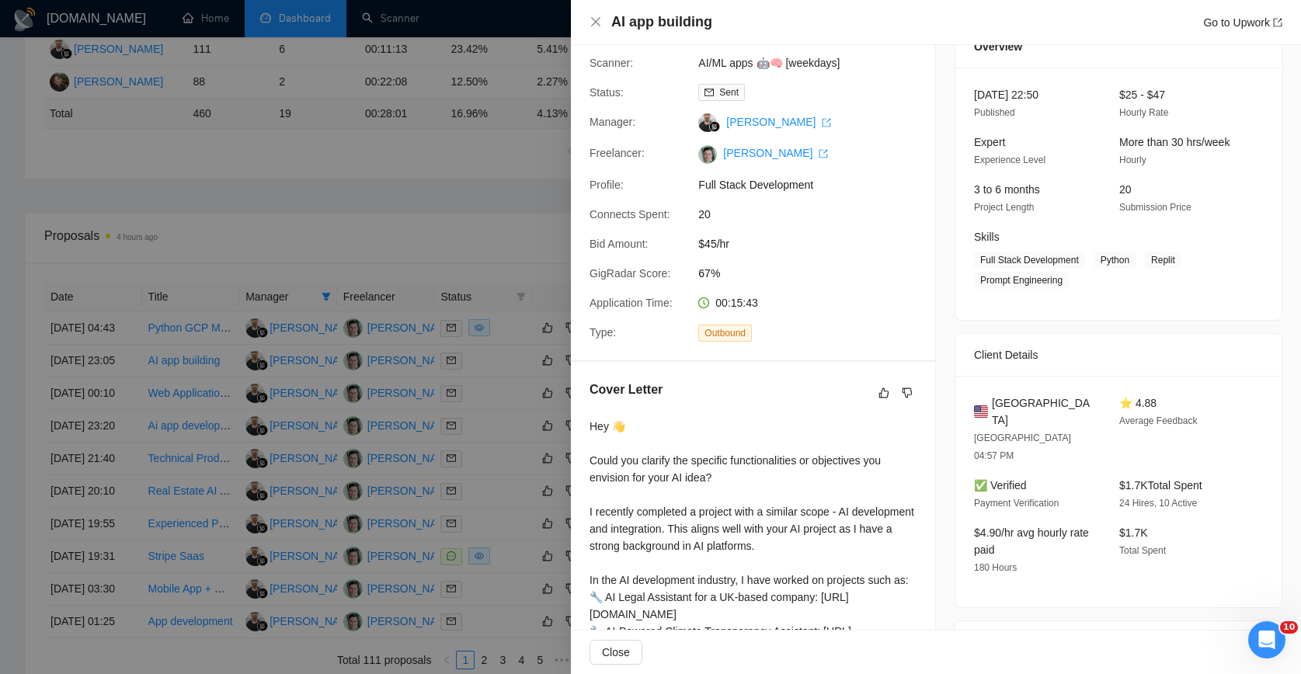
click at [1049, 229] on div "Skills Full Stack Development Python Replit Prompt Engineering" at bounding box center [1107, 258] width 278 height 61
click at [960, 207] on div "04 Sep, 2025 22:50 Published $25 - $47 Hourly Rate Expert Experience Level More…" at bounding box center [1119, 194] width 326 height 252
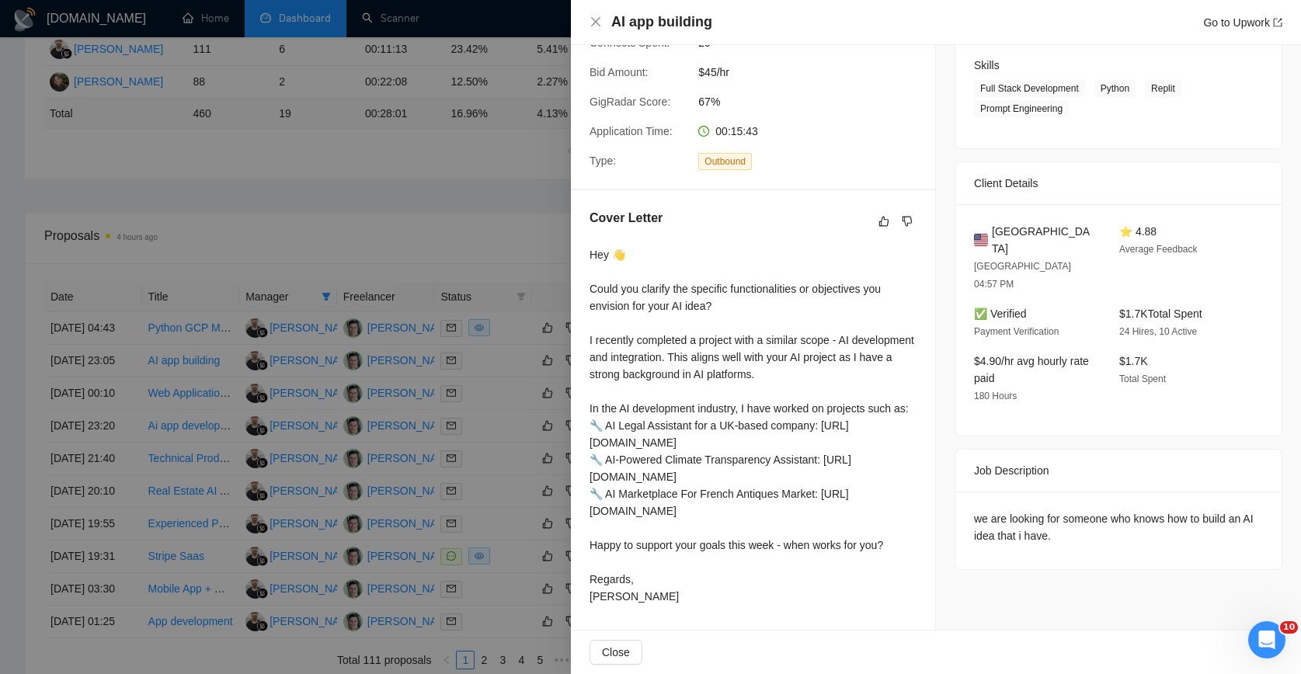
scroll to position [278, 0]
click at [1047, 492] on div "we are looking for someone who knows how to build an AI idea that i have." at bounding box center [1119, 531] width 326 height 78
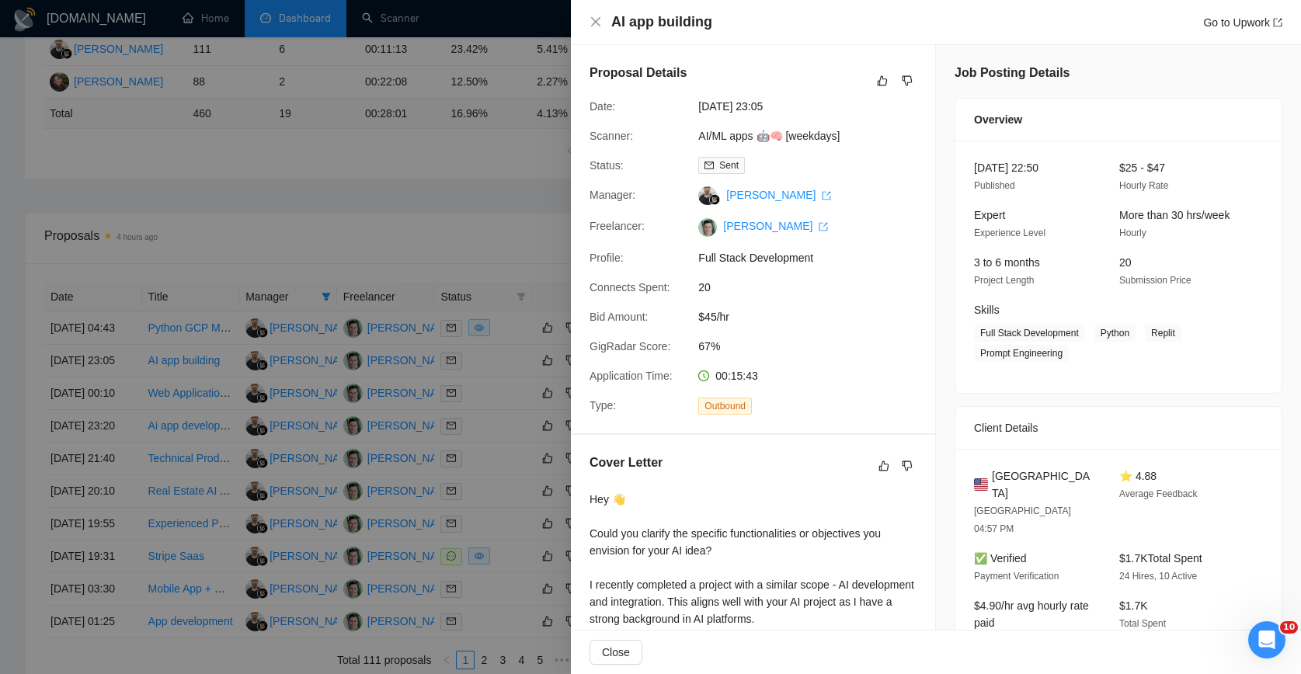
click at [936, 392] on div "Job Posting Details Overview 04 Sep, 2025 22:50 Published $25 - $47 Hourly Rate…" at bounding box center [1118, 460] width 365 height 830
click at [881, 316] on span "$45/hr" at bounding box center [814, 316] width 233 height 17
click at [637, 248] on div "Proposal Details Date: 04 Sep, 2025 23:05 Scanner: AI/ML apps 🤖🧠 [weekdays] Sta…" at bounding box center [753, 239] width 364 height 388
